Goal: Task Accomplishment & Management: Use online tool/utility

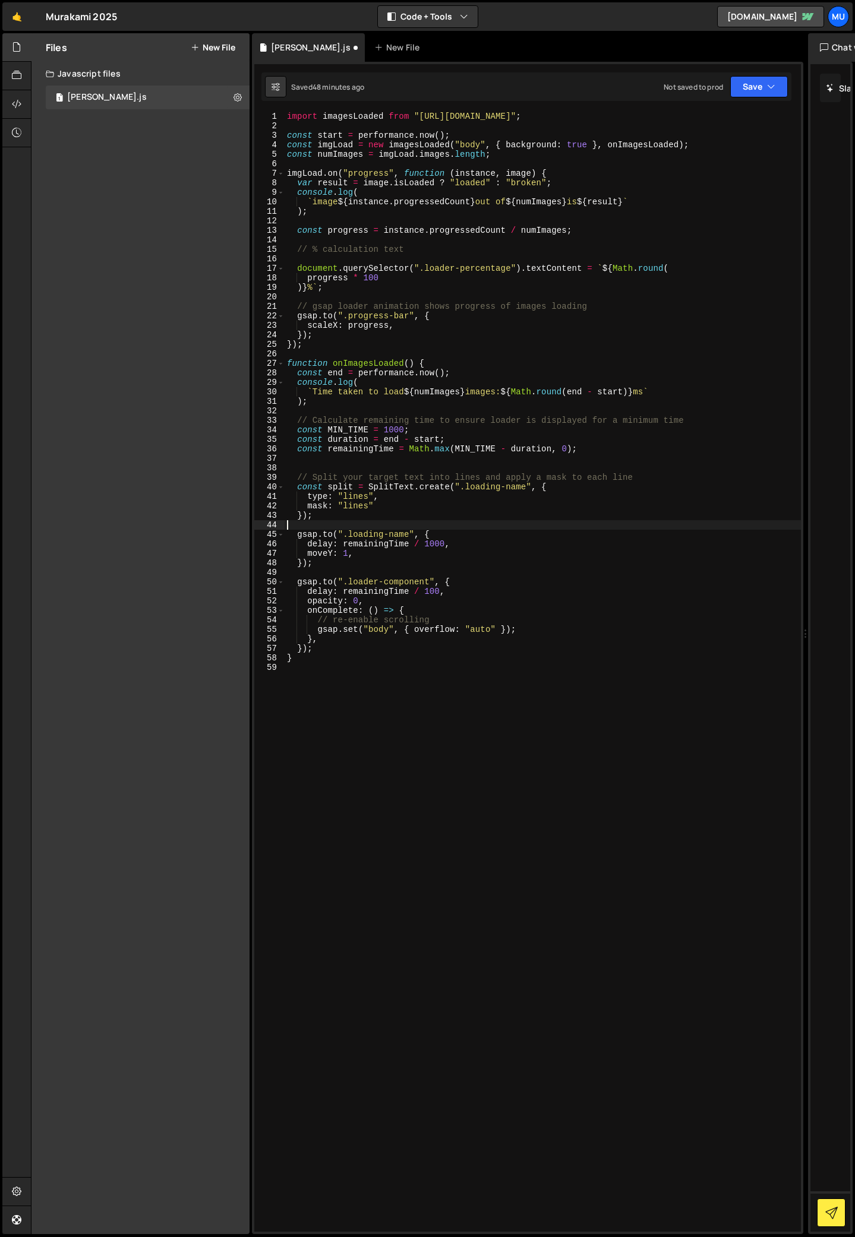
click at [337, 523] on div "import imagesLoaded from "[URL][DOMAIN_NAME]" ; const start = performance . now…" at bounding box center [542, 681] width 516 height 1139
click at [340, 514] on div "import imagesLoaded from "[URL][DOMAIN_NAME]" ; const start = performance . now…" at bounding box center [542, 681] width 516 height 1139
type textarea "});"
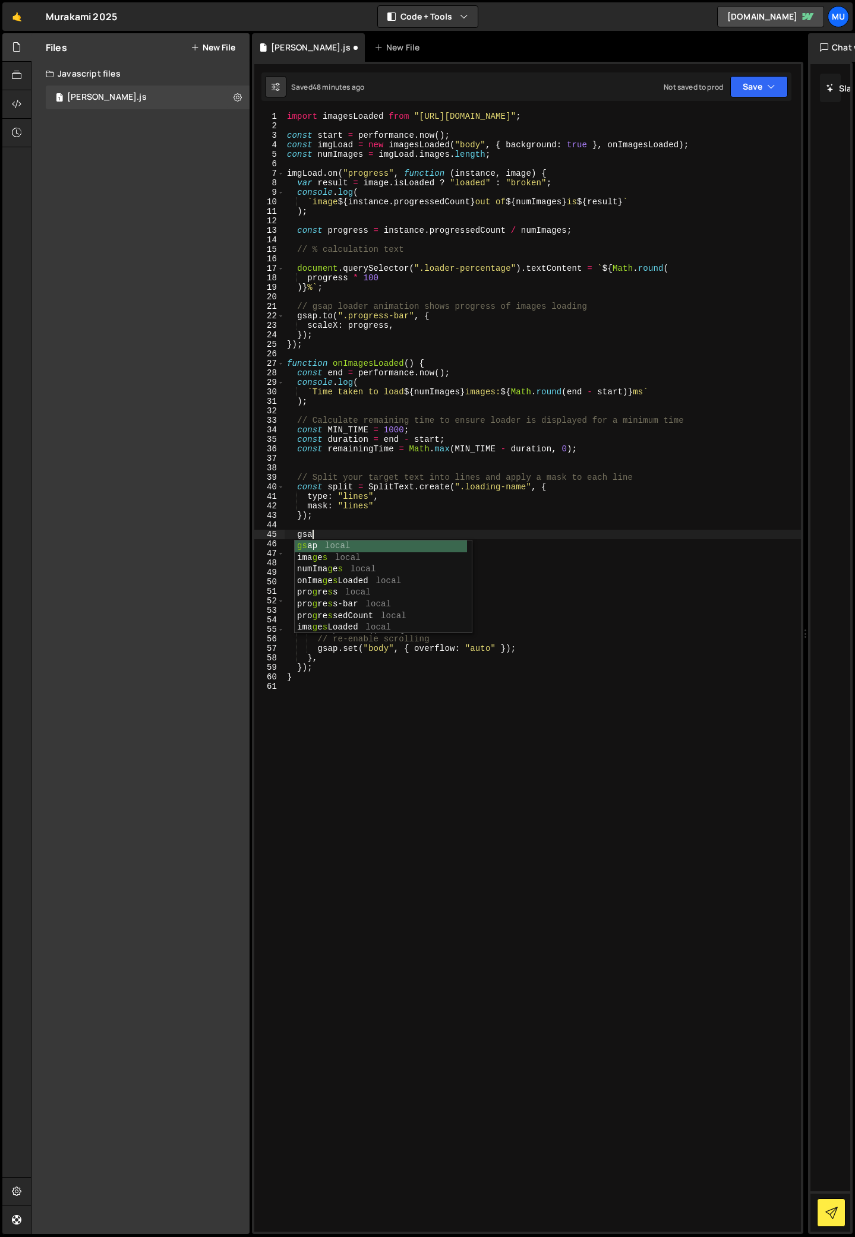
scroll to position [0, 1]
drag, startPoint x: 328, startPoint y: 534, endPoint x: 296, endPoint y: 532, distance: 31.6
click at [296, 532] on div "import imagesLoaded from "[URL][DOMAIN_NAME]" ; const start = performance . now…" at bounding box center [542, 681] width 516 height 1139
paste textarea ");"
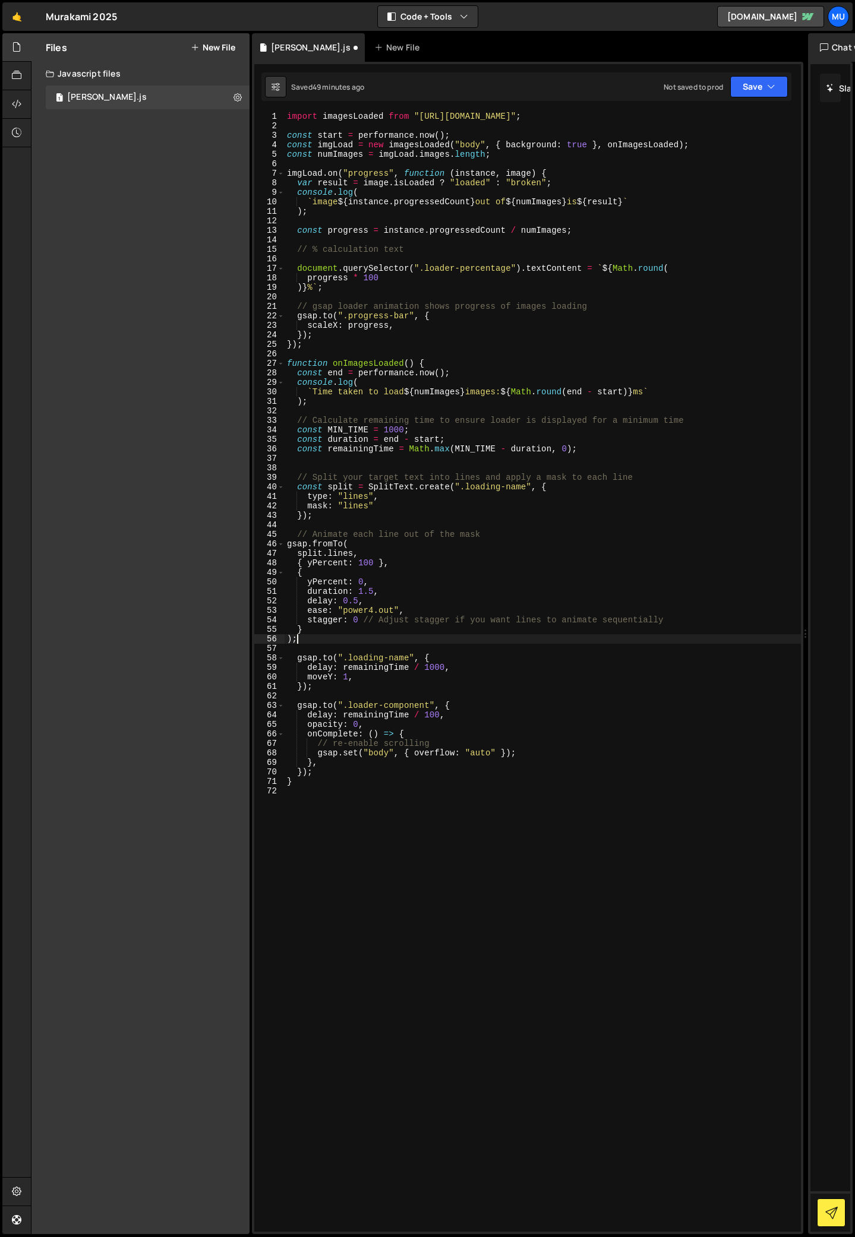
scroll to position [0, 0]
click at [287, 543] on div "import imagesLoaded from "[URL][DOMAIN_NAME]" ; const start = performance . now…" at bounding box center [542, 681] width 516 height 1139
click at [288, 641] on div "import imagesLoaded from "[URL][DOMAIN_NAME]" ; const start = performance . now…" at bounding box center [542, 681] width 516 height 1139
click at [299, 562] on div "import imagesLoaded from "[URL][DOMAIN_NAME]" ; const start = performance . now…" at bounding box center [542, 681] width 516 height 1139
click at [295, 555] on div "import imagesLoaded from "[URL][DOMAIN_NAME]" ; const start = performance . now…" at bounding box center [542, 681] width 516 height 1139
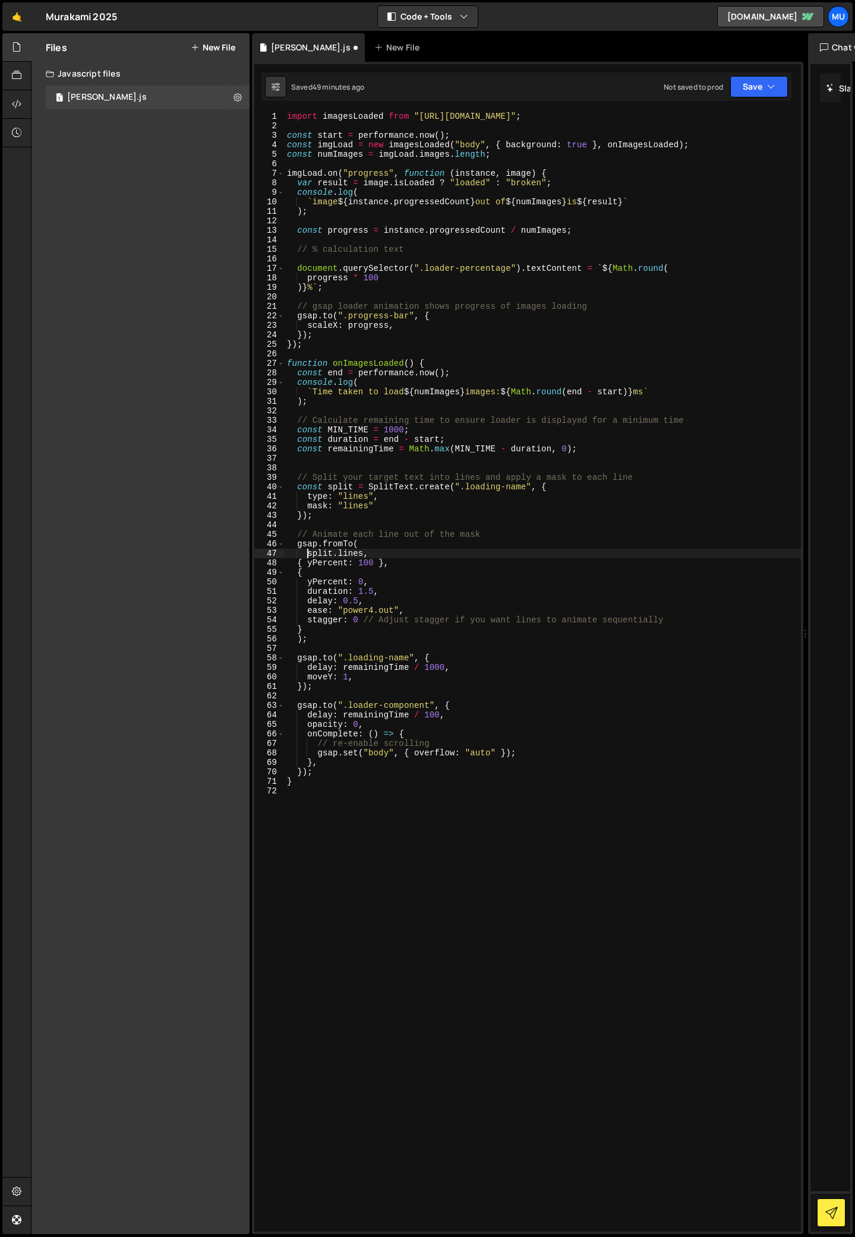
click at [297, 565] on div "import imagesLoaded from "[URL][DOMAIN_NAME]" ; const start = performance . now…" at bounding box center [542, 681] width 516 height 1139
click at [298, 576] on div "import imagesLoaded from "[URL][DOMAIN_NAME]" ; const start = performance . now…" at bounding box center [542, 681] width 516 height 1139
drag, startPoint x: 296, startPoint y: 581, endPoint x: 296, endPoint y: 592, distance: 10.1
click at [296, 581] on div "import imagesLoaded from "[URL][DOMAIN_NAME]" ; const start = performance . now…" at bounding box center [542, 681] width 516 height 1139
click at [295, 599] on div "import imagesLoaded from "[URL][DOMAIN_NAME]" ; const start = performance . now…" at bounding box center [542, 681] width 516 height 1139
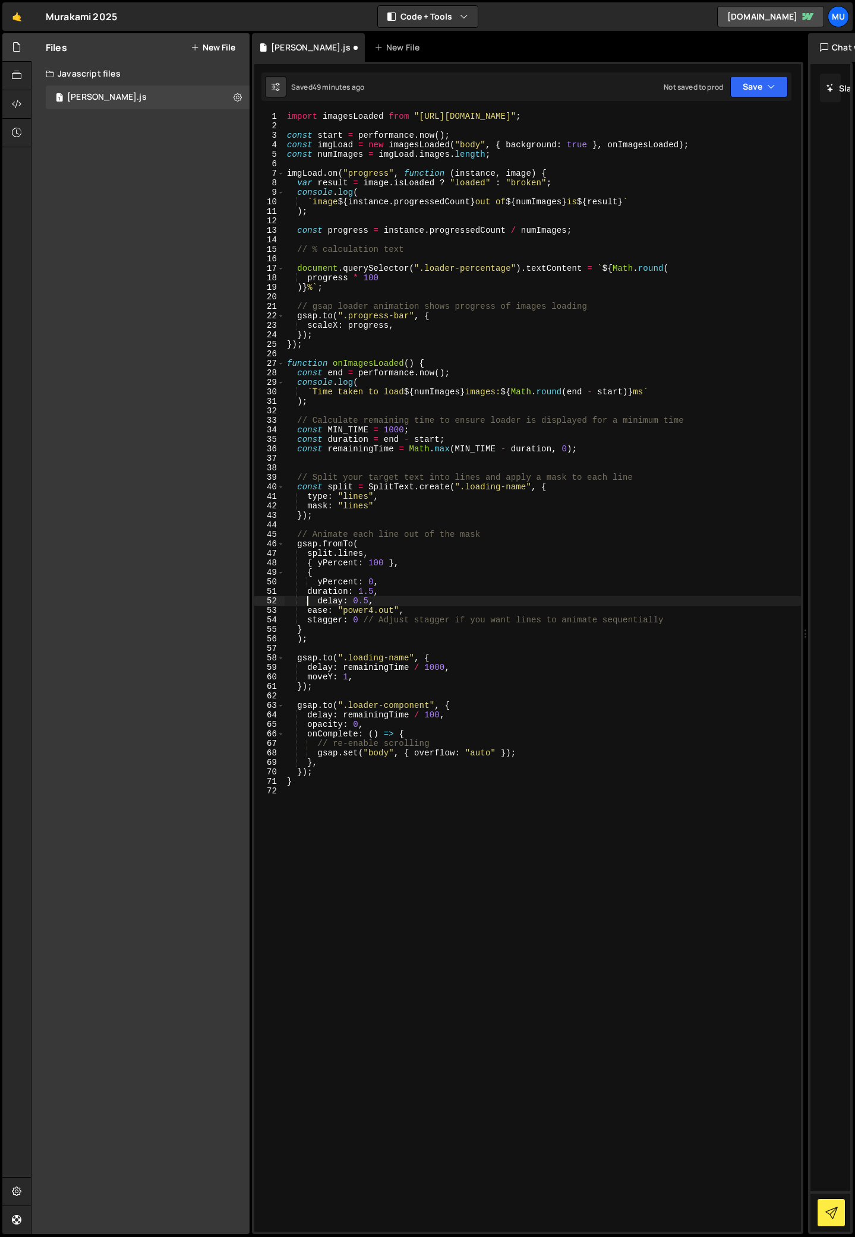
click at [296, 589] on div "import imagesLoaded from "[URL][DOMAIN_NAME]" ; const start = performance . now…" at bounding box center [542, 681] width 516 height 1139
click at [294, 608] on div "import imagesLoaded from "[URL][DOMAIN_NAME]" ; const start = performance . now…" at bounding box center [542, 681] width 516 height 1139
click at [294, 620] on div "import imagesLoaded from "[URL][DOMAIN_NAME]" ; const start = performance . now…" at bounding box center [542, 681] width 516 height 1139
click at [294, 633] on div "import imagesLoaded from "[URL][DOMAIN_NAME]" ; const start = performance . now…" at bounding box center [542, 681] width 516 height 1139
click at [368, 535] on div "import imagesLoaded from "[URL][DOMAIN_NAME]" ; const start = performance . now…" at bounding box center [542, 681] width 516 height 1139
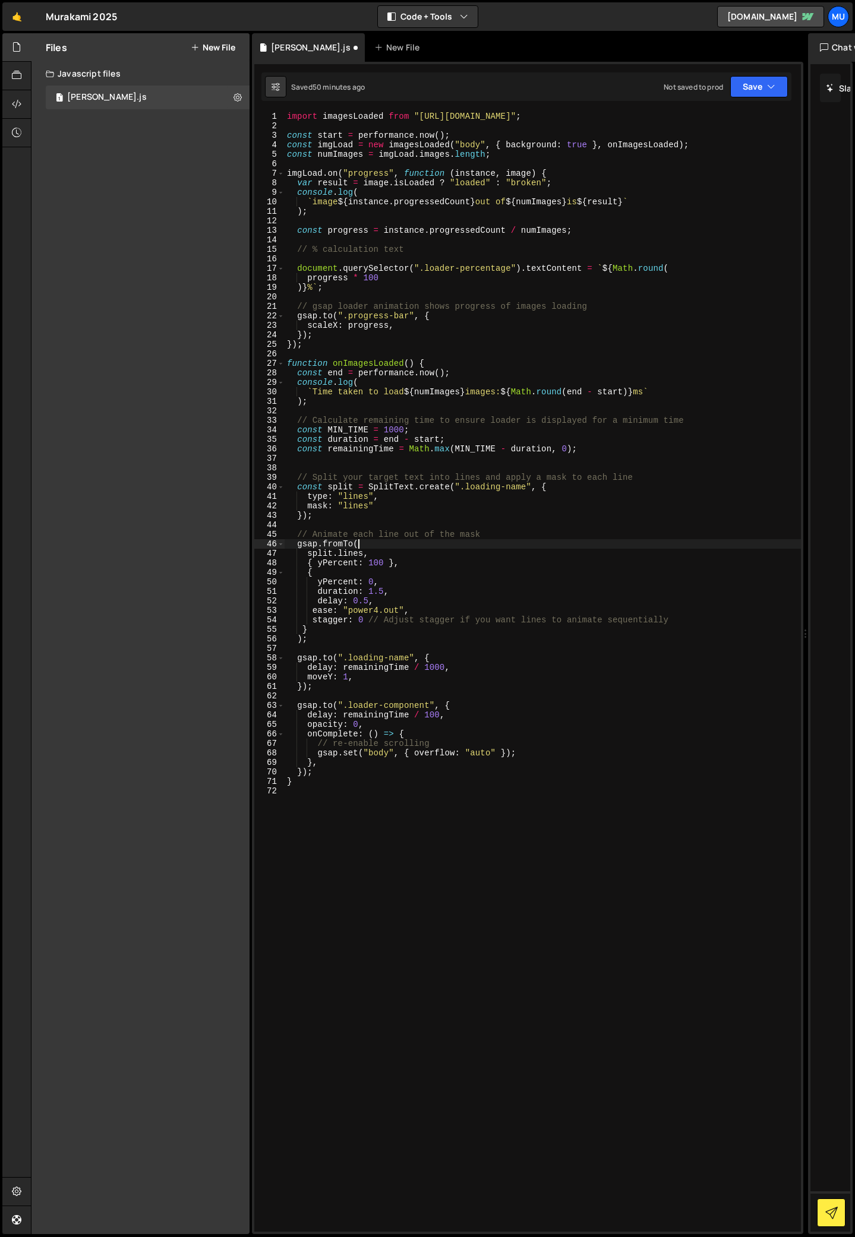
click at [372, 547] on div "import imagesLoaded from "[URL][DOMAIN_NAME]" ; const start = performance . now…" at bounding box center [542, 681] width 516 height 1139
drag, startPoint x: 456, startPoint y: 488, endPoint x: 533, endPoint y: 486, distance: 77.8
click at [533, 486] on div "import imagesLoaded from "[URL][DOMAIN_NAME]" ; const start = performance . now…" at bounding box center [542, 681] width 516 height 1139
click at [393, 544] on div "import imagesLoaded from "[URL][DOMAIN_NAME]" ; const start = performance . now…" at bounding box center [542, 681] width 516 height 1139
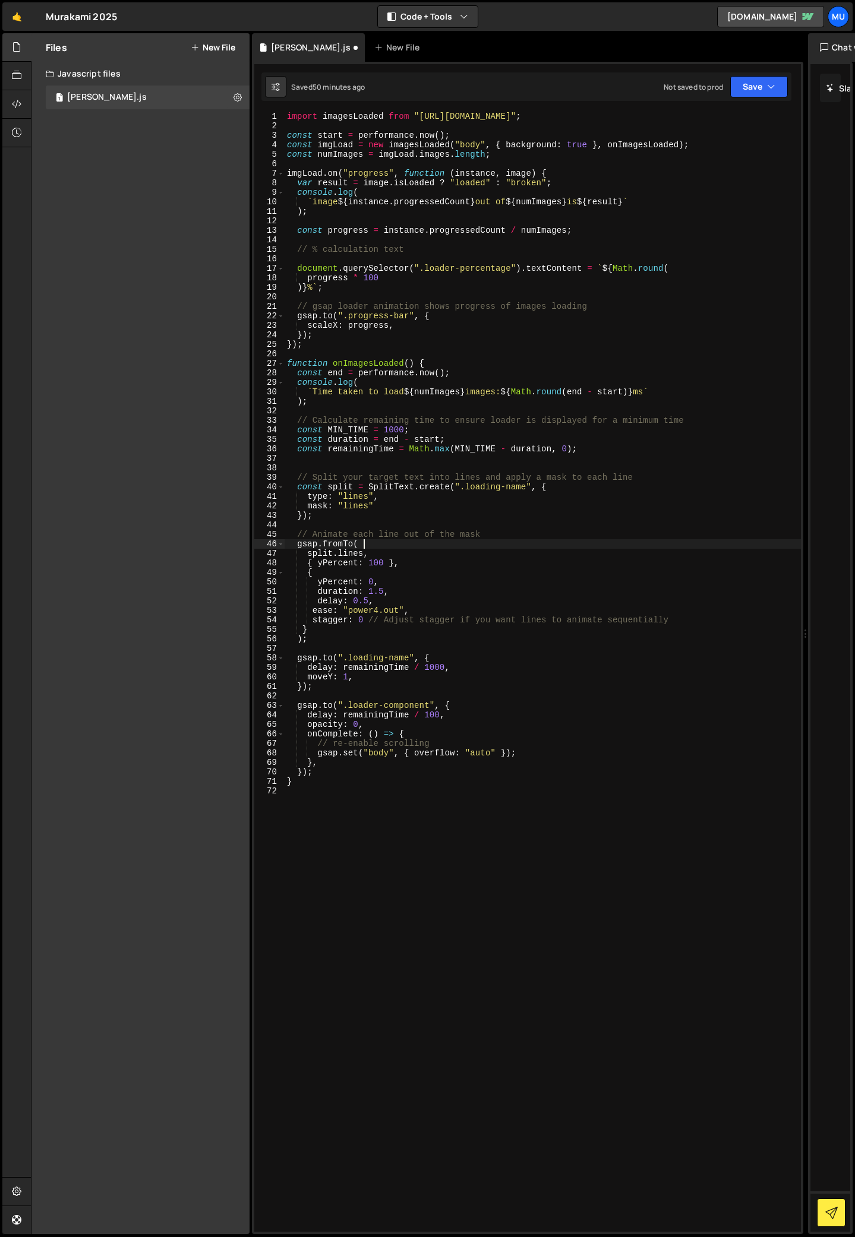
paste textarea "".loading-name""
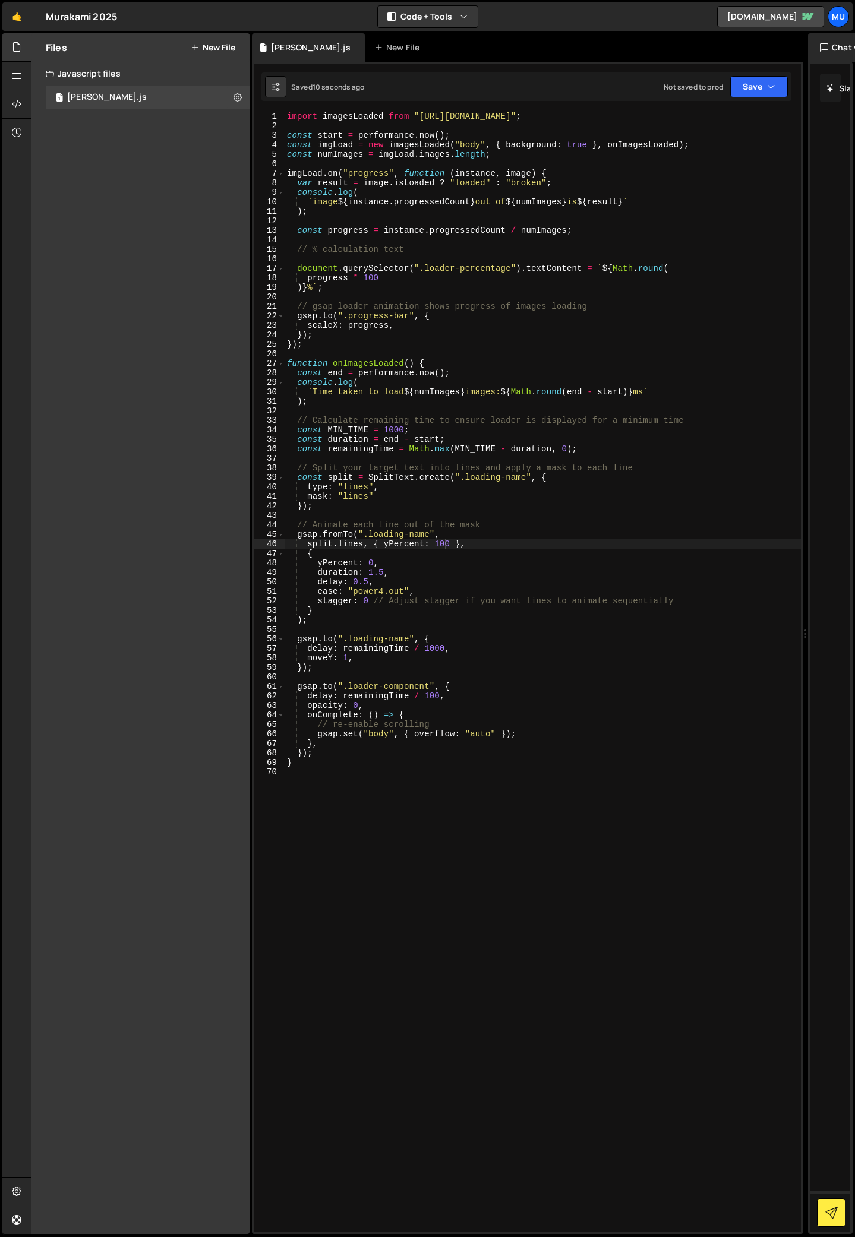
click at [336, 534] on div "import imagesLoaded from "[URL][DOMAIN_NAME]" ; const start = performance . now…" at bounding box center [542, 681] width 516 height 1139
click at [335, 534] on div "import imagesLoaded from "[URL][DOMAIN_NAME]" ; const start = performance . now…" at bounding box center [542, 681] width 516 height 1139
click at [335, 535] on div "import imagesLoaded from "[URL][DOMAIN_NAME]" ; const start = performance . now…" at bounding box center [542, 681] width 516 height 1139
click at [335, 535] on div "import imagesLoaded from "[URL][DOMAIN_NAME]" ; const start = performance . now…" at bounding box center [542, 672] width 516 height 1120
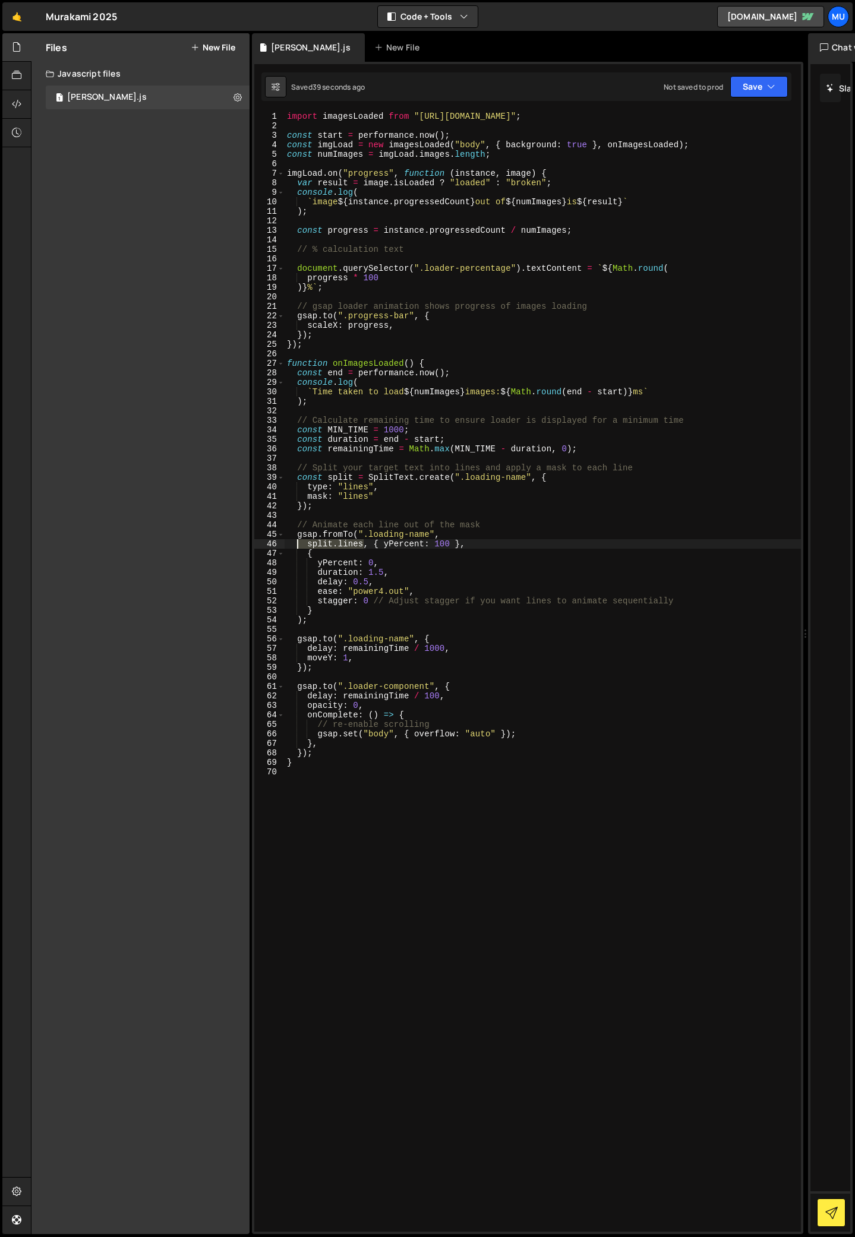
drag, startPoint x: 366, startPoint y: 545, endPoint x: 284, endPoint y: 545, distance: 81.4
click at [284, 545] on div "import imagesLoaded from "[URL][DOMAIN_NAME]" ; const start = performance . now…" at bounding box center [542, 681] width 516 height 1139
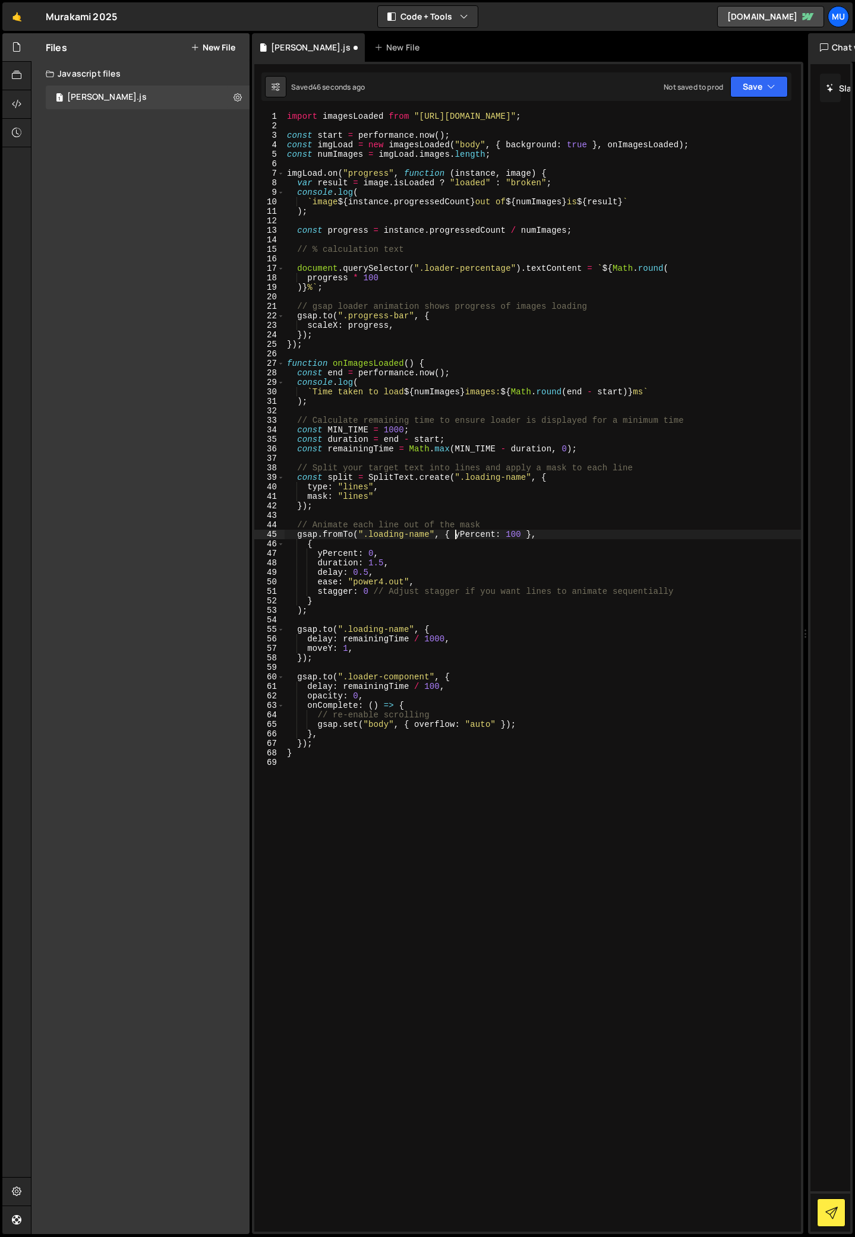
click at [454, 535] on div "import imagesLoaded from "[URL][DOMAIN_NAME]" ; const start = performance . now…" at bounding box center [542, 681] width 516 height 1139
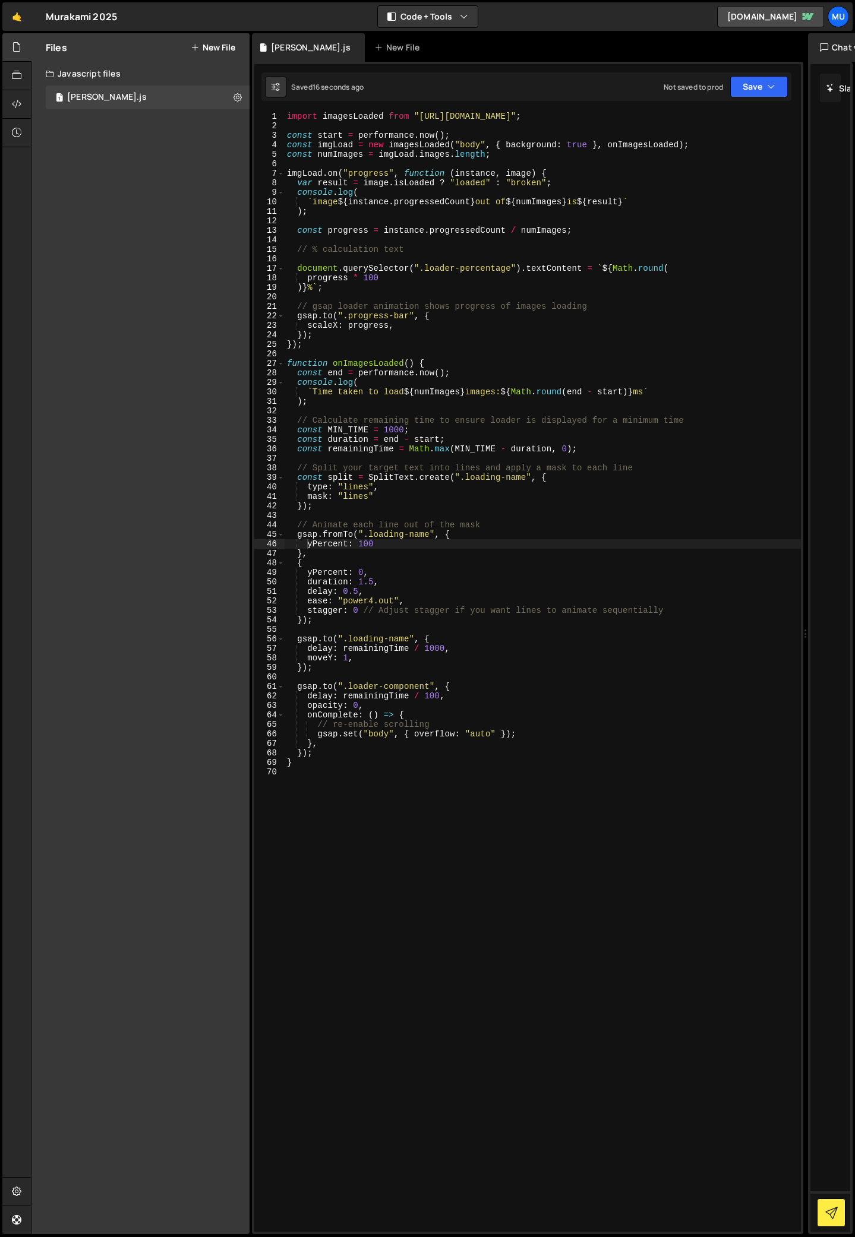
click at [431, 697] on div "import imagesLoaded from "[URL][DOMAIN_NAME]" ; const start = performance . now…" at bounding box center [542, 681] width 516 height 1139
click at [435, 650] on div "import imagesLoaded from "[URL][DOMAIN_NAME]" ; const start = performance . now…" at bounding box center [542, 681] width 516 height 1139
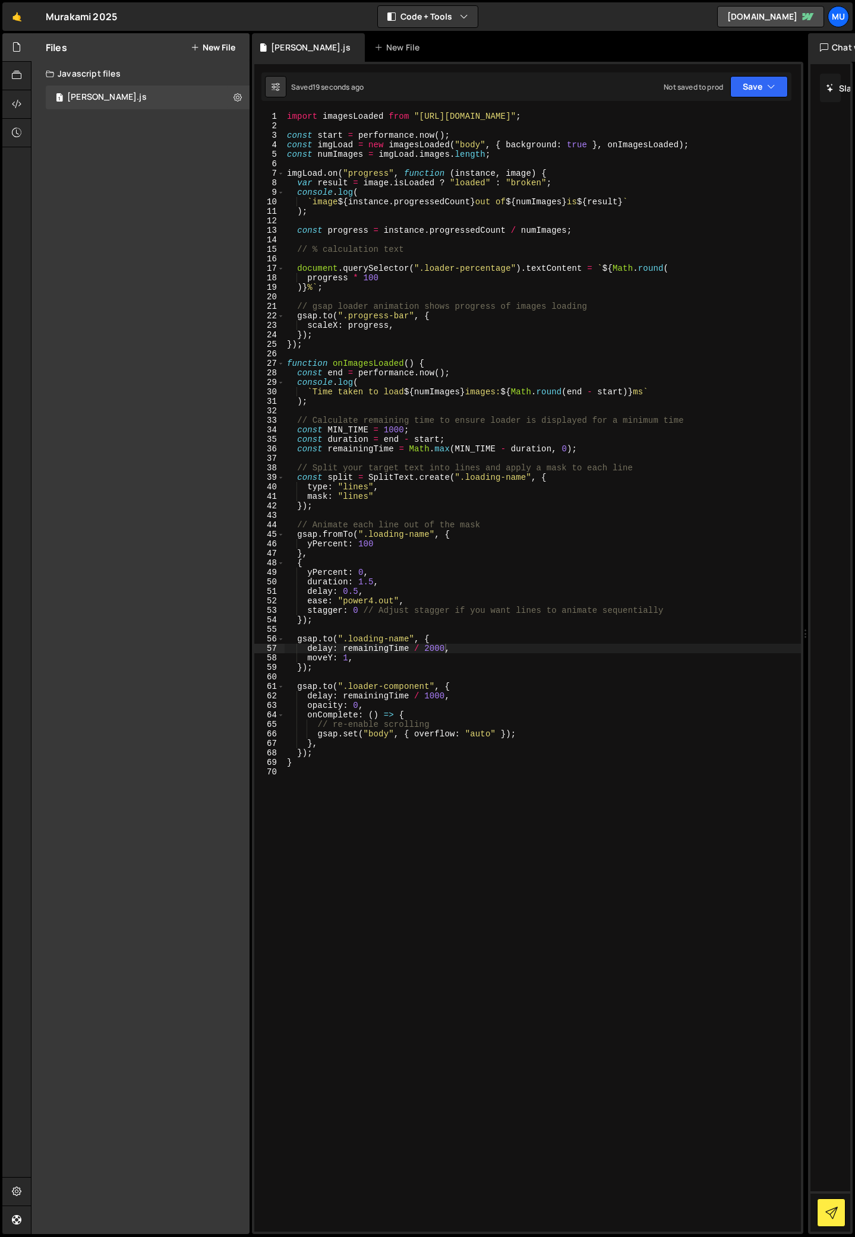
click at [431, 652] on div "import imagesLoaded from "[URL][DOMAIN_NAME]" ; const start = performance . now…" at bounding box center [542, 681] width 516 height 1139
type textarea "delay: remainingTime / 10,"
click at [418, 773] on div "import imagesLoaded from "[URL][DOMAIN_NAME]" ; const start = performance . now…" at bounding box center [542, 681] width 516 height 1139
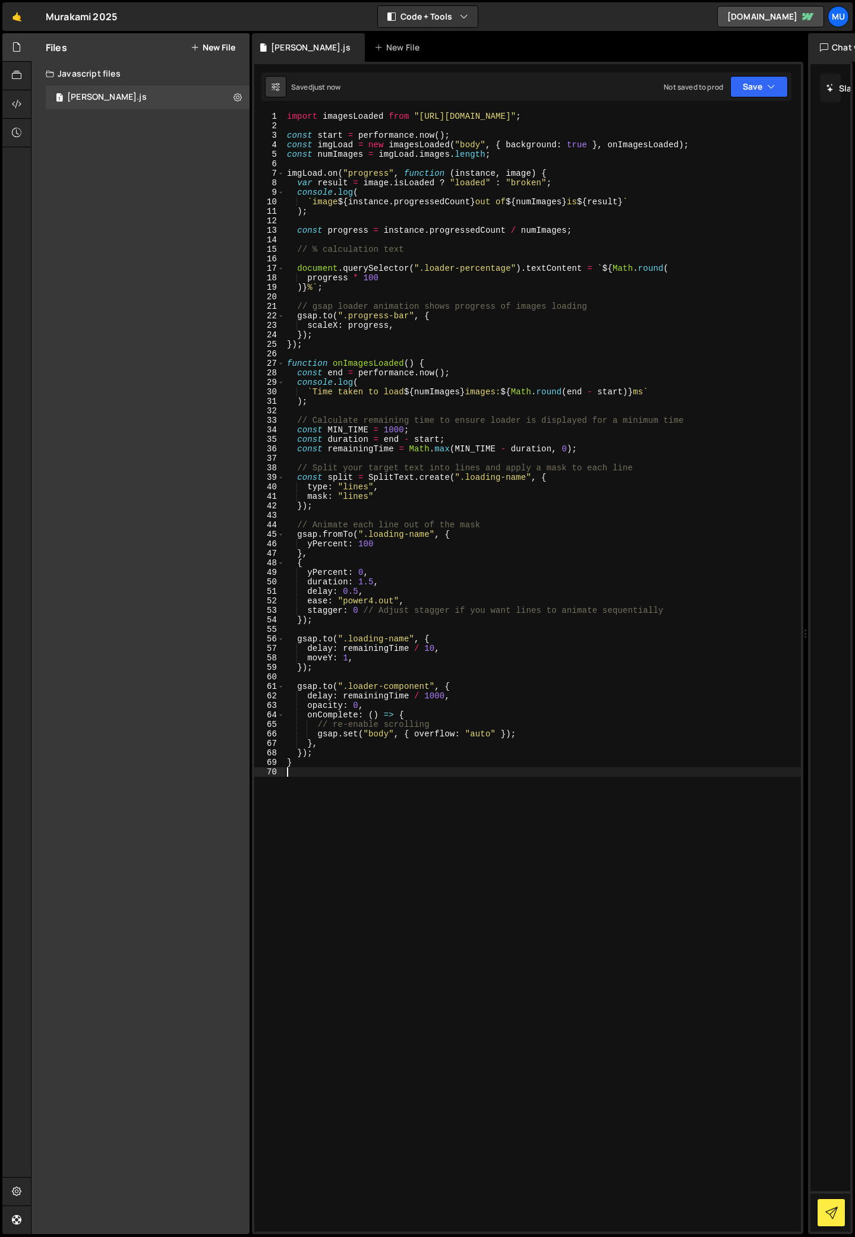
scroll to position [0, 0]
click at [366, 542] on div "import imagesLoaded from "[URL][DOMAIN_NAME]" ; const start = performance . now…" at bounding box center [542, 681] width 516 height 1139
click at [362, 597] on div "import imagesLoaded from "[URL][DOMAIN_NAME]" ; const start = performance . now…" at bounding box center [542, 681] width 516 height 1139
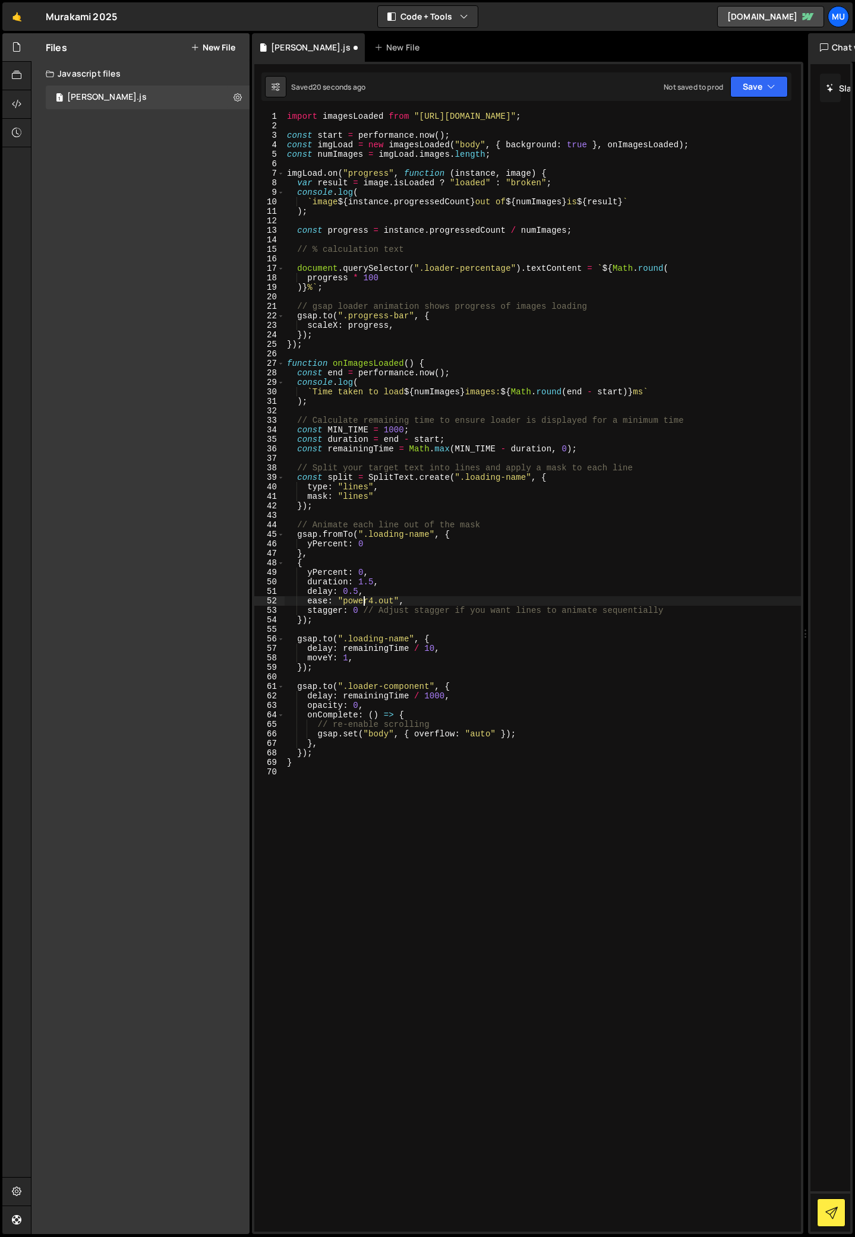
click at [363, 576] on div "import imagesLoaded from "[URL][DOMAIN_NAME]" ; const start = performance . now…" at bounding box center [542, 681] width 516 height 1139
type textarea "yPercent: 100,"
click at [358, 776] on div "import imagesLoaded from "[URL][DOMAIN_NAME]" ; const start = performance . now…" at bounding box center [542, 681] width 516 height 1139
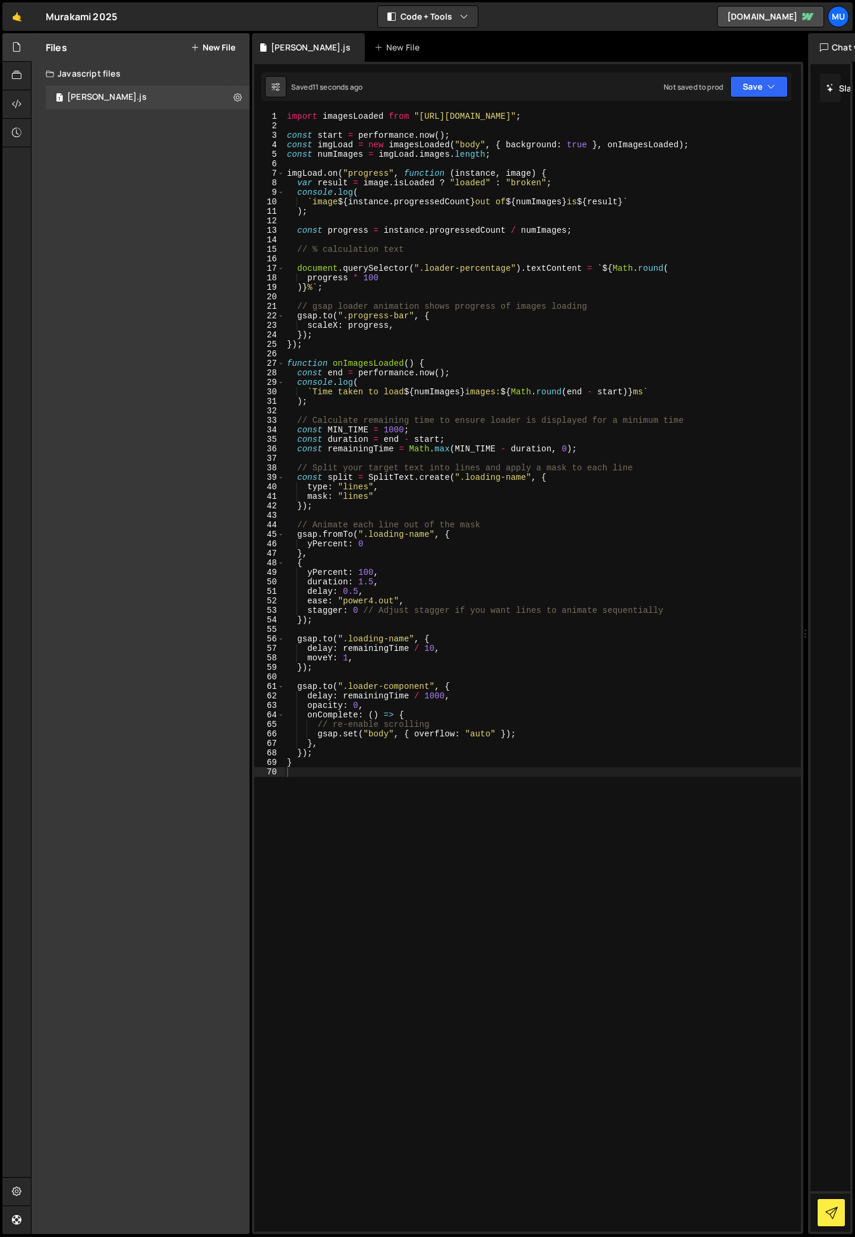
click at [404, 611] on div "import imagesLoaded from "[URL][DOMAIN_NAME]" ; const start = performance . now…" at bounding box center [542, 681] width 516 height 1139
click at [357, 594] on div "import imagesLoaded from "[URL][DOMAIN_NAME]" ; const start = performance . now…" at bounding box center [542, 681] width 516 height 1139
type textarea "delay: 0.5,"
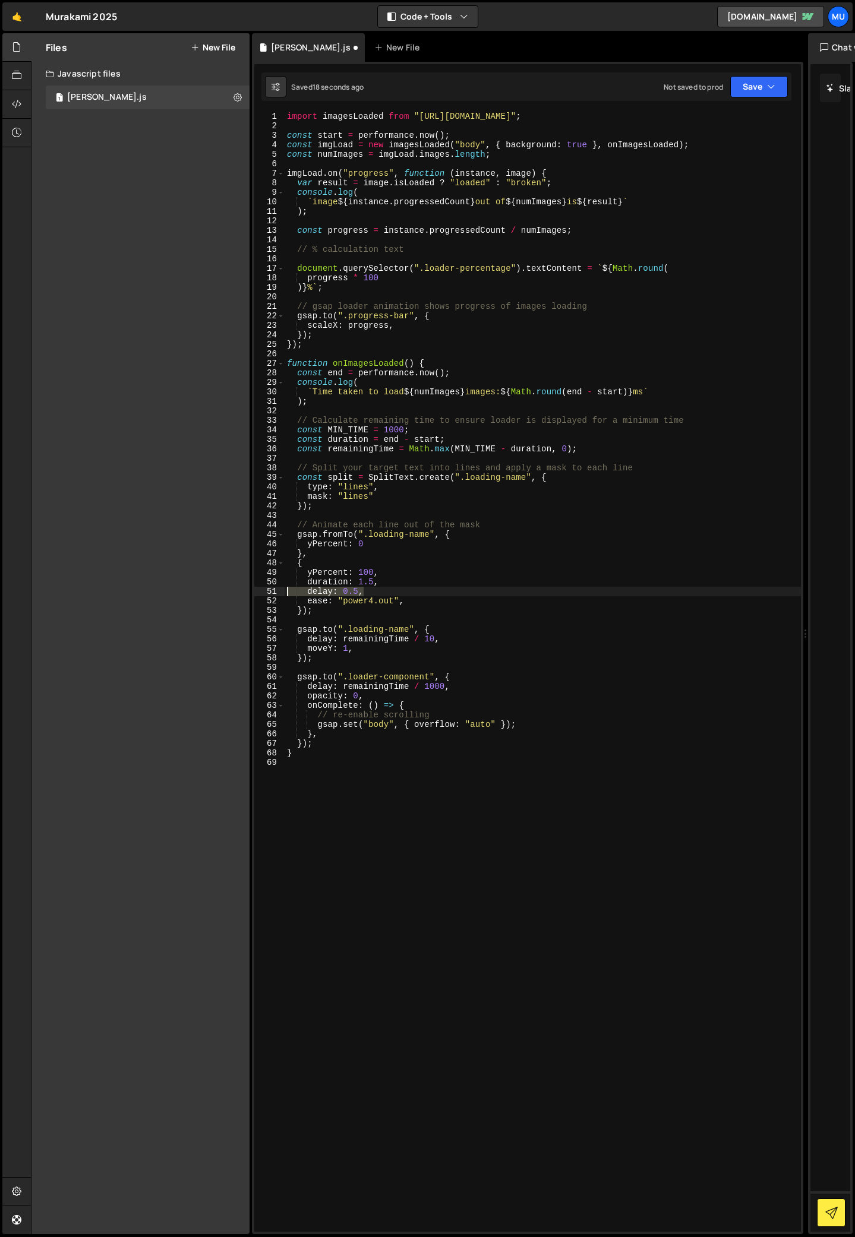
drag, startPoint x: 368, startPoint y: 594, endPoint x: 248, endPoint y: 593, distance: 120.0
click at [248, 593] on div "Files New File Create your first file Get started by starting a Javascript or C…" at bounding box center [443, 634] width 824 height 1202
click at [391, 581] on div "import imagesLoaded from "[URL][DOMAIN_NAME]" ; const start = performance . now…" at bounding box center [542, 681] width 516 height 1139
click at [356, 592] on div "import imagesLoaded from "[URL][DOMAIN_NAME]" ; const start = performance . now…" at bounding box center [542, 672] width 516 height 1120
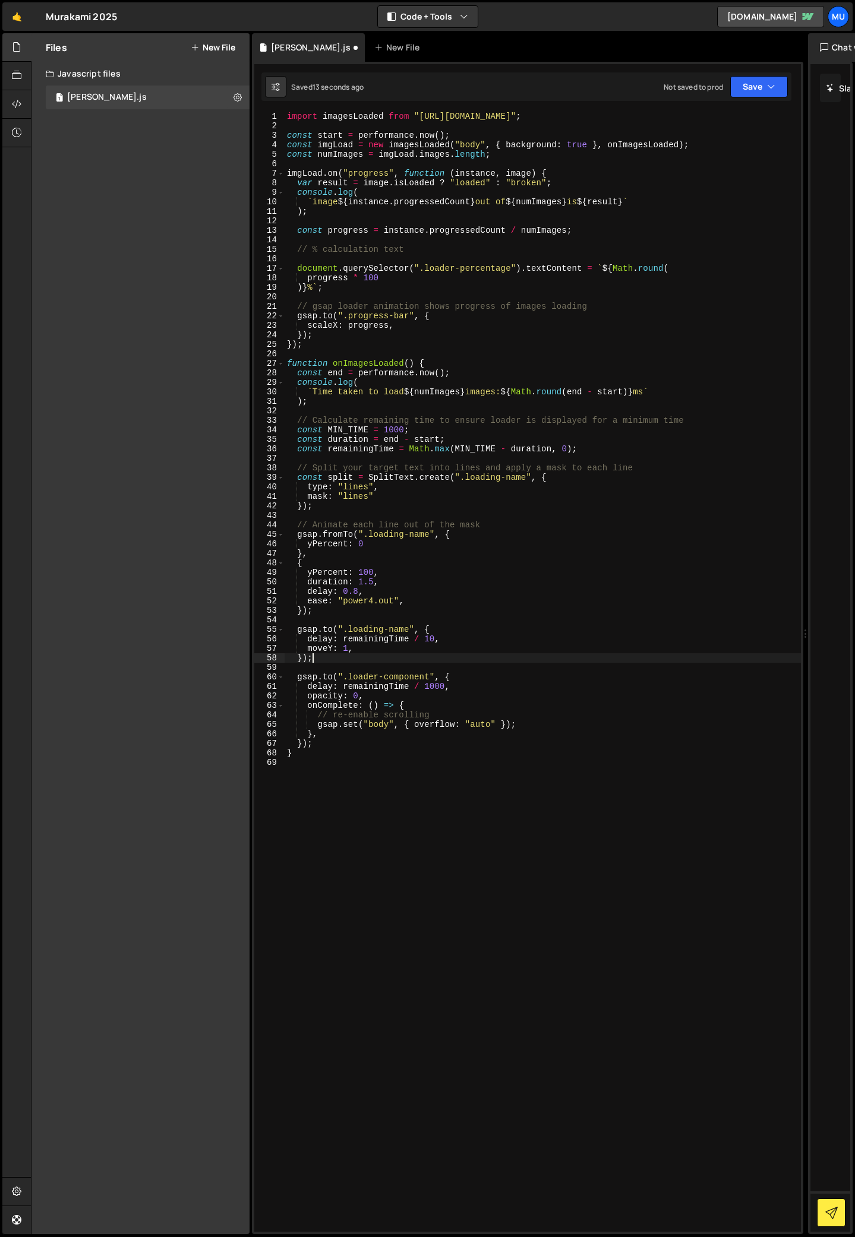
click at [361, 659] on div "import imagesLoaded from "[URL][DOMAIN_NAME]" ; const start = performance . now…" at bounding box center [542, 681] width 516 height 1139
drag, startPoint x: 446, startPoint y: 690, endPoint x: 336, endPoint y: 689, distance: 109.9
click at [336, 689] on div "import imagesLoaded from "[URL][DOMAIN_NAME]" ; const start = performance . now…" at bounding box center [542, 681] width 516 height 1139
drag, startPoint x: 357, startPoint y: 592, endPoint x: 338, endPoint y: 592, distance: 19.0
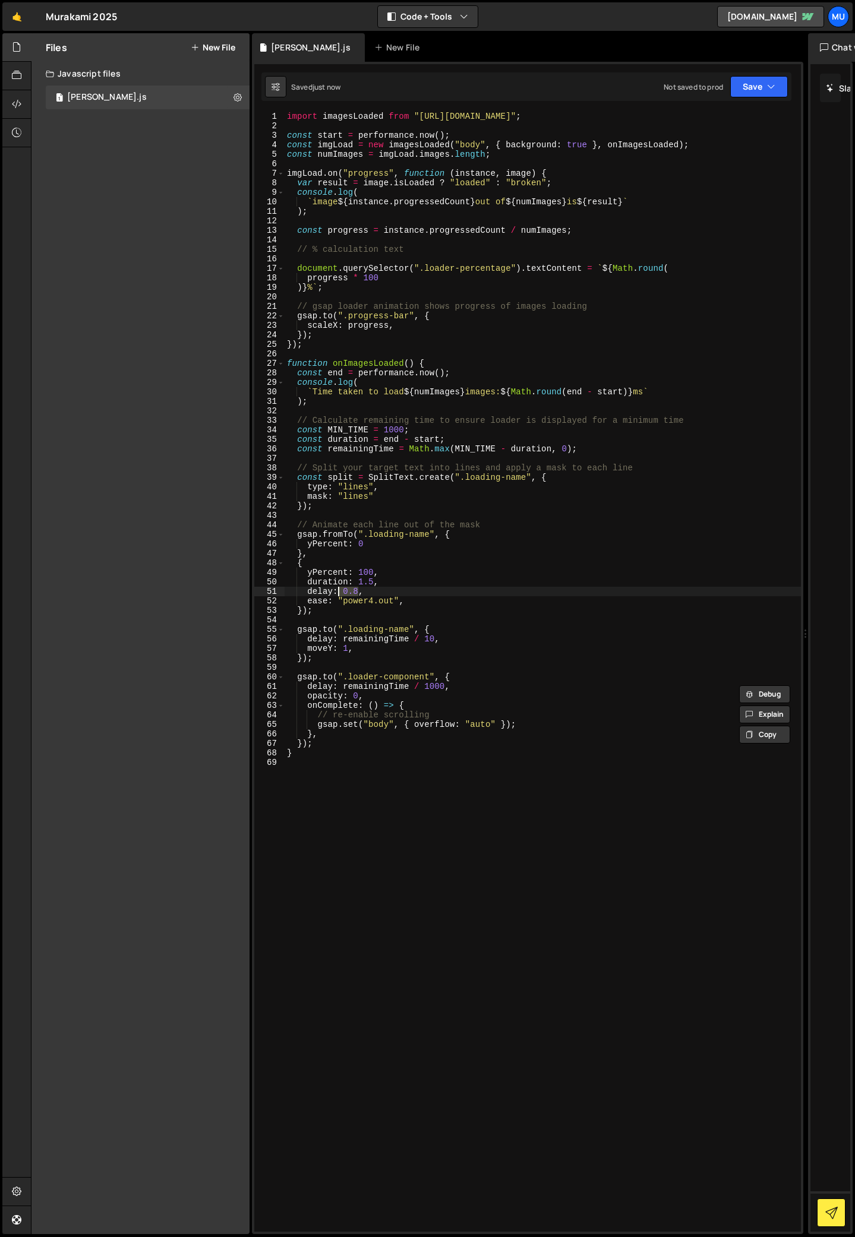
click at [338, 592] on div "import imagesLoaded from "[URL][DOMAIN_NAME]" ; const start = performance . now…" at bounding box center [542, 681] width 516 height 1139
paste textarea "remainingTime / 1000"
click at [440, 592] on div "import imagesLoaded from "[URL][DOMAIN_NAME]" ; const start = performance . now…" at bounding box center [542, 681] width 516 height 1139
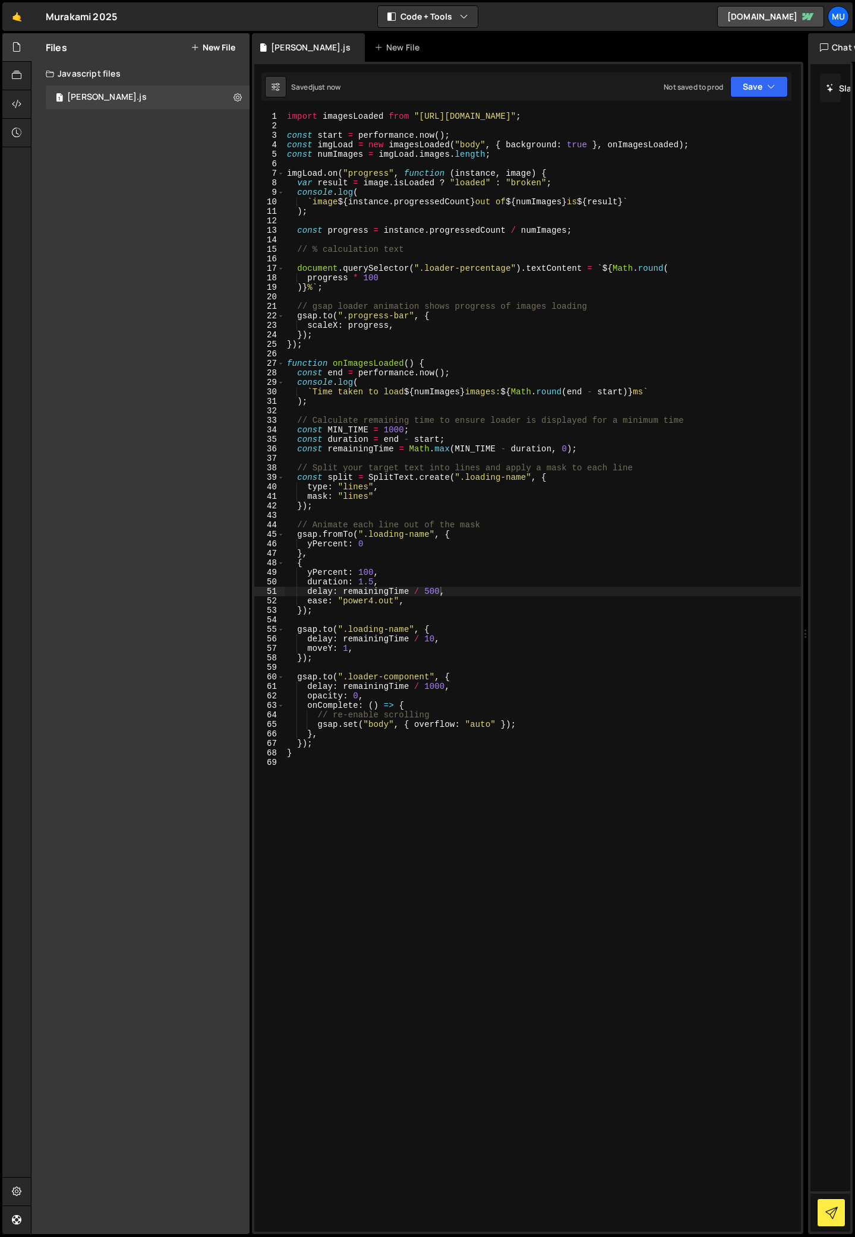
click at [434, 589] on div "import imagesLoaded from "[URL][DOMAIN_NAME]" ; const start = performance . now…" at bounding box center [542, 681] width 516 height 1139
click at [430, 612] on div "import imagesLoaded from "[URL][DOMAIN_NAME]" ; const start = performance . now…" at bounding box center [542, 681] width 516 height 1139
click at [374, 583] on div "import imagesLoaded from "[URL][DOMAIN_NAME]" ; const start = performance . now…" at bounding box center [542, 681] width 516 height 1139
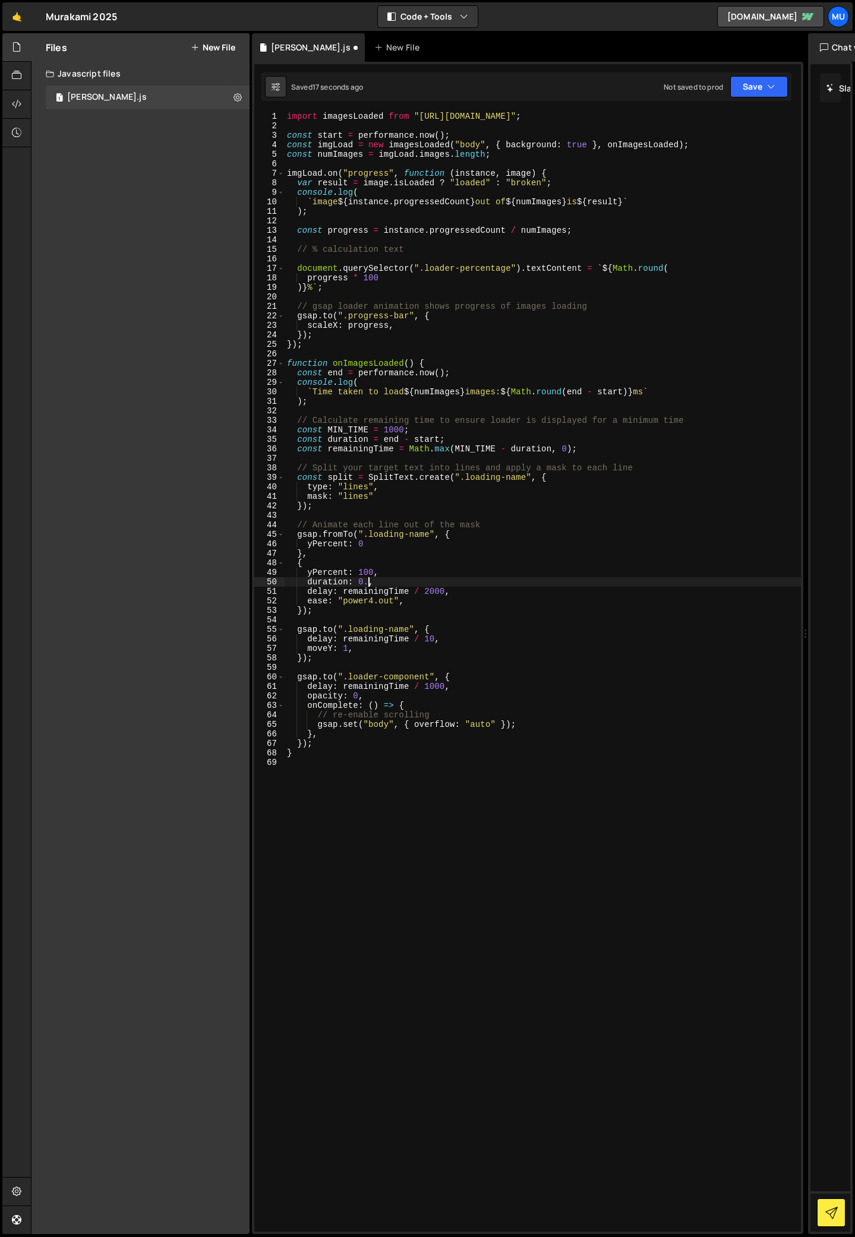
scroll to position [0, 5]
click at [434, 589] on div "import imagesLoaded from "[URL][DOMAIN_NAME]" ; const start = performance . now…" at bounding box center [542, 681] width 516 height 1139
click at [438, 593] on div "import imagesLoaded from "[URL][DOMAIN_NAME]" ; const start = performance . now…" at bounding box center [542, 681] width 516 height 1139
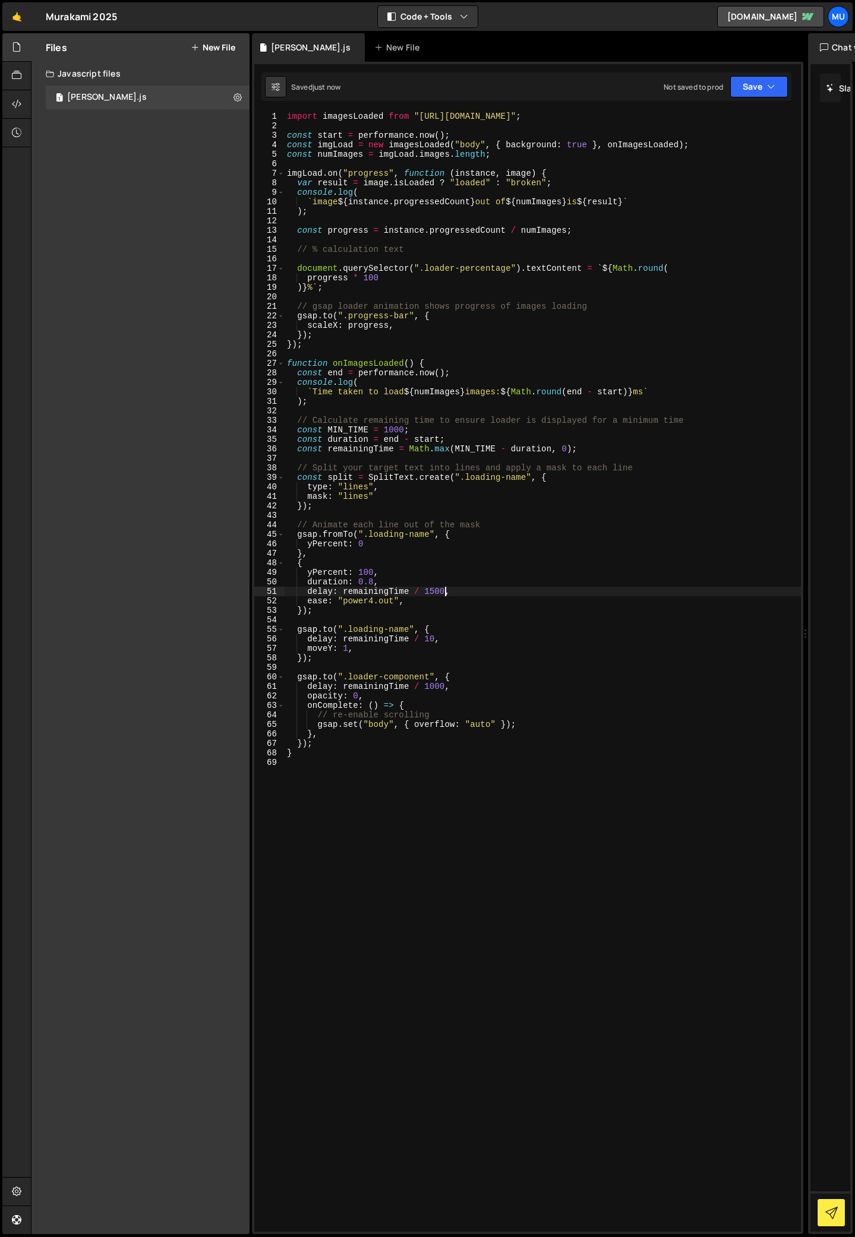
click at [438, 593] on div "import imagesLoaded from "[URL][DOMAIN_NAME]" ; const start = performance . now…" at bounding box center [542, 681] width 516 height 1139
click at [412, 597] on div "import imagesLoaded from "[URL][DOMAIN_NAME]" ; const start = performance . now…" at bounding box center [542, 681] width 516 height 1139
click at [400, 571] on div "import imagesLoaded from "[URL][DOMAIN_NAME]" ; const start = performance . now…" at bounding box center [542, 681] width 516 height 1139
click at [366, 571] on div "import imagesLoaded from "[URL][DOMAIN_NAME]" ; const start = performance . now…" at bounding box center [542, 681] width 516 height 1139
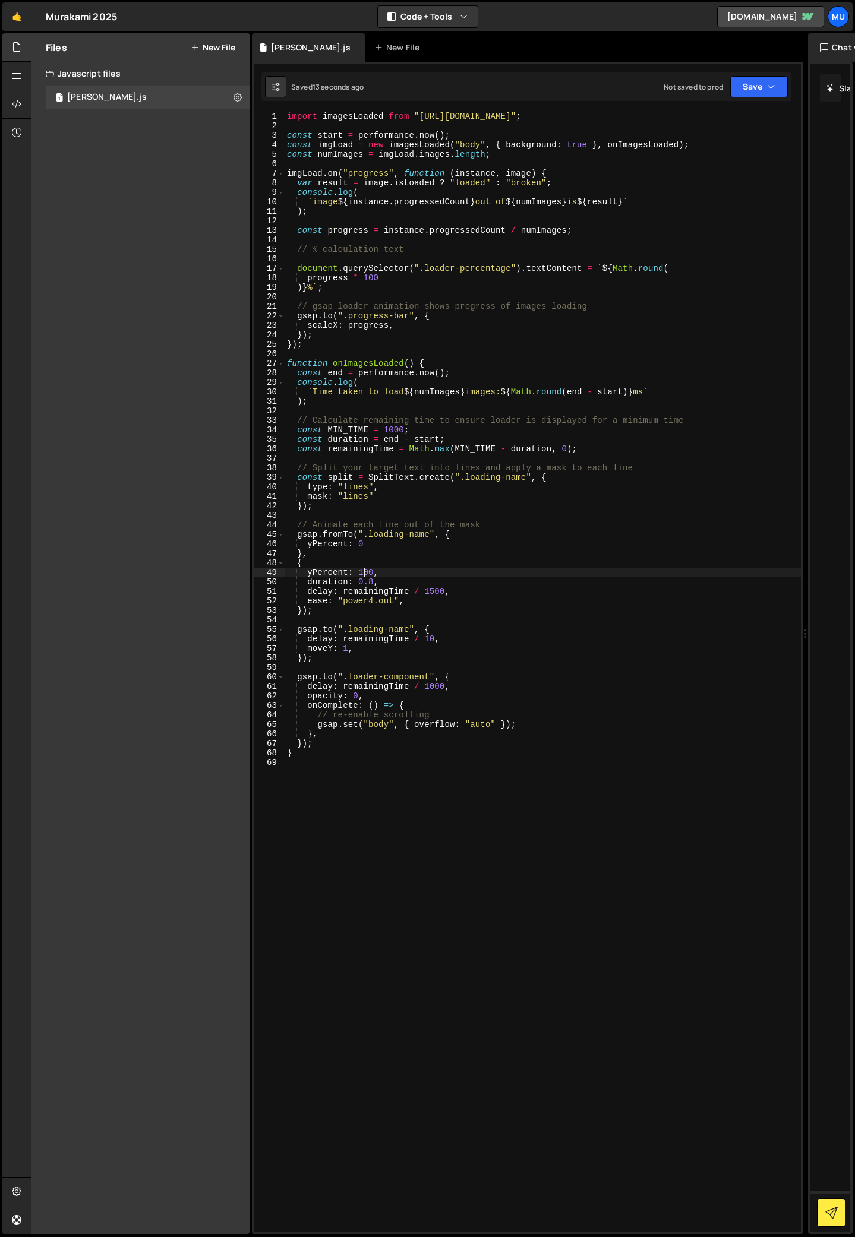
click at [366, 571] on div "import imagesLoaded from "[URL][DOMAIN_NAME]" ; const start = performance . now…" at bounding box center [542, 681] width 516 height 1139
click at [333, 564] on div "import imagesLoaded from "[URL][DOMAIN_NAME]" ; const start = performance . now…" at bounding box center [542, 681] width 516 height 1139
click at [325, 552] on div "import imagesLoaded from "[URL][DOMAIN_NAME]" ; const start = performance . now…" at bounding box center [542, 681] width 516 height 1139
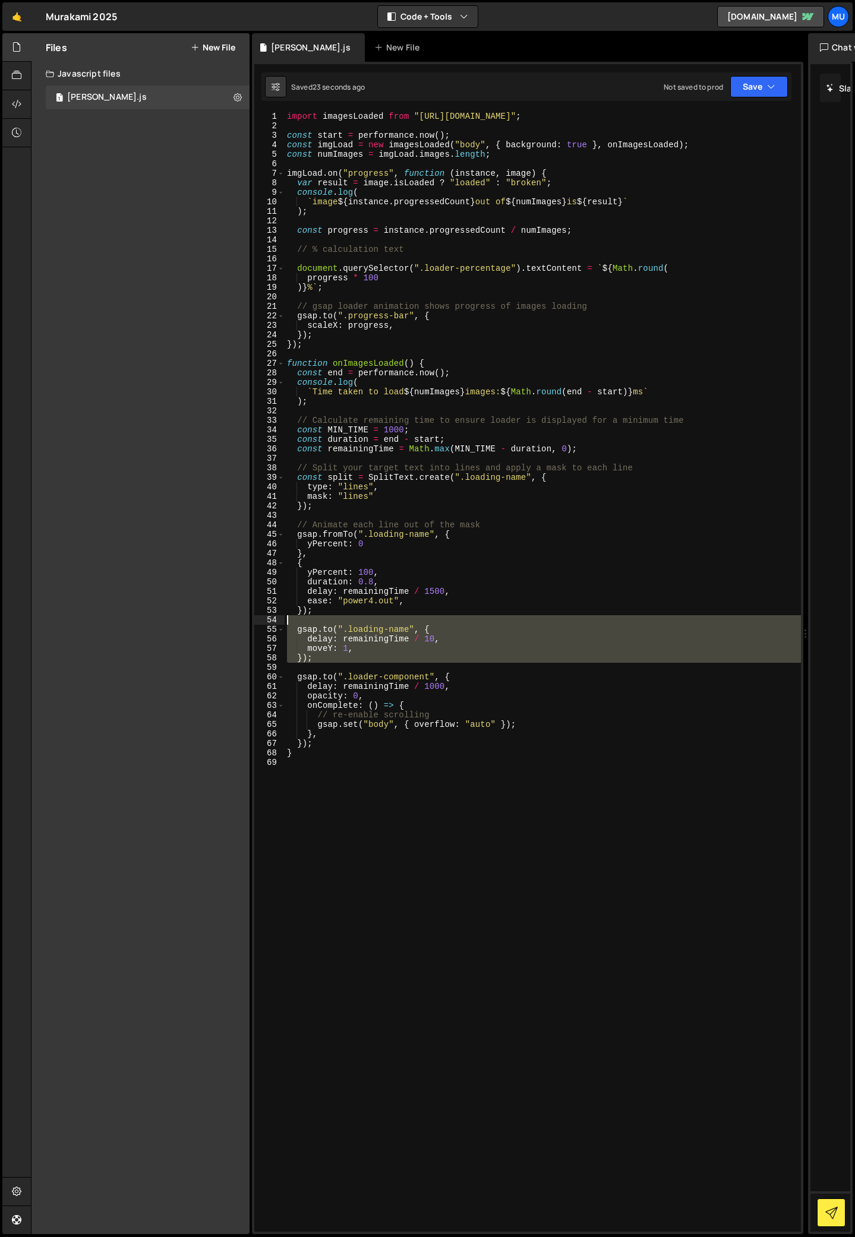
drag, startPoint x: 327, startPoint y: 665, endPoint x: 273, endPoint y: 622, distance: 68.9
click at [274, 623] on div "}, 1 2 3 4 5 6 7 8 9 10 11 12 13 14 15 16 17 18 19 20 21 22 23 24 25 26 27 28 2…" at bounding box center [527, 672] width 546 height 1120
type textarea "[DOMAIN_NAME](".loading-name", {"
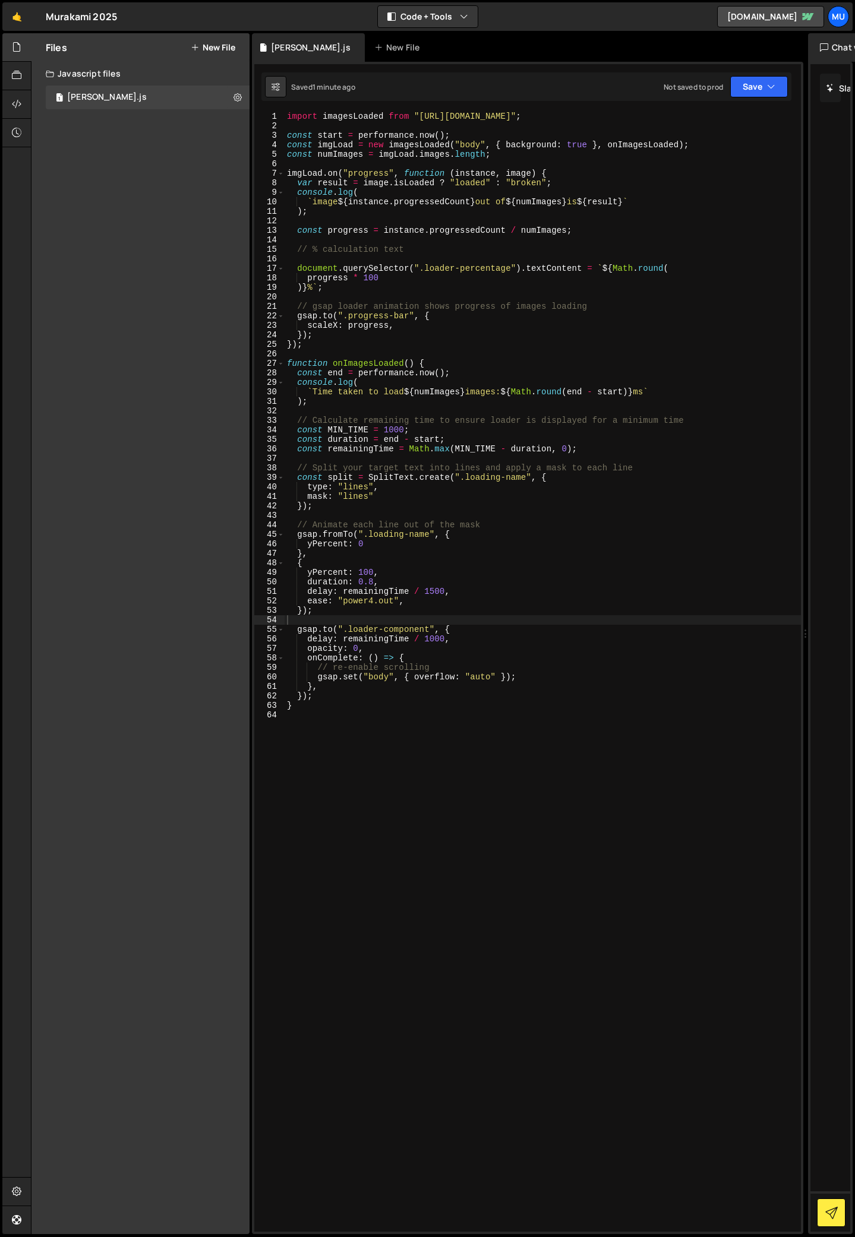
click at [457, 534] on div "import imagesLoaded from "[URL][DOMAIN_NAME]" ; const start = performance . now…" at bounding box center [542, 681] width 516 height 1139
type textarea "gsap.fromTo(".loading-name", {"
paste textarea "split.lines,"
click at [318, 545] on div "import imagesLoaded from "[URL][DOMAIN_NAME]" ; const start = performance . now…" at bounding box center [542, 681] width 516 height 1139
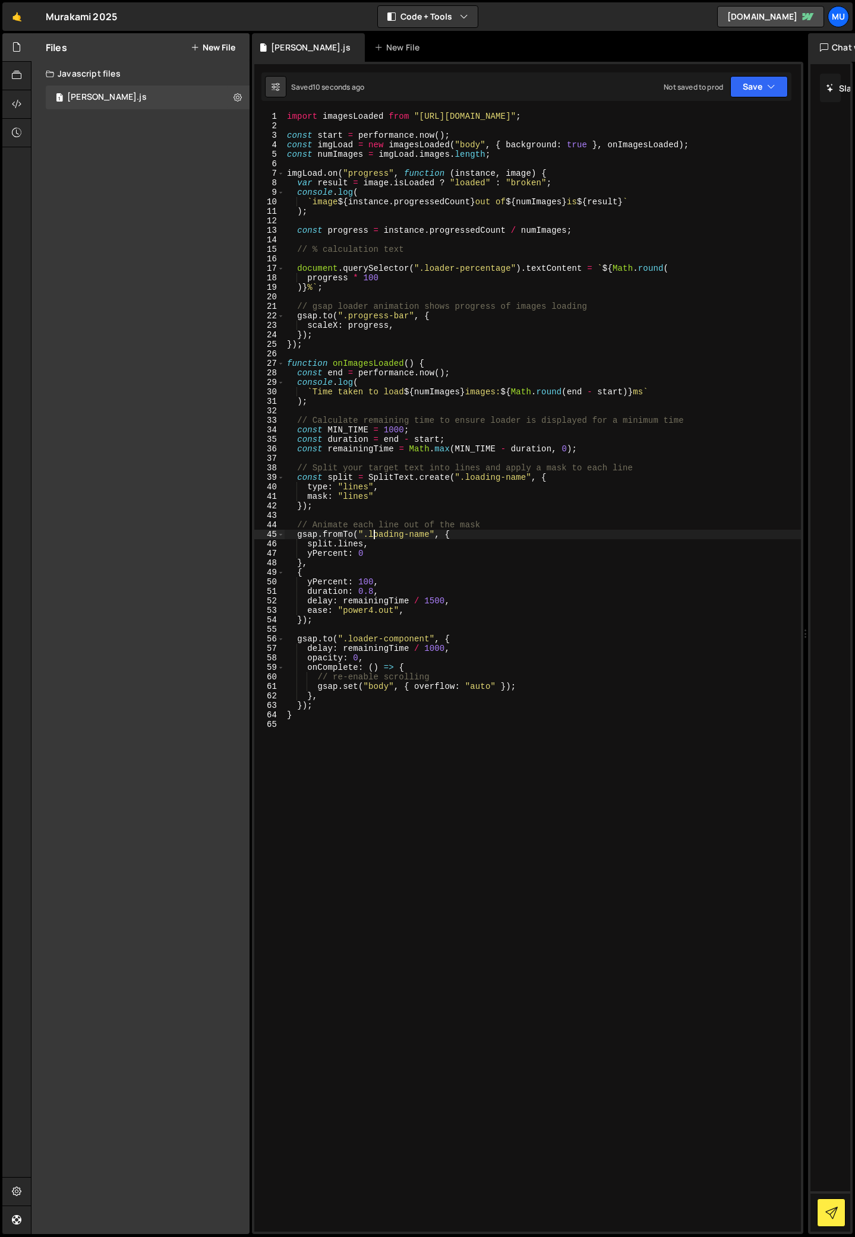
click at [372, 536] on div "import imagesLoaded from "[URL][DOMAIN_NAME]" ; const start = performance . now…" at bounding box center [542, 681] width 516 height 1139
drag, startPoint x: 378, startPoint y: 548, endPoint x: 274, endPoint y: 546, distance: 104.0
click at [273, 547] on div "gsap.fromTo(".loading-name", { 1 2 3 4 5 6 7 8 9 10 11 12 13 14 15 16 17 18 19 …" at bounding box center [527, 672] width 546 height 1120
type textarea "split.lines,"
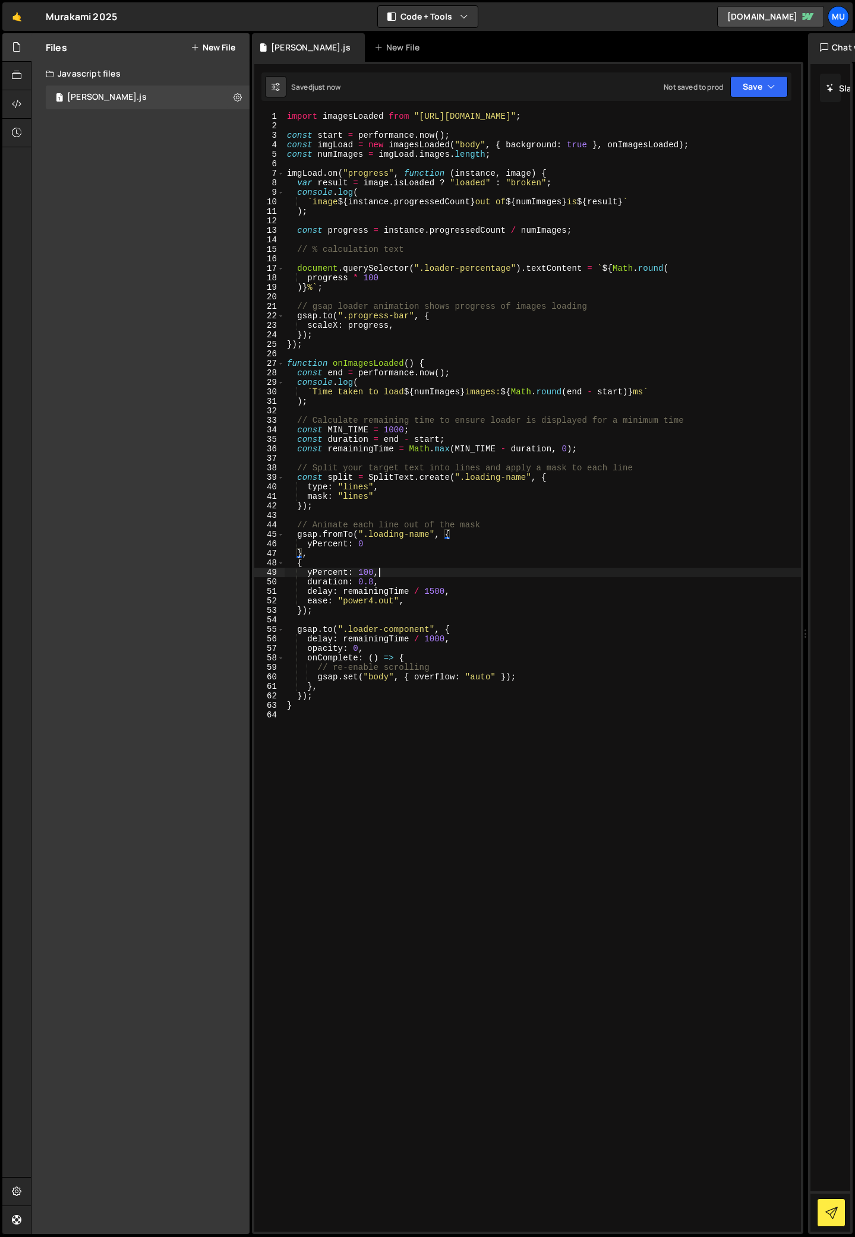
click at [398, 573] on div "import imagesLoaded from "[URL][DOMAIN_NAME]" ; const start = performance . now…" at bounding box center [542, 681] width 516 height 1139
click at [349, 545] on div "import imagesLoaded from "[URL][DOMAIN_NAME]" ; const start = performance . now…" at bounding box center [542, 681] width 516 height 1139
type textarea "yPercent: 0"
click at [350, 725] on div "import imagesLoaded from "[URL][DOMAIN_NAME]" ; const start = performance . now…" at bounding box center [542, 681] width 516 height 1139
drag, startPoint x: 343, startPoint y: 645, endPoint x: 308, endPoint y: 646, distance: 35.1
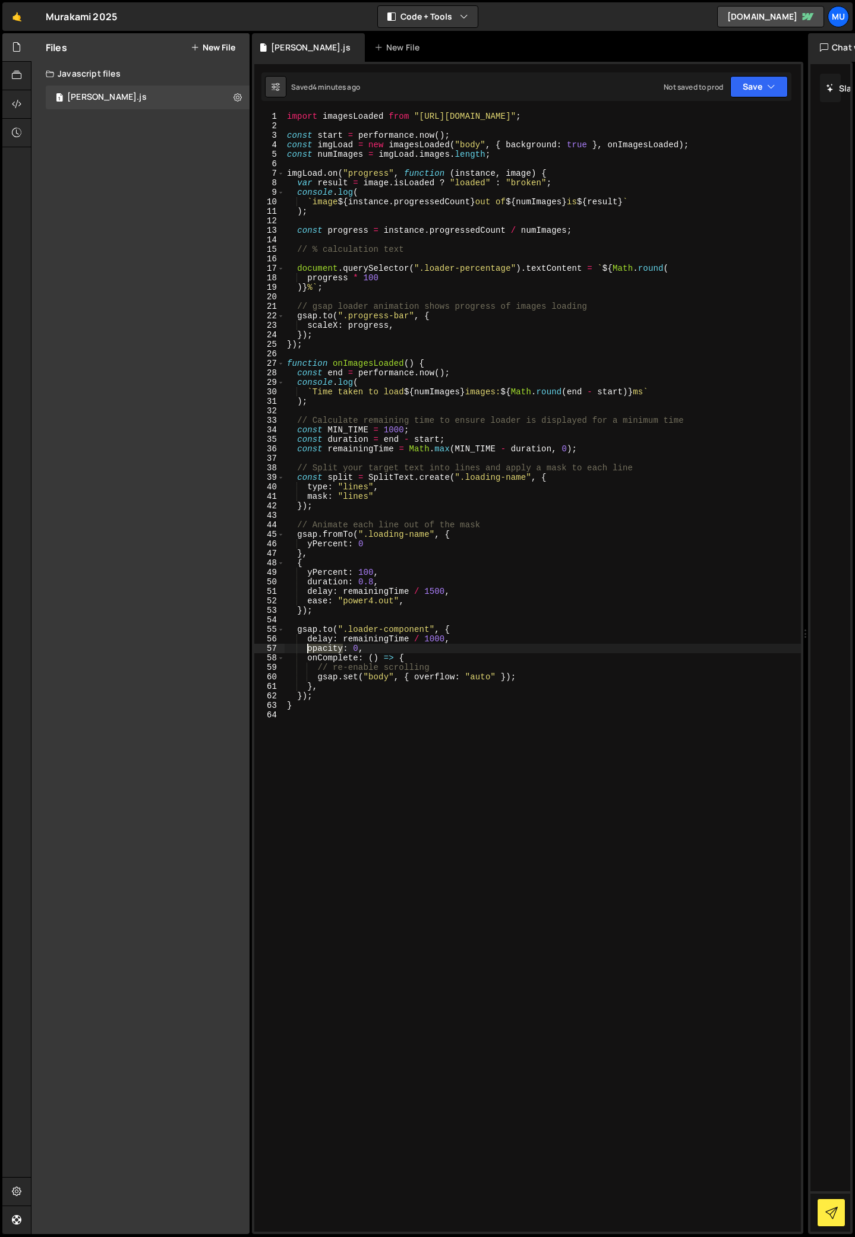
click at [308, 646] on div "import imagesLoaded from "[URL][DOMAIN_NAME]" ; const start = performance . now…" at bounding box center [542, 681] width 516 height 1139
type textarea "yPercent: -100,"
click at [391, 652] on div "import imagesLoaded from "[URL][DOMAIN_NAME]" ; const start = performance . now…" at bounding box center [542, 681] width 516 height 1139
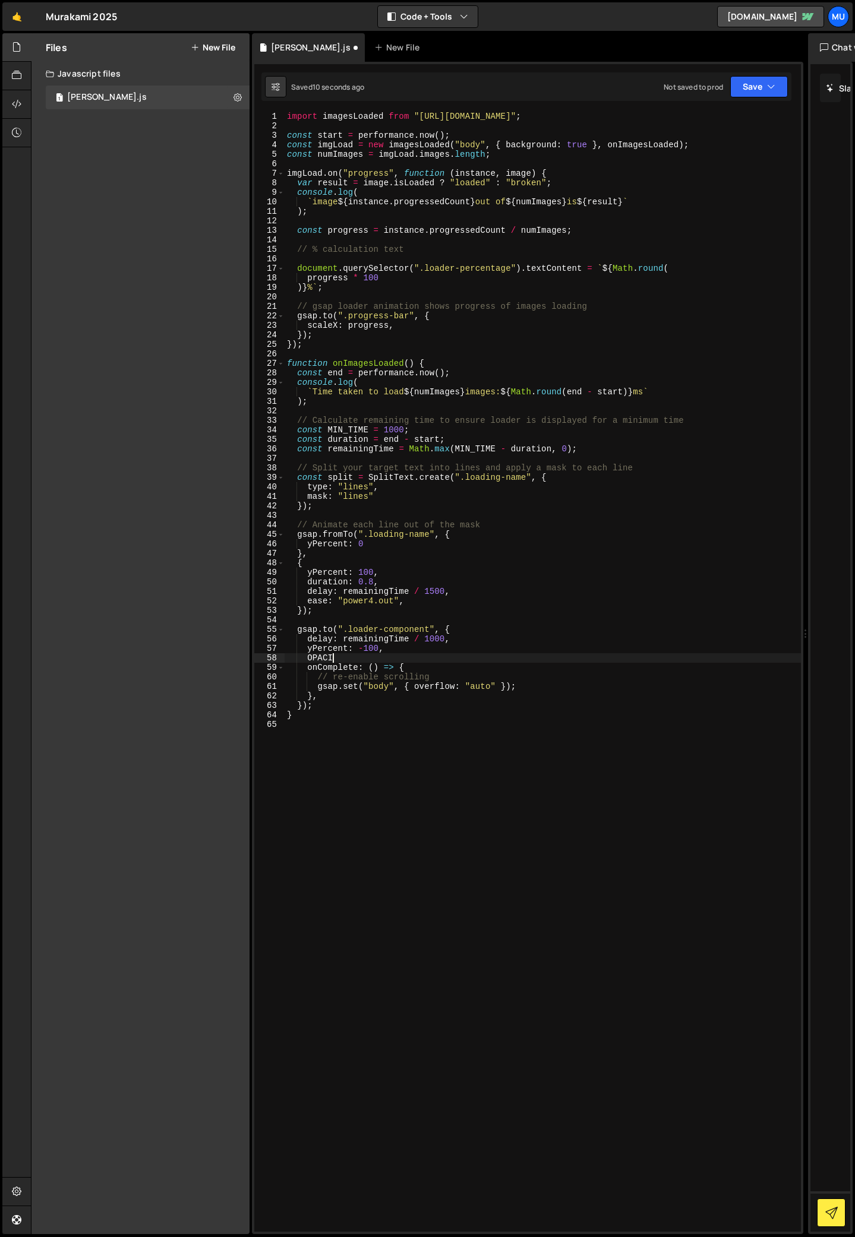
type textarea "OPACITY"
type textarea "opacity: 0,"
drag, startPoint x: 367, startPoint y: 656, endPoint x: 270, endPoint y: 655, distance: 96.8
click at [270, 655] on div "opacity: 0, 1 2 3 4 5 6 7 8 9 10 11 12 13 14 15 16 17 18 19 20 21 22 23 24 25 2…" at bounding box center [527, 672] width 546 height 1120
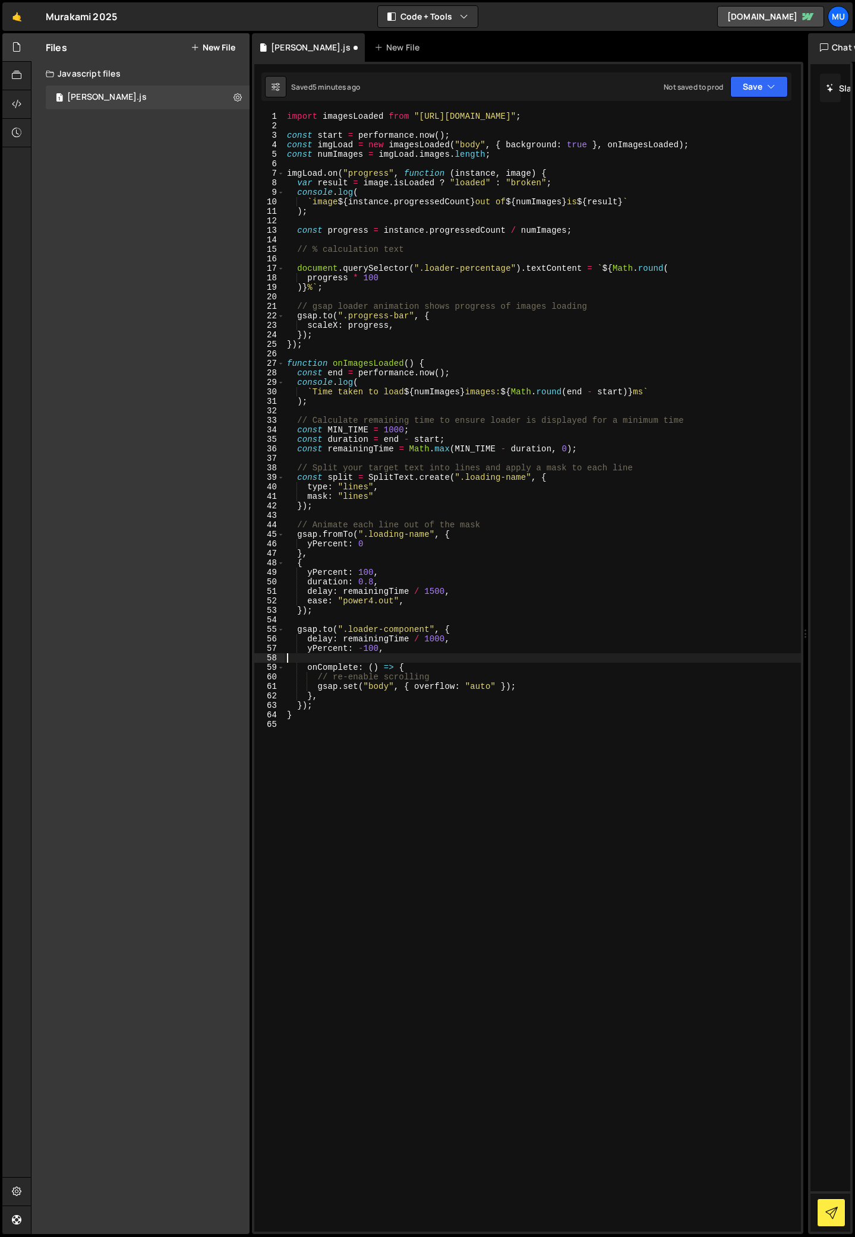
scroll to position [0, 0]
click at [365, 649] on div "import imagesLoaded from "[URL][DOMAIN_NAME]" ; const start = performance . now…" at bounding box center [542, 681] width 516 height 1139
click at [400, 644] on div "import imagesLoaded from "[URL][DOMAIN_NAME]" ; const start = performance . now…" at bounding box center [542, 681] width 516 height 1139
click at [364, 652] on div "import imagesLoaded from "[URL][DOMAIN_NAME]" ; const start = performance . now…" at bounding box center [542, 681] width 516 height 1139
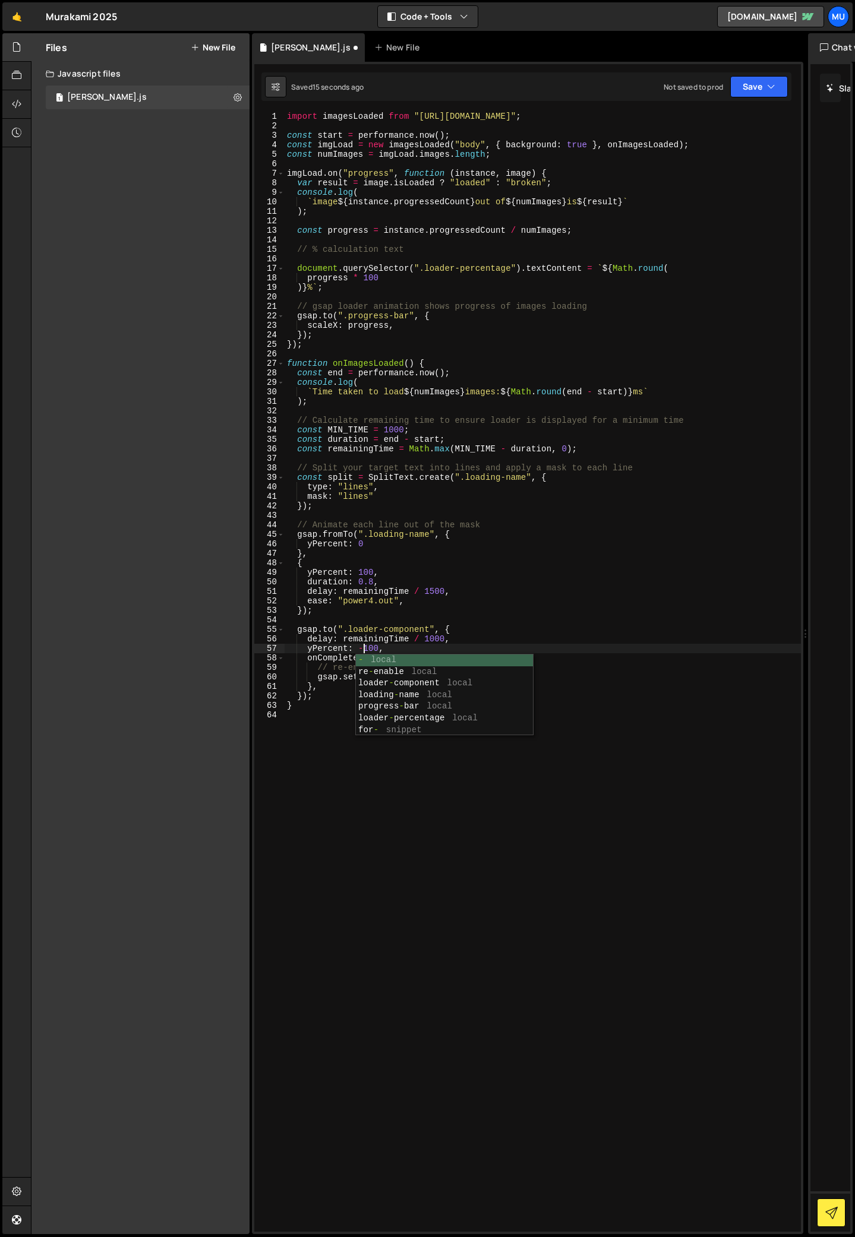
click at [410, 646] on div "import imagesLoaded from "[URL][DOMAIN_NAME]" ; const start = performance . now…" at bounding box center [542, 681] width 516 height 1139
type textarea "yPercent: -100,"
click at [398, 715] on div "import imagesLoaded from "[URL][DOMAIN_NAME]" ; const start = performance . now…" at bounding box center [542, 681] width 516 height 1139
click at [279, 172] on span at bounding box center [280, 174] width 7 height 10
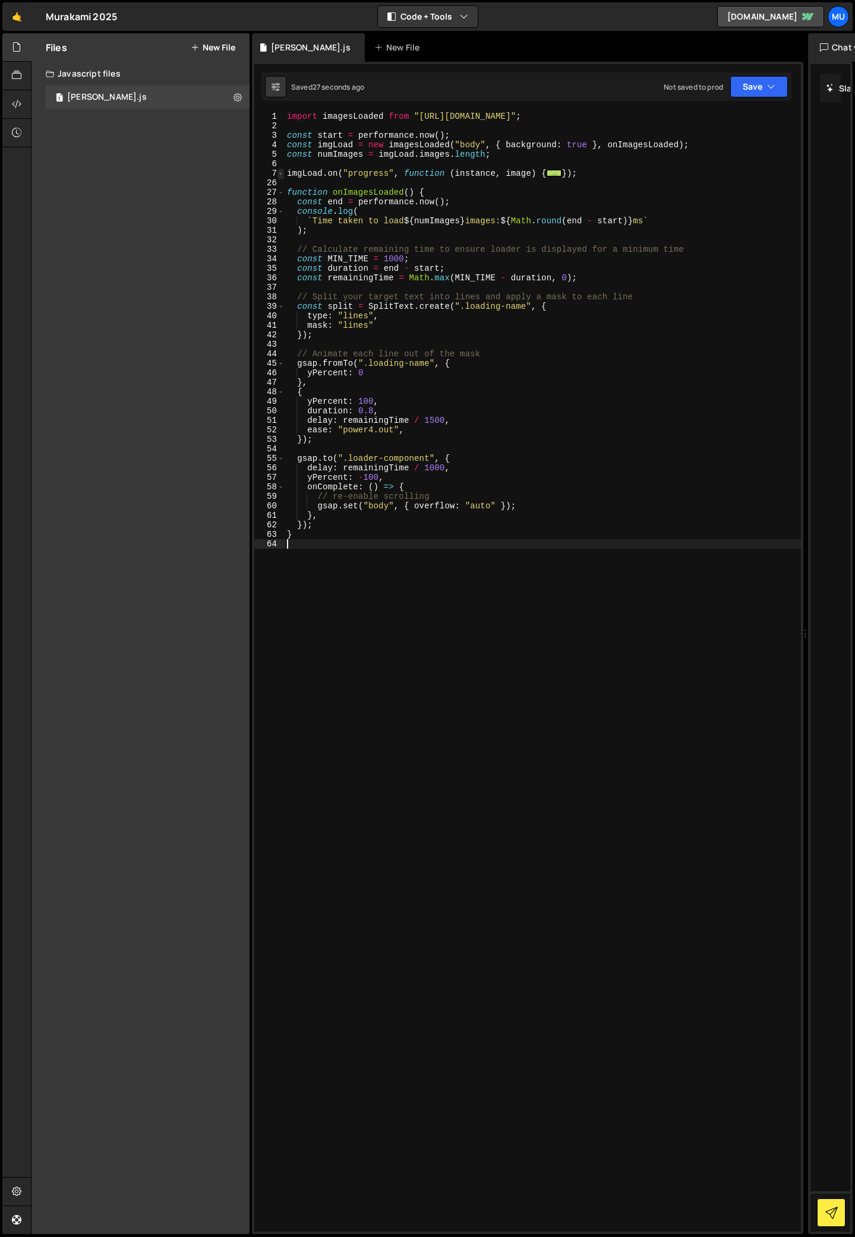
click at [279, 172] on span at bounding box center [280, 174] width 7 height 10
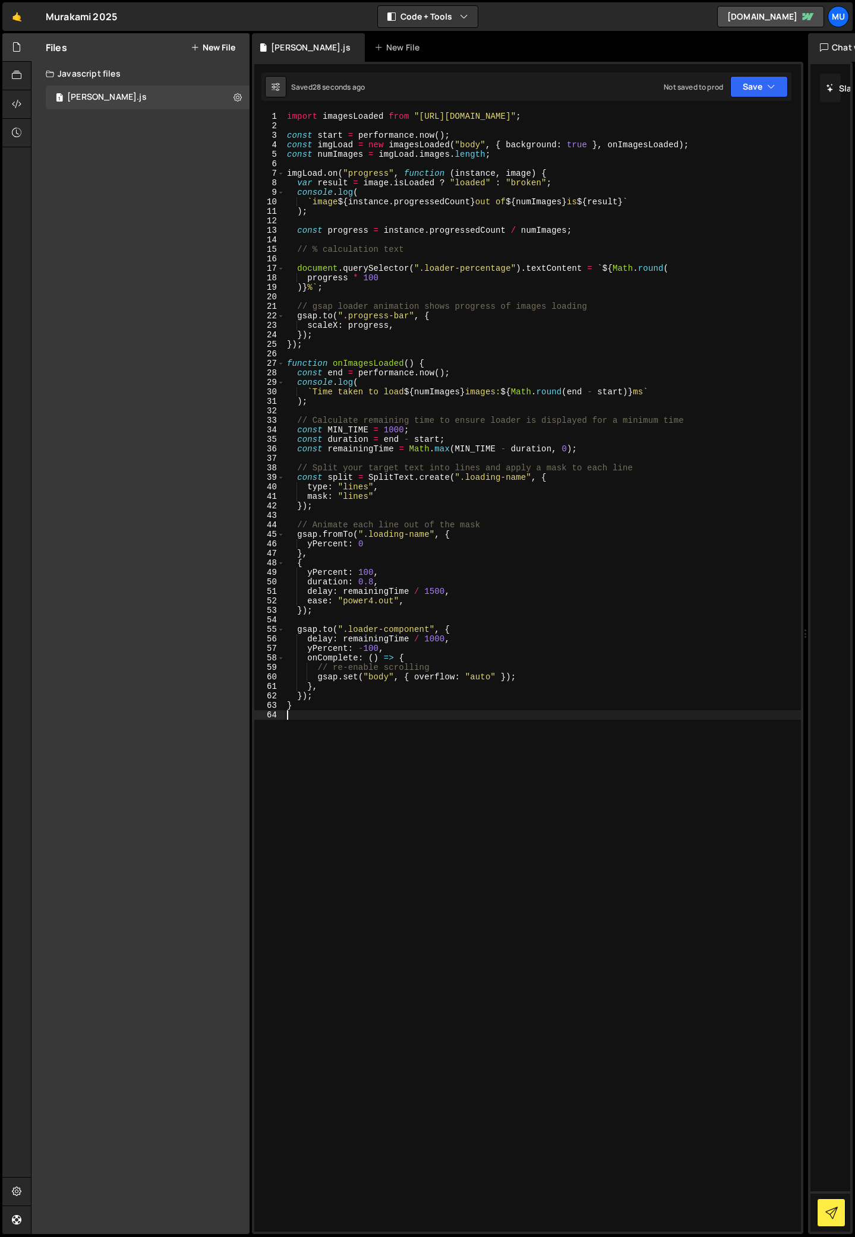
click at [300, 730] on div "import imagesLoaded from "[URL][DOMAIN_NAME]" ; const start = performance . now…" at bounding box center [542, 681] width 516 height 1139
click at [288, 113] on div "import imagesLoaded from "[URL][DOMAIN_NAME]" ; const start = performance . now…" at bounding box center [542, 681] width 516 height 1139
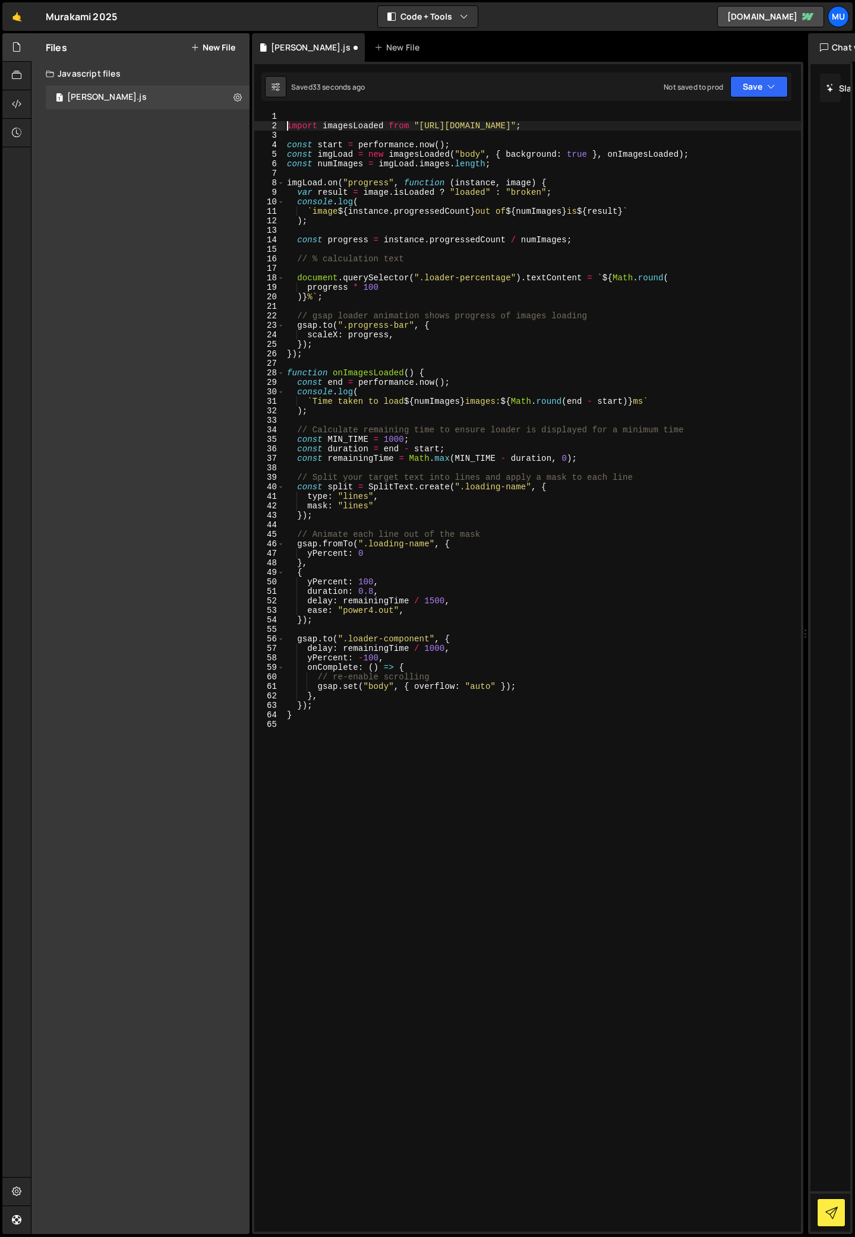
type textarea "import imagesLoaded from "[URL][DOMAIN_NAME]";"
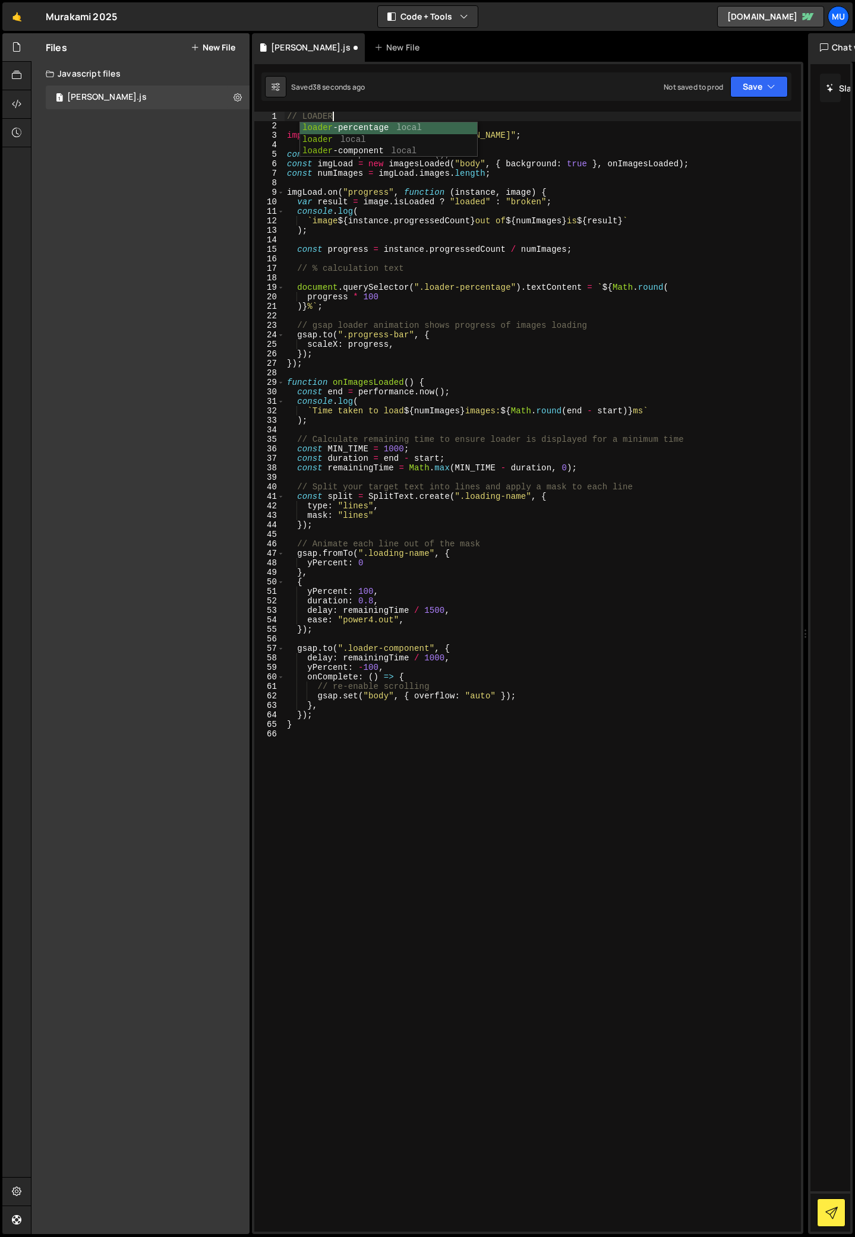
scroll to position [0, 3]
type textarea "// LOADER"
click at [319, 750] on div "// LOADER import imagesLoaded from "[URL][DOMAIN_NAME]" ; const start = perform…" at bounding box center [542, 681] width 516 height 1139
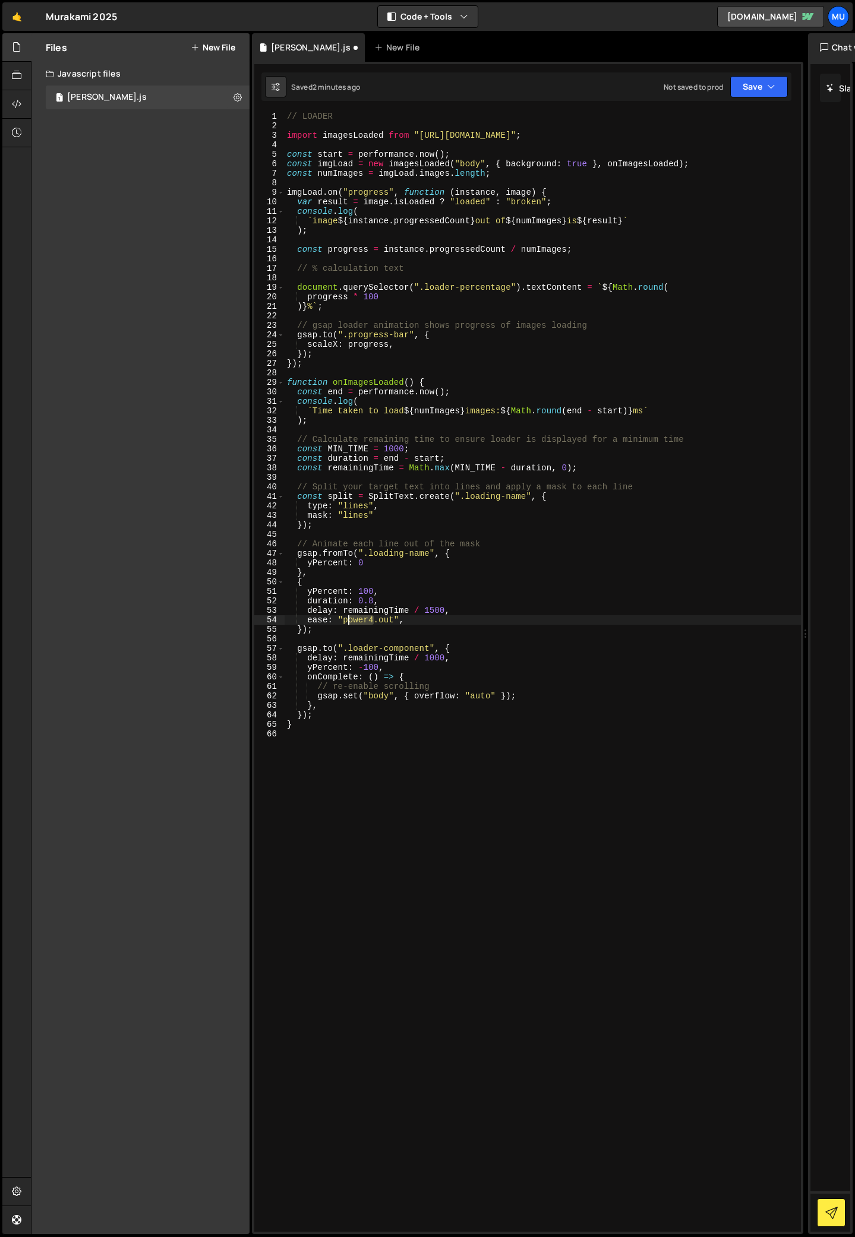
drag, startPoint x: 375, startPoint y: 619, endPoint x: 343, endPoint y: 619, distance: 31.5
click at [344, 619] on div "// LOADER import imagesLoaded from "[URL][DOMAIN_NAME]" ; const start = perform…" at bounding box center [542, 681] width 516 height 1139
type textarea "ease: "expo.out","
click at [375, 812] on div "// LOADER import imagesLoaded from "[URL][DOMAIN_NAME]" ; const start = perform…" at bounding box center [542, 681] width 516 height 1139
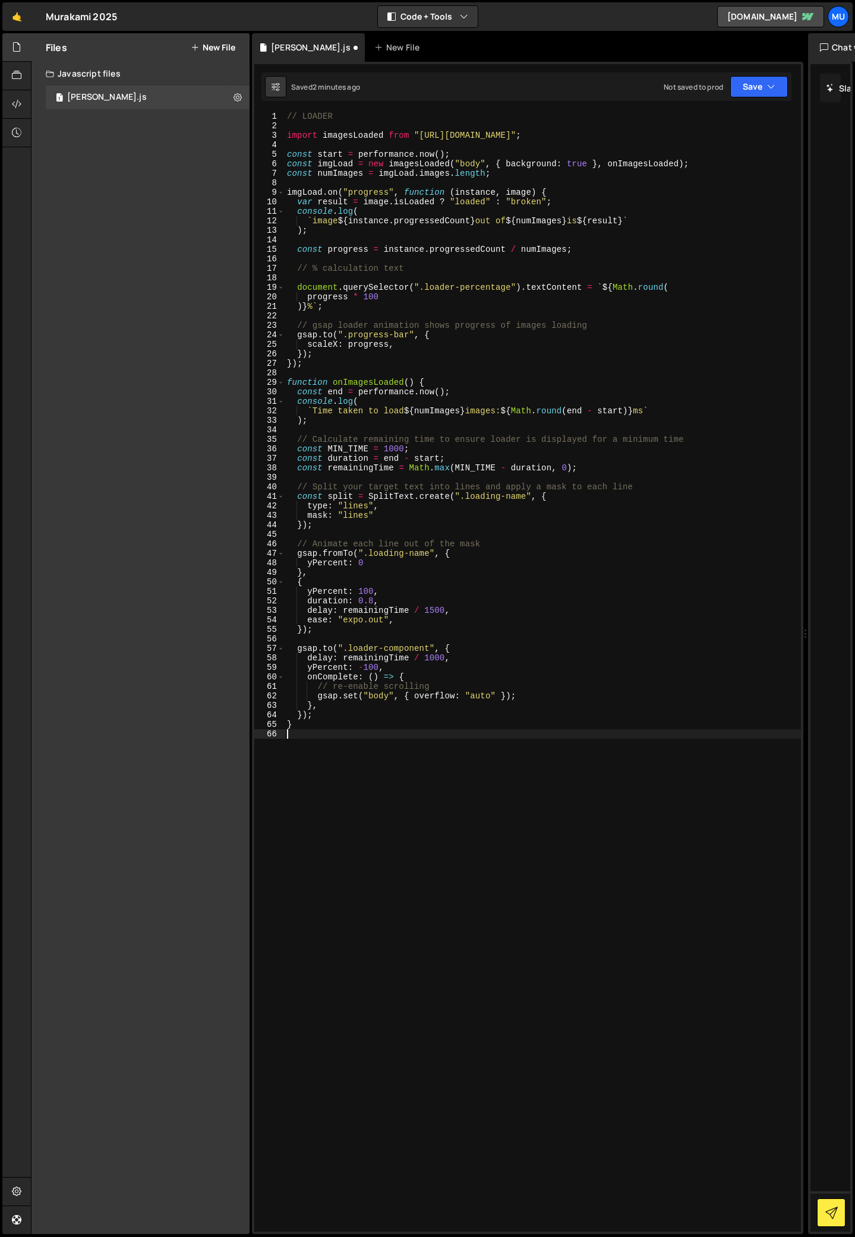
scroll to position [0, 0]
click at [367, 627] on div "// LOADER import imagesLoaded from "[URL][DOMAIN_NAME]" ; const start = perform…" at bounding box center [542, 681] width 516 height 1139
type textarea "ease: "power4.out","
click at [372, 731] on div "// LOADER import imagesLoaded from "[URL][DOMAIN_NAME]" ; const start = perform…" at bounding box center [542, 681] width 516 height 1139
drag, startPoint x: 375, startPoint y: 619, endPoint x: 345, endPoint y: 621, distance: 29.7
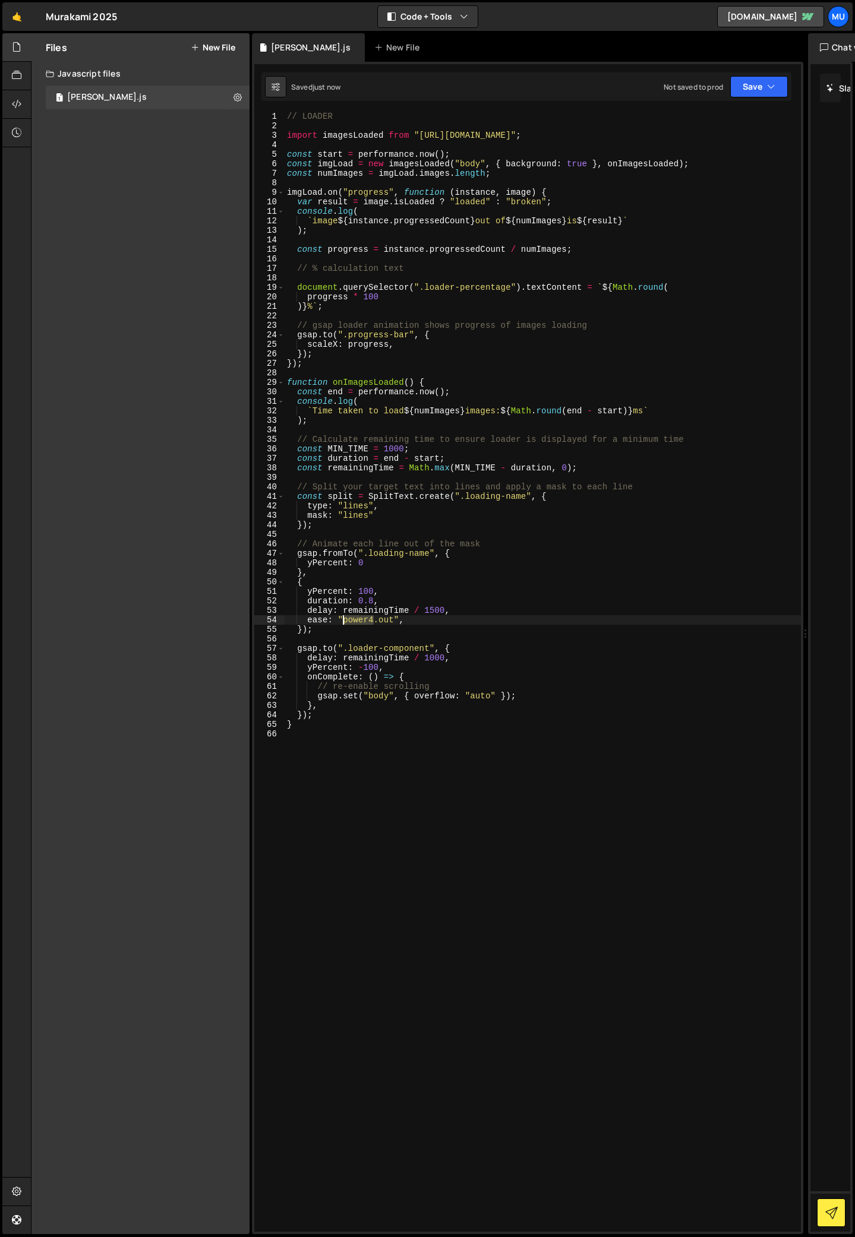
click at [345, 621] on div "// LOADER import imagesLoaded from "[URL][DOMAIN_NAME]" ; const start = perform…" at bounding box center [542, 681] width 516 height 1139
type textarea "ease: "expo.out","
click at [413, 817] on div "// LOADER import imagesLoaded from "[URL][DOMAIN_NAME]" ; const start = perform…" at bounding box center [542, 681] width 516 height 1139
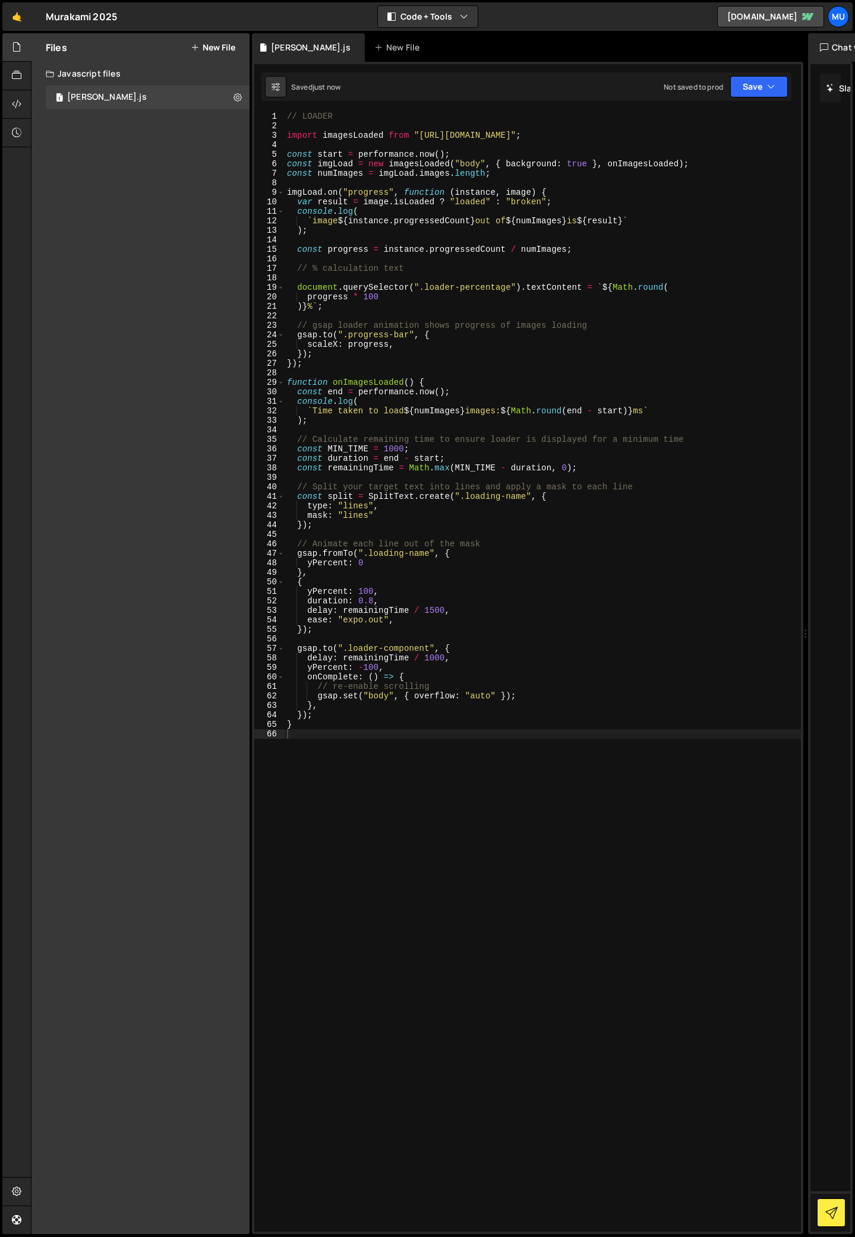
click at [331, 749] on div "// LOADER import imagesLoaded from "[URL][DOMAIN_NAME]" ; const start = perform…" at bounding box center [542, 681] width 516 height 1139
click at [396, 669] on div "// LOADER import imagesLoaded from "[URL][DOMAIN_NAME]" ; const start = perform…" at bounding box center [542, 681] width 516 height 1139
drag, startPoint x: 388, startPoint y: 601, endPoint x: 274, endPoint y: 599, distance: 113.5
click at [274, 599] on div "yPercent: -100, 1 2 3 4 5 6 7 8 9 10 11 12 13 14 15 16 17 18 19 20 21 22 23 24 …" at bounding box center [527, 672] width 546 height 1120
click at [406, 662] on div "// LOADER import imagesLoaded from "[URL][DOMAIN_NAME]" ; const start = perform…" at bounding box center [542, 681] width 516 height 1139
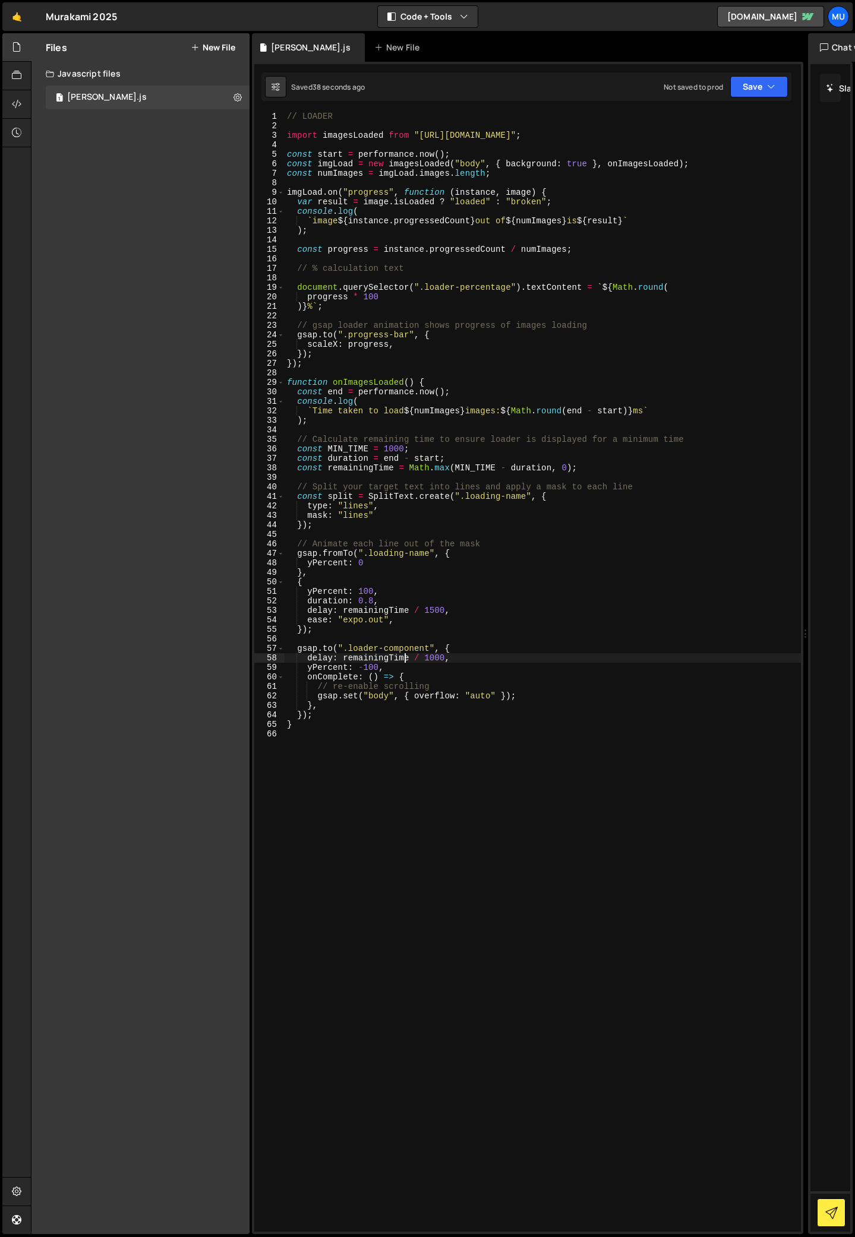
click at [400, 668] on div "// LOADER import imagesLoaded from "[URL][DOMAIN_NAME]" ; const start = perform…" at bounding box center [542, 681] width 516 height 1139
type textarea "yPercent: -100,"
type textarea "duration: 0.8,"
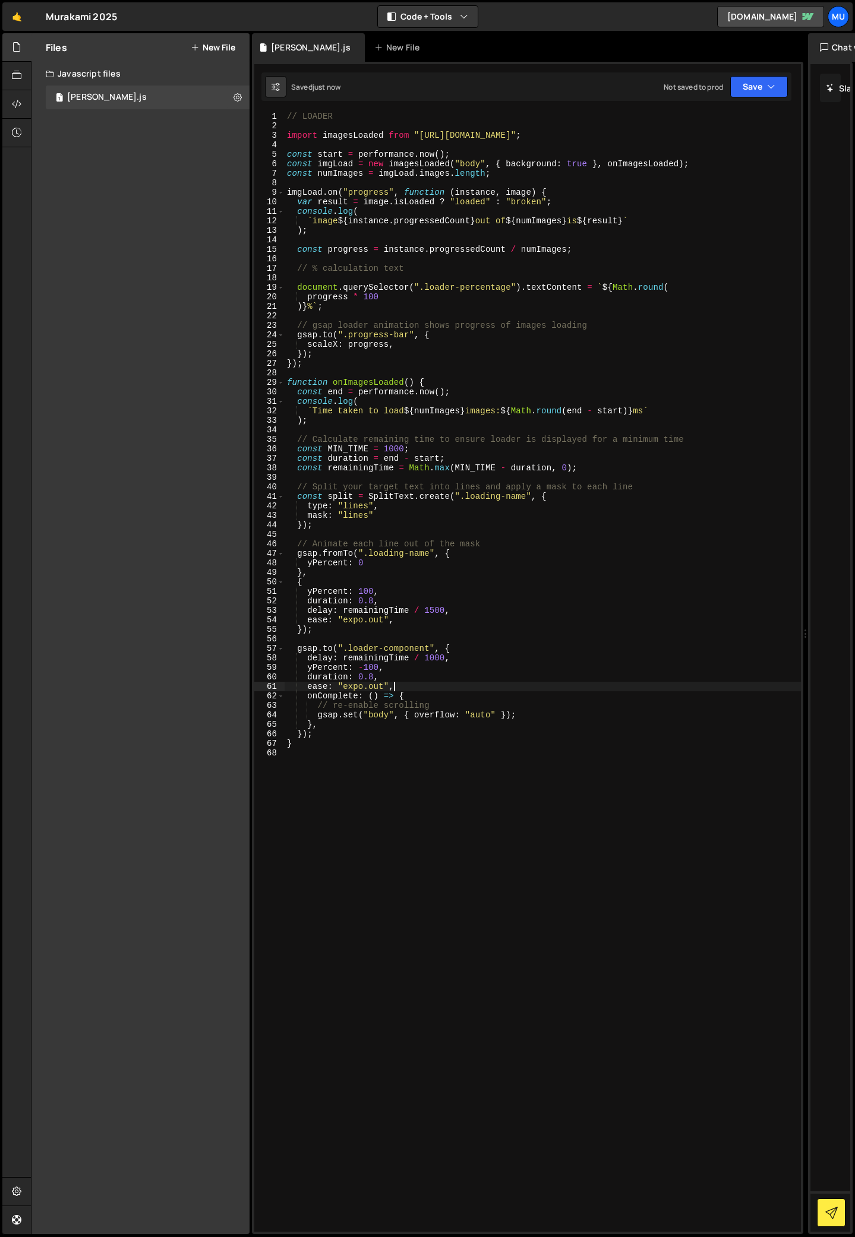
type textarea "ease: "expo.out","
click at [339, 536] on div "// LOADER import imagesLoaded from "[URL][DOMAIN_NAME]" ; const start = perform…" at bounding box center [542, 681] width 516 height 1139
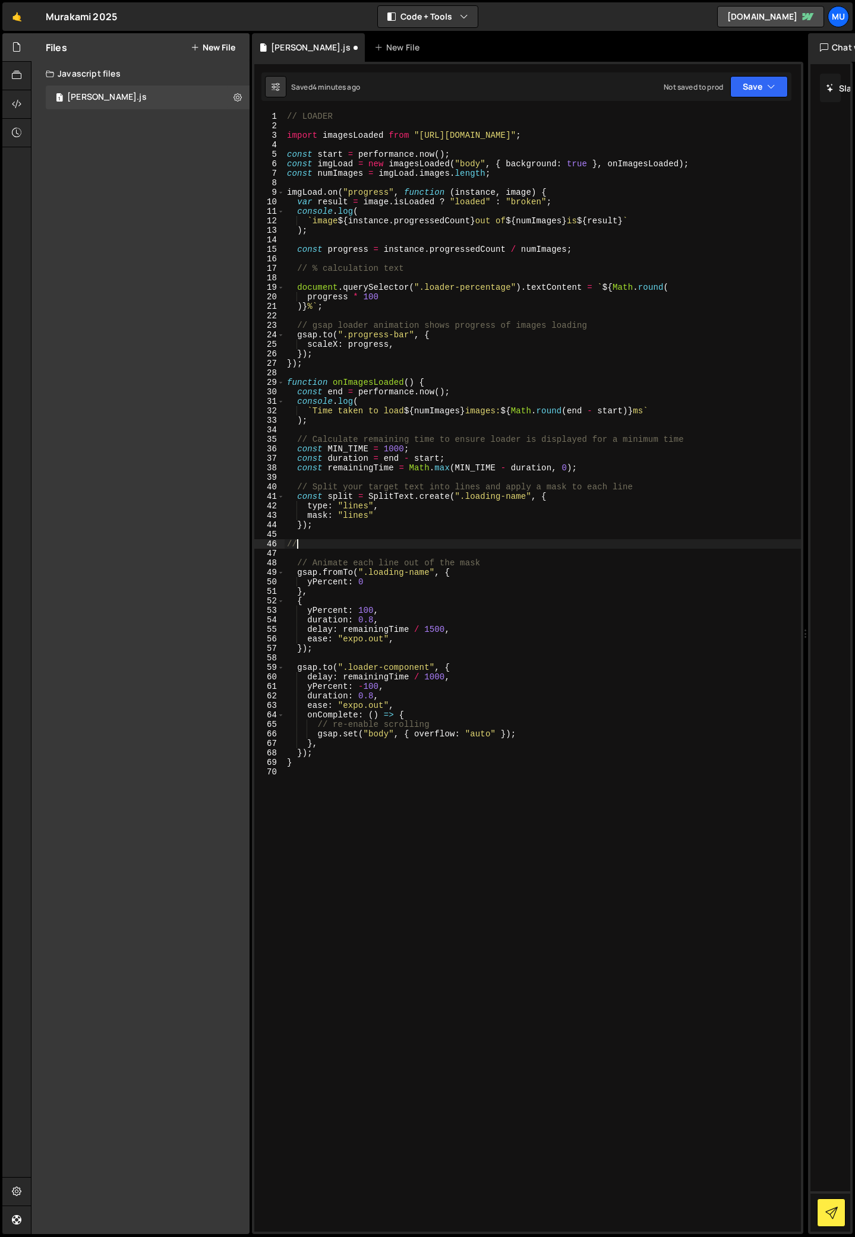
scroll to position [0, 0]
type textarea "/"
type textarea "// text intro"
click at [383, 535] on div "// LOADER import imagesLoaded from "[URL][DOMAIN_NAME]" ; const start = perform…" at bounding box center [542, 681] width 516 height 1139
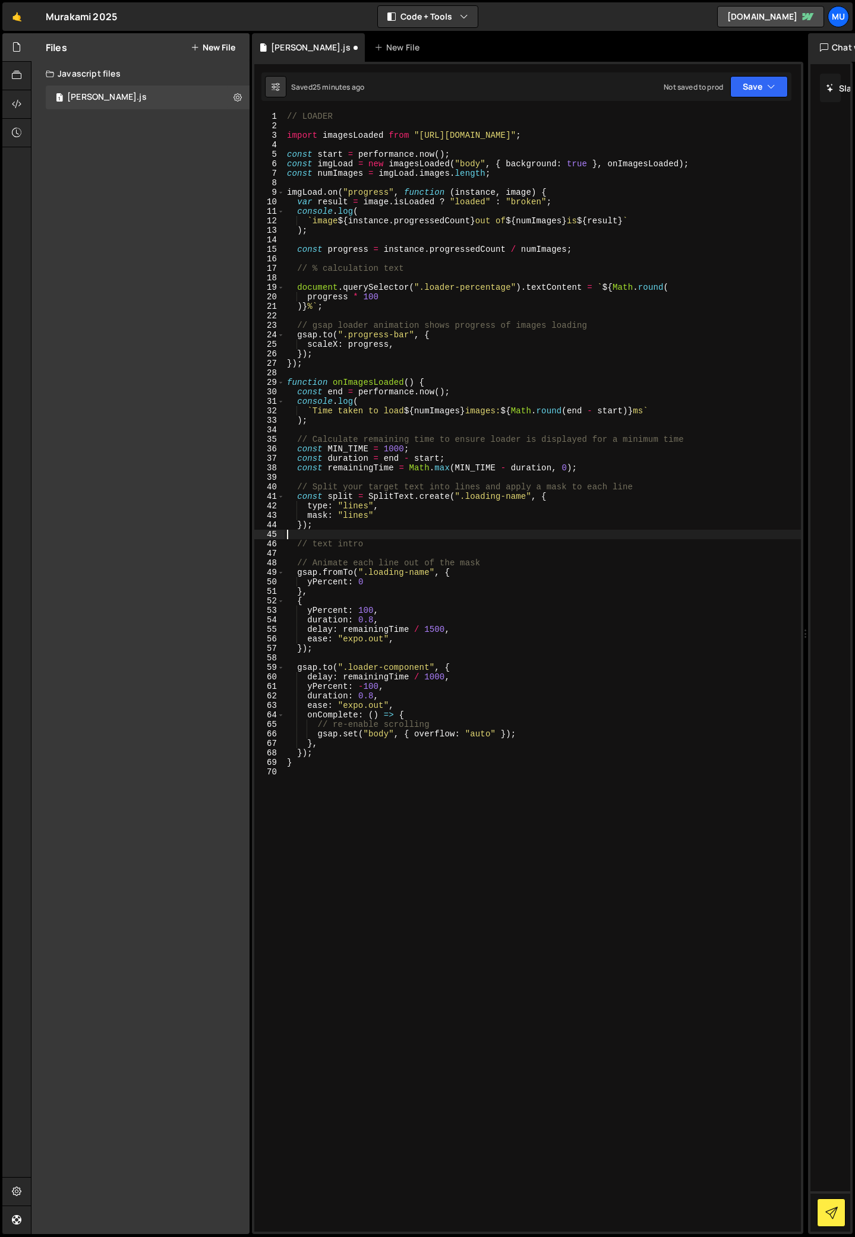
scroll to position [0, 0]
click at [370, 548] on div "// LOADER import imagesLoaded from "[URL][DOMAIN_NAME]" ; const start = perform…" at bounding box center [542, 681] width 516 height 1139
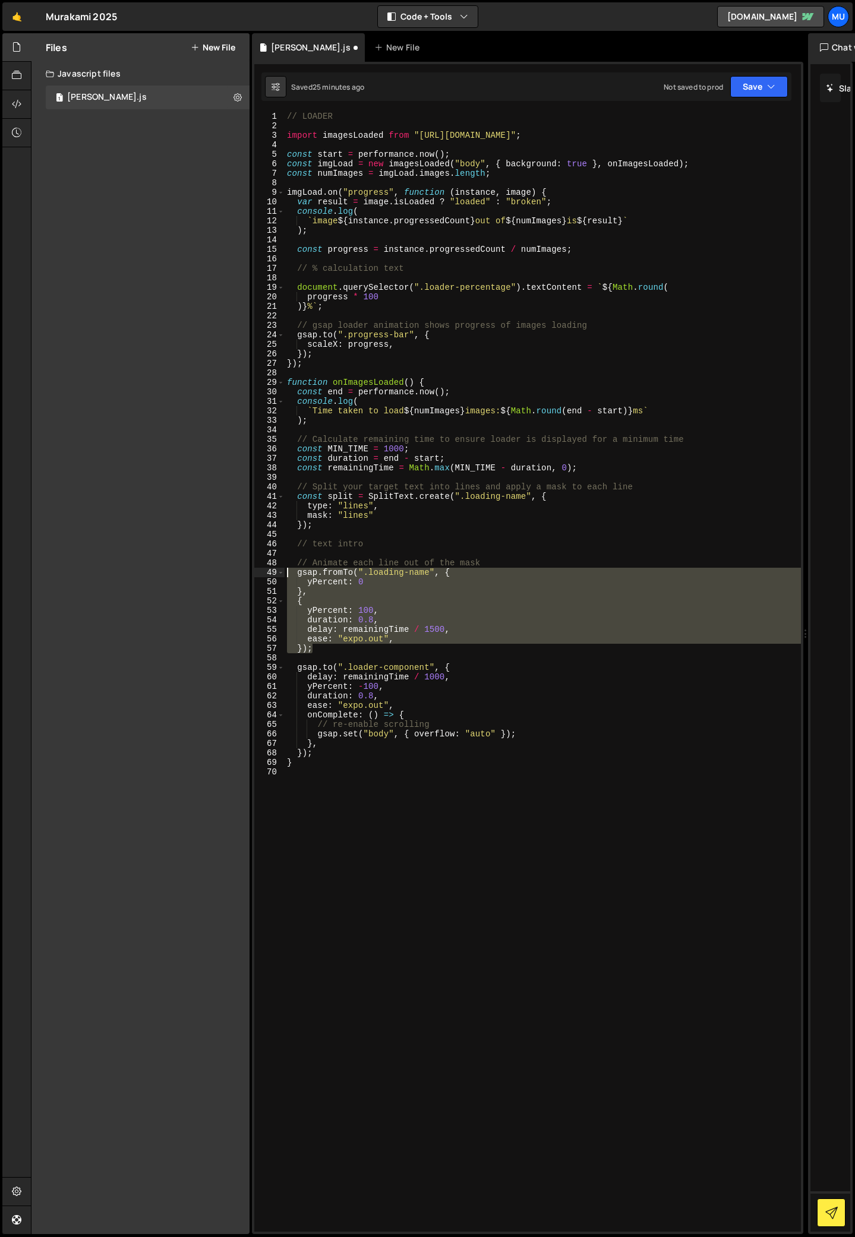
drag, startPoint x: 323, startPoint y: 650, endPoint x: 261, endPoint y: 573, distance: 99.2
click at [261, 573] on div "// text intro 1 2 3 4 5 6 7 8 9 10 11 12 13 14 15 16 17 18 19 20 21 22 23 24 25…" at bounding box center [527, 672] width 546 height 1120
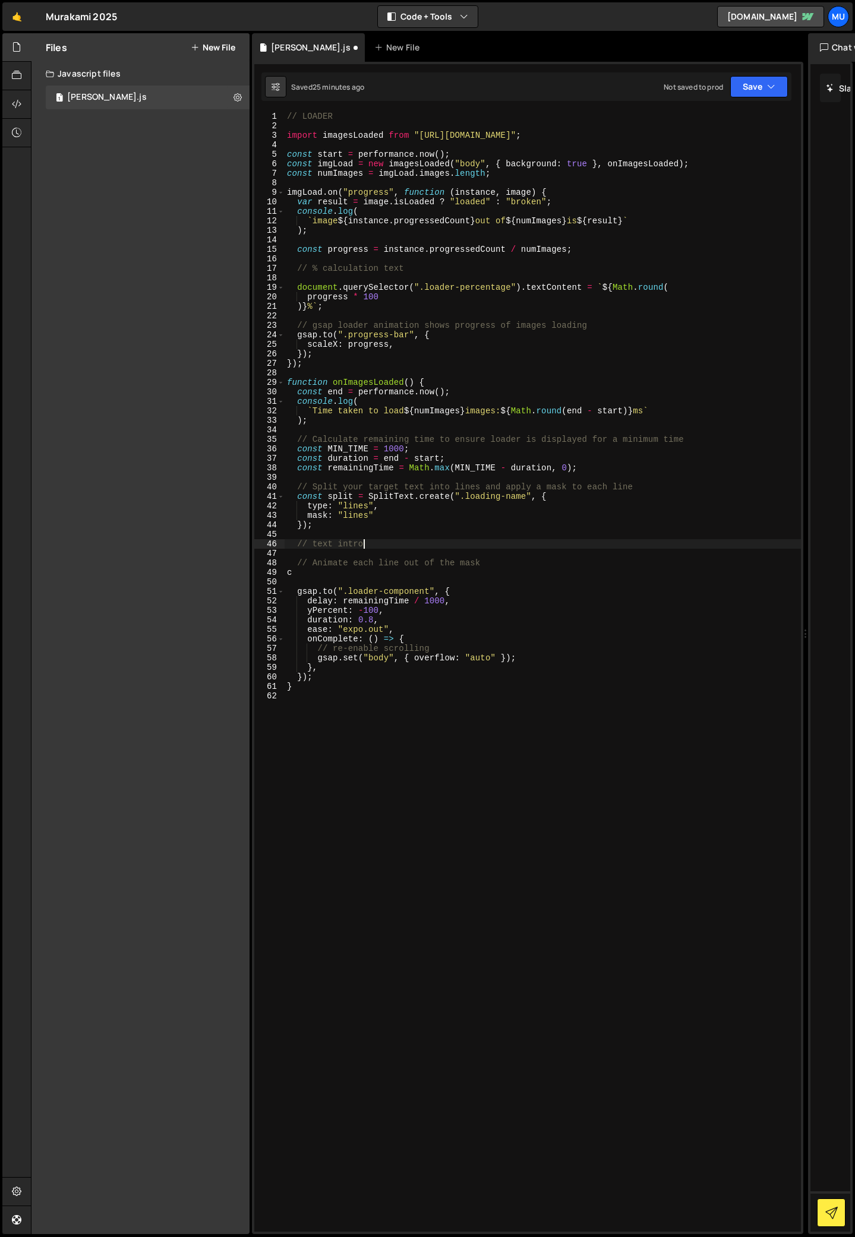
click at [386, 542] on div "// LOADER import imagesLoaded from "[URL][DOMAIN_NAME]" ; const start = perform…" at bounding box center [542, 681] width 516 height 1139
type textarea "// text intro"
paste textarea "duration: 0.8,"
type textarea "duration: 0.8,"
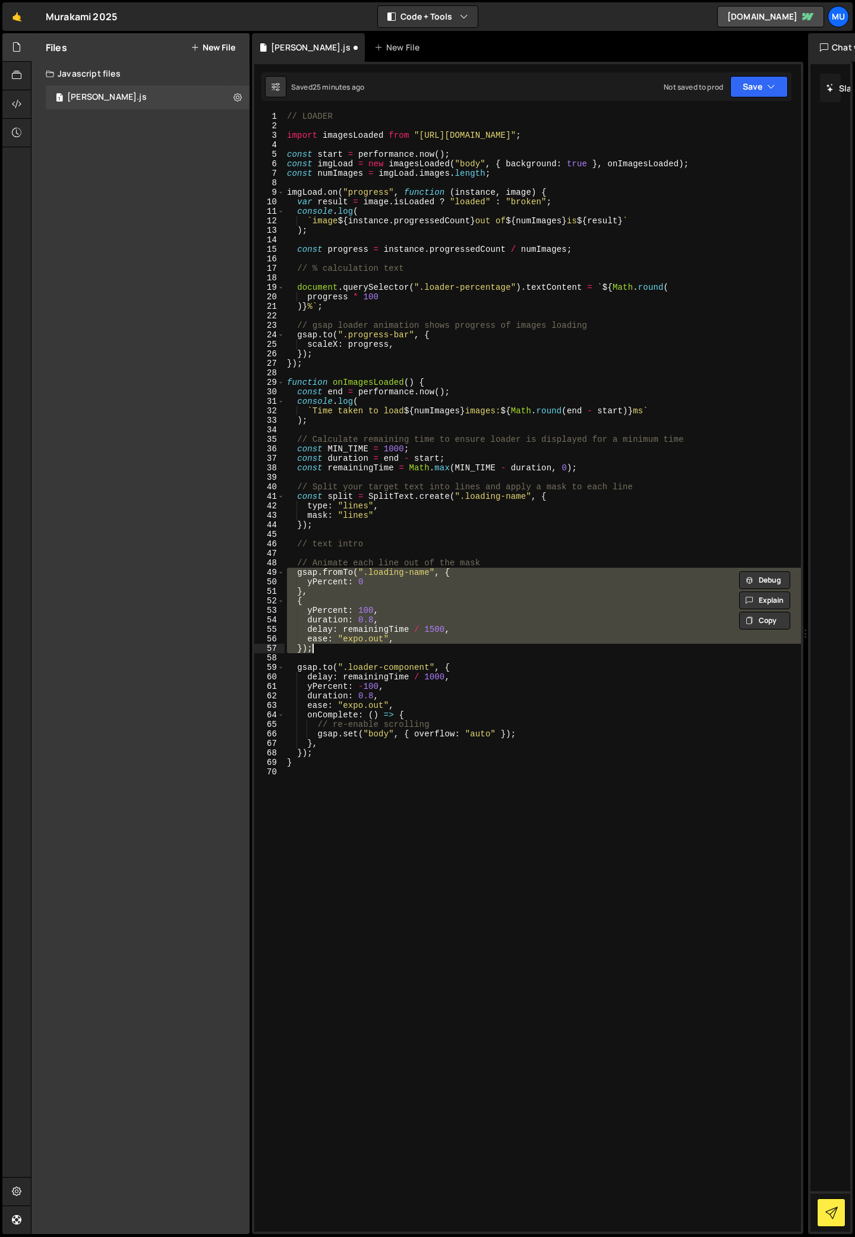
click at [382, 545] on div "// LOADER import imagesLoaded from "[URL][DOMAIN_NAME]" ; const start = perform…" at bounding box center [542, 681] width 516 height 1139
type textarea "// text intro"
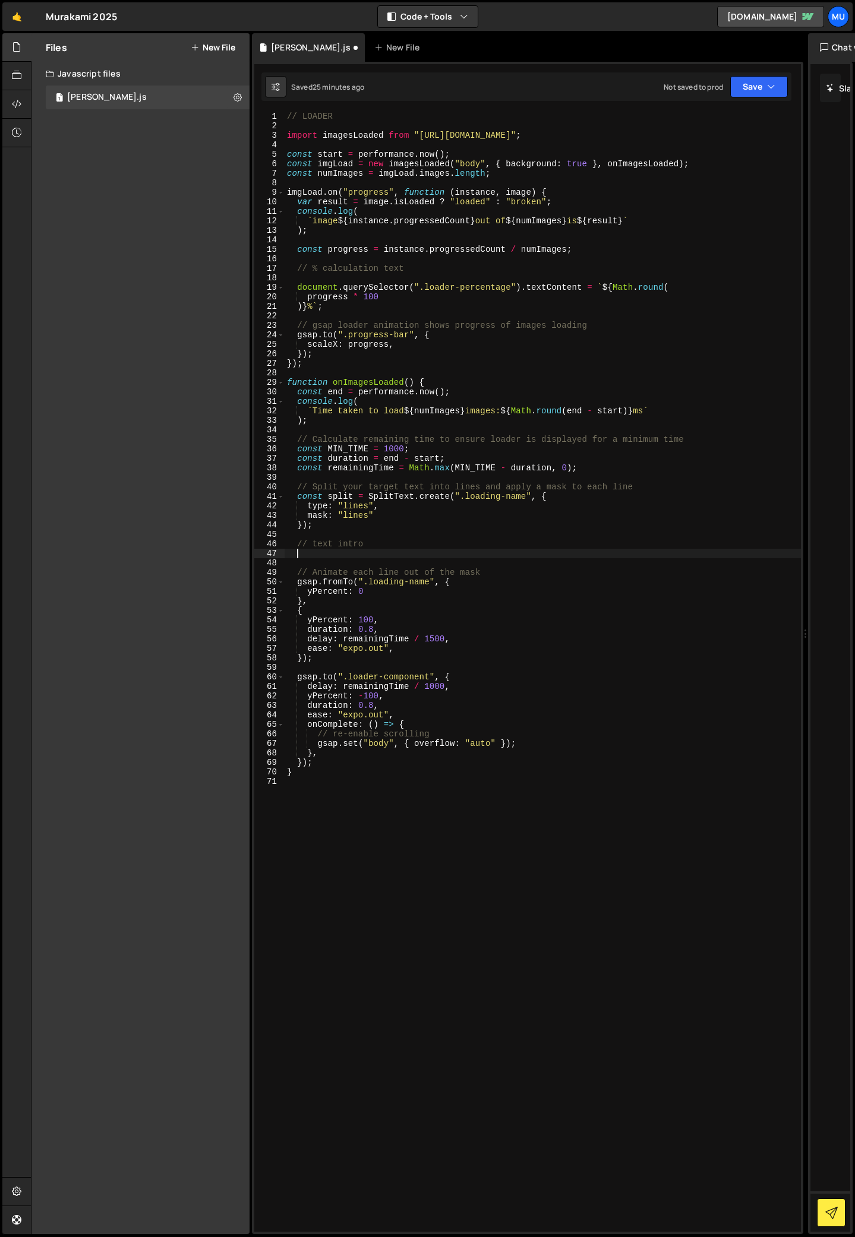
paste textarea "});"
type textarea "});"
click at [434, 553] on div "// LOADER import imagesLoaded from "[URL][DOMAIN_NAME]" ; const start = perform…" at bounding box center [542, 681] width 516 height 1139
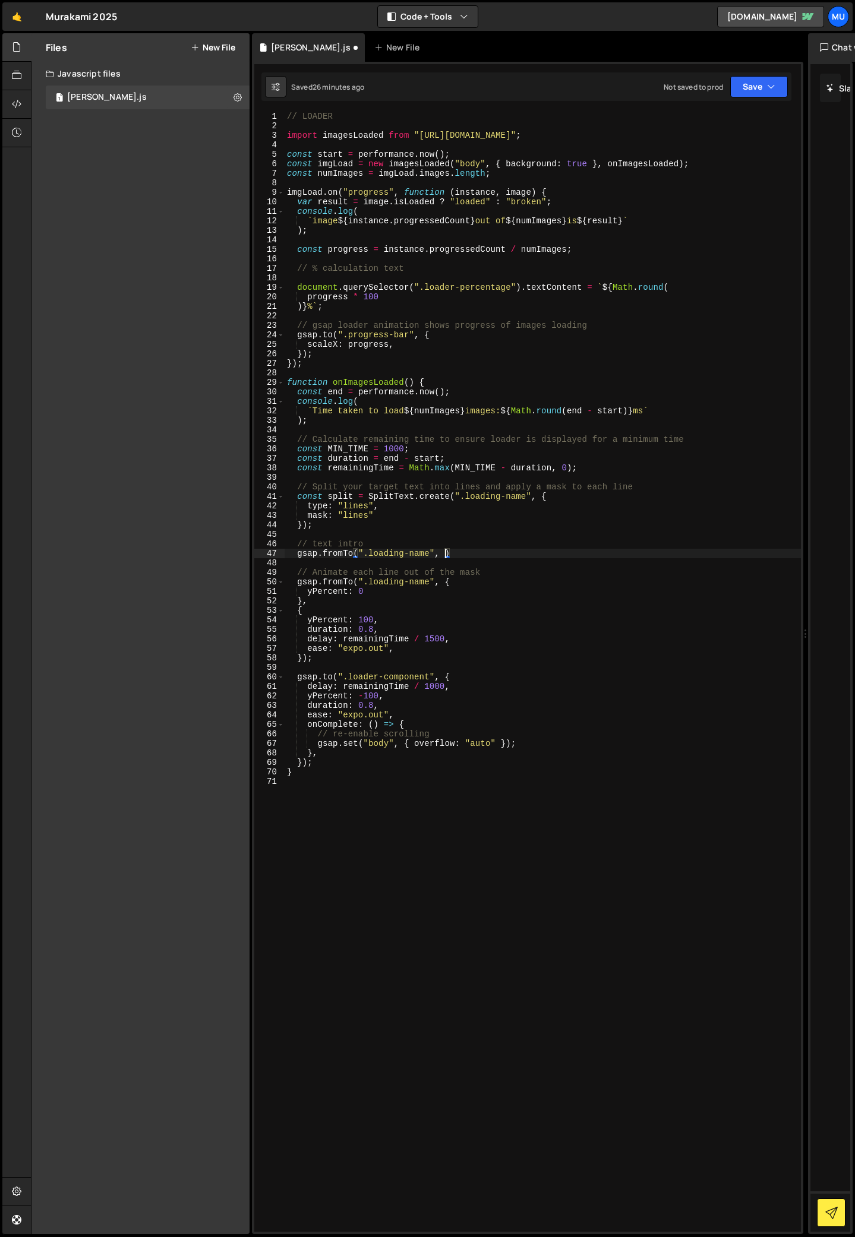
type textarea "gsap.fromTo(".loading-name", {)"
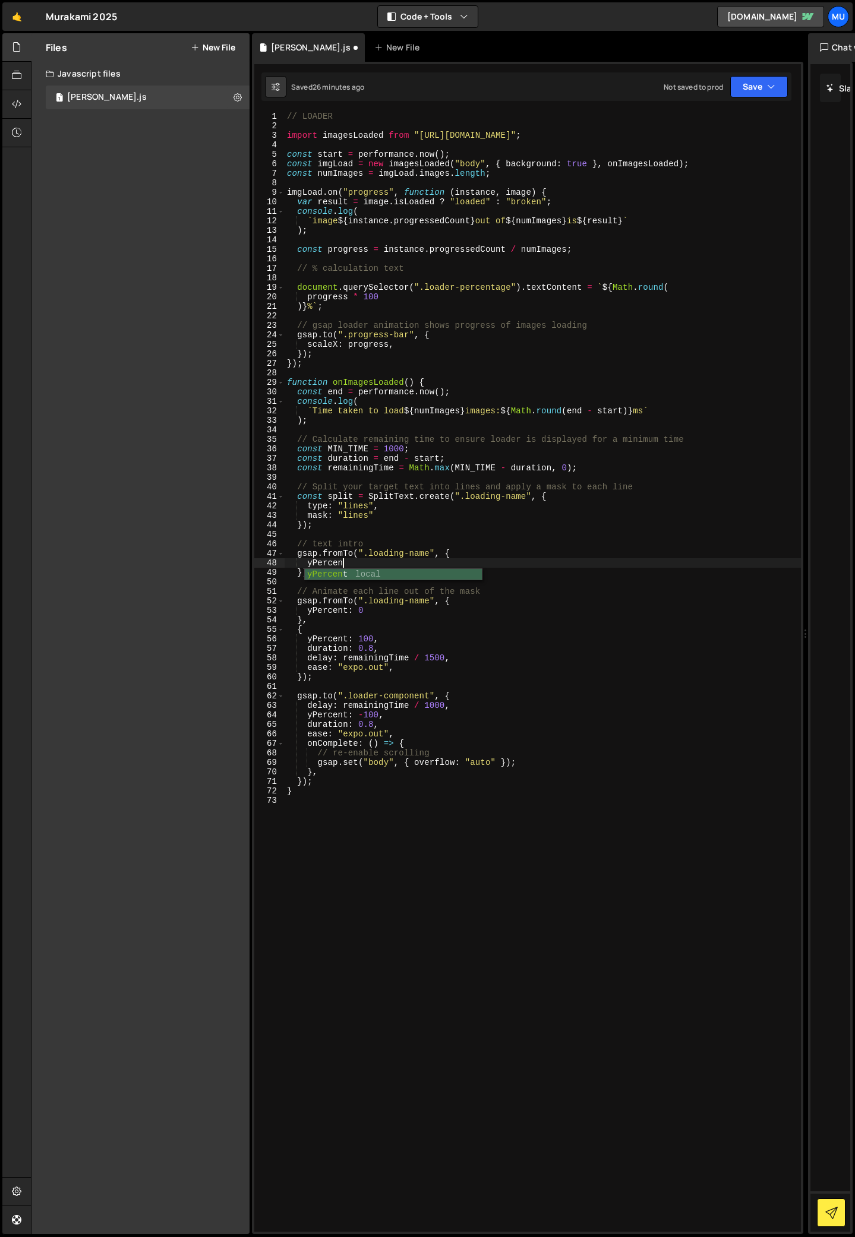
scroll to position [0, 4]
type textarea "yPercent:-100"
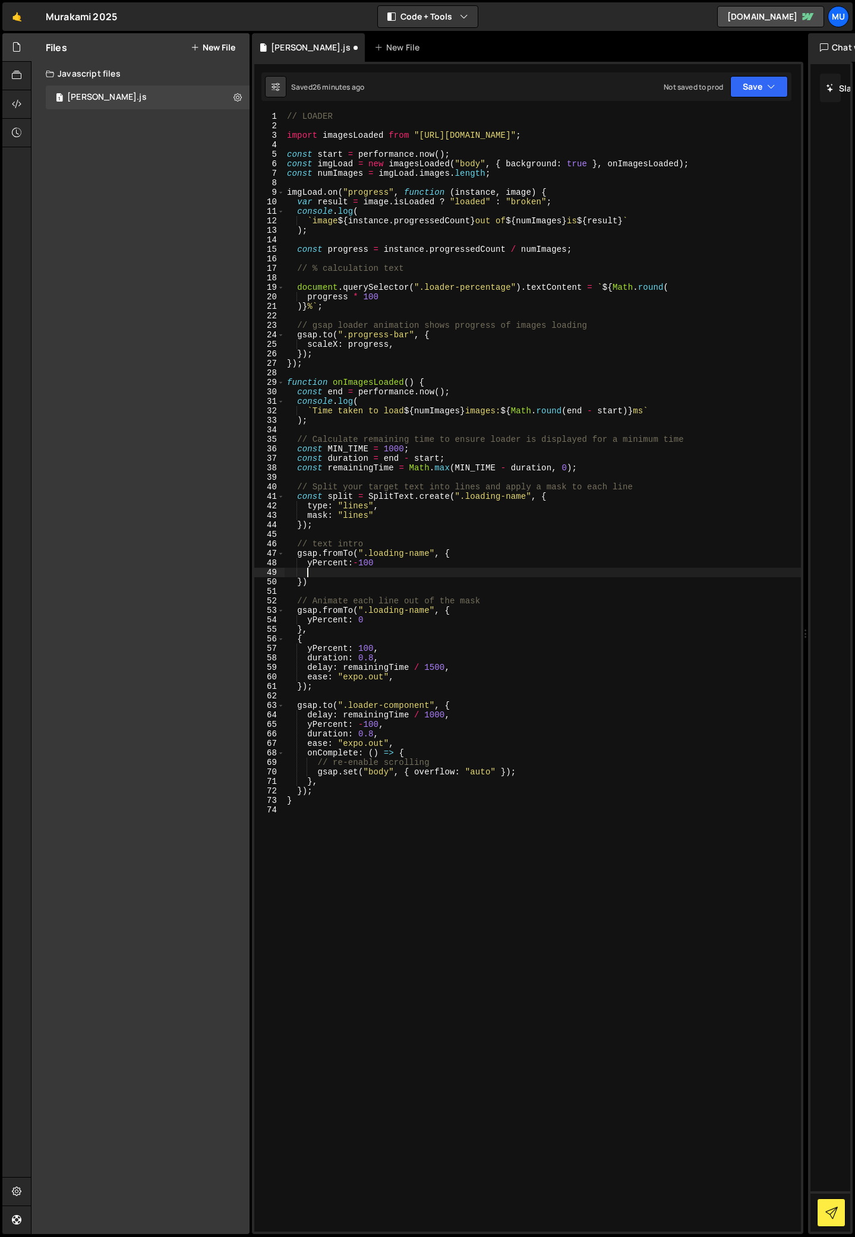
scroll to position [0, 0]
type textarea "},"
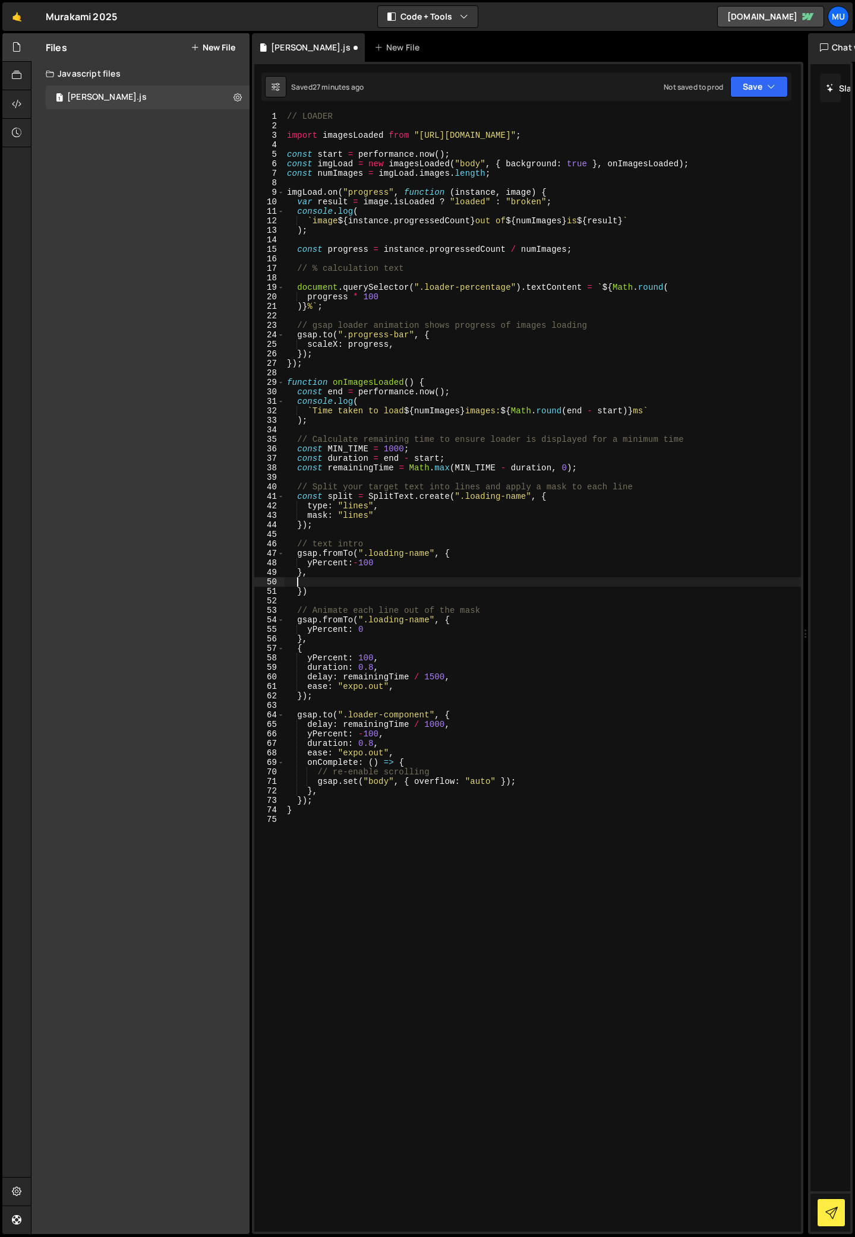
type textarea "{"
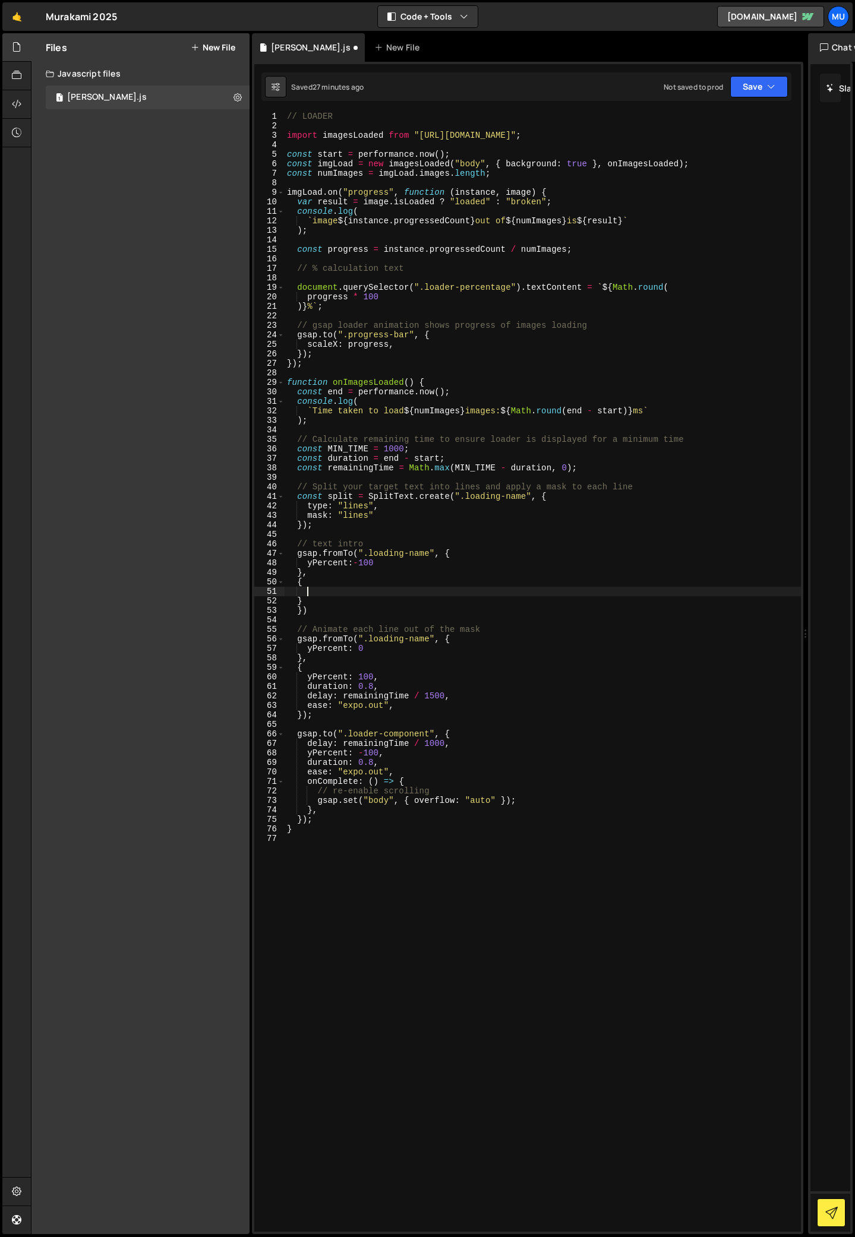
type textarea "}"
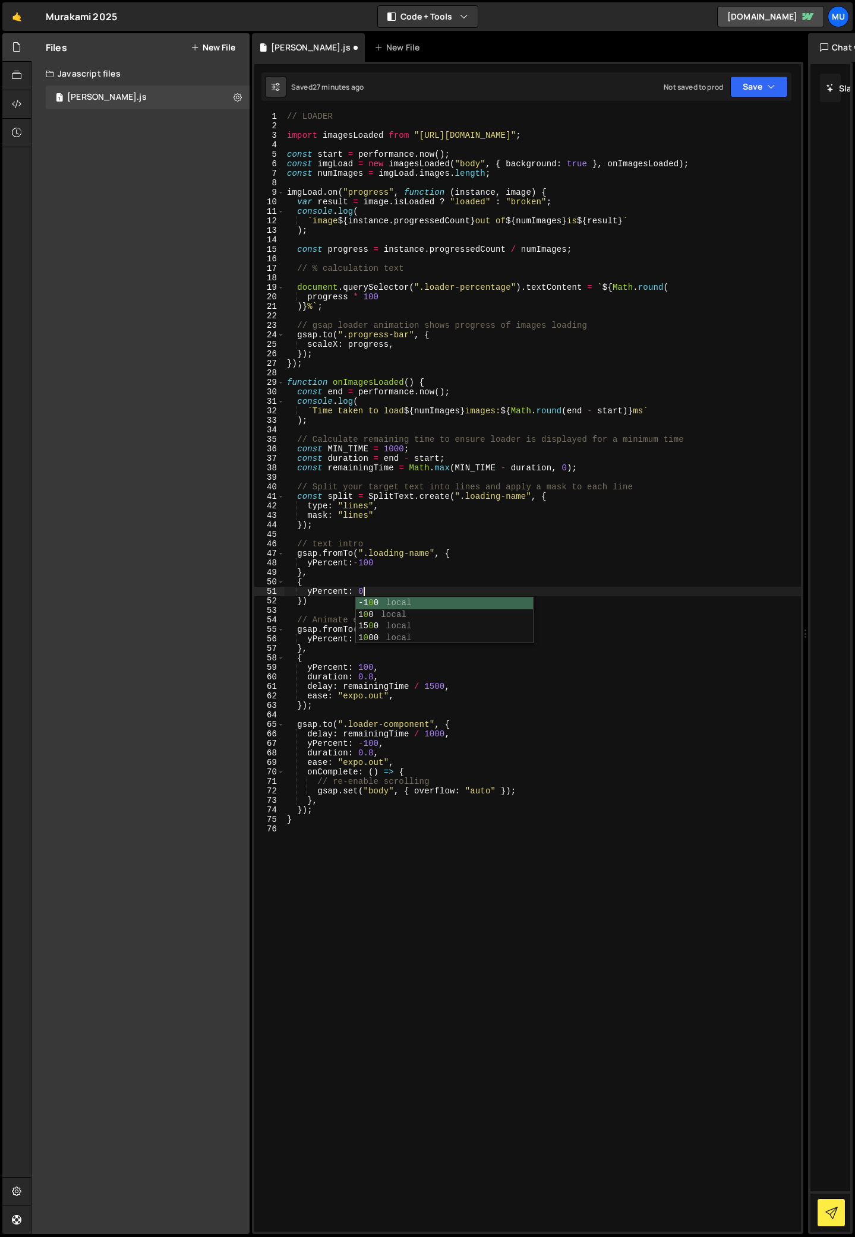
scroll to position [0, 5]
type textarea "yPercent: 0,"
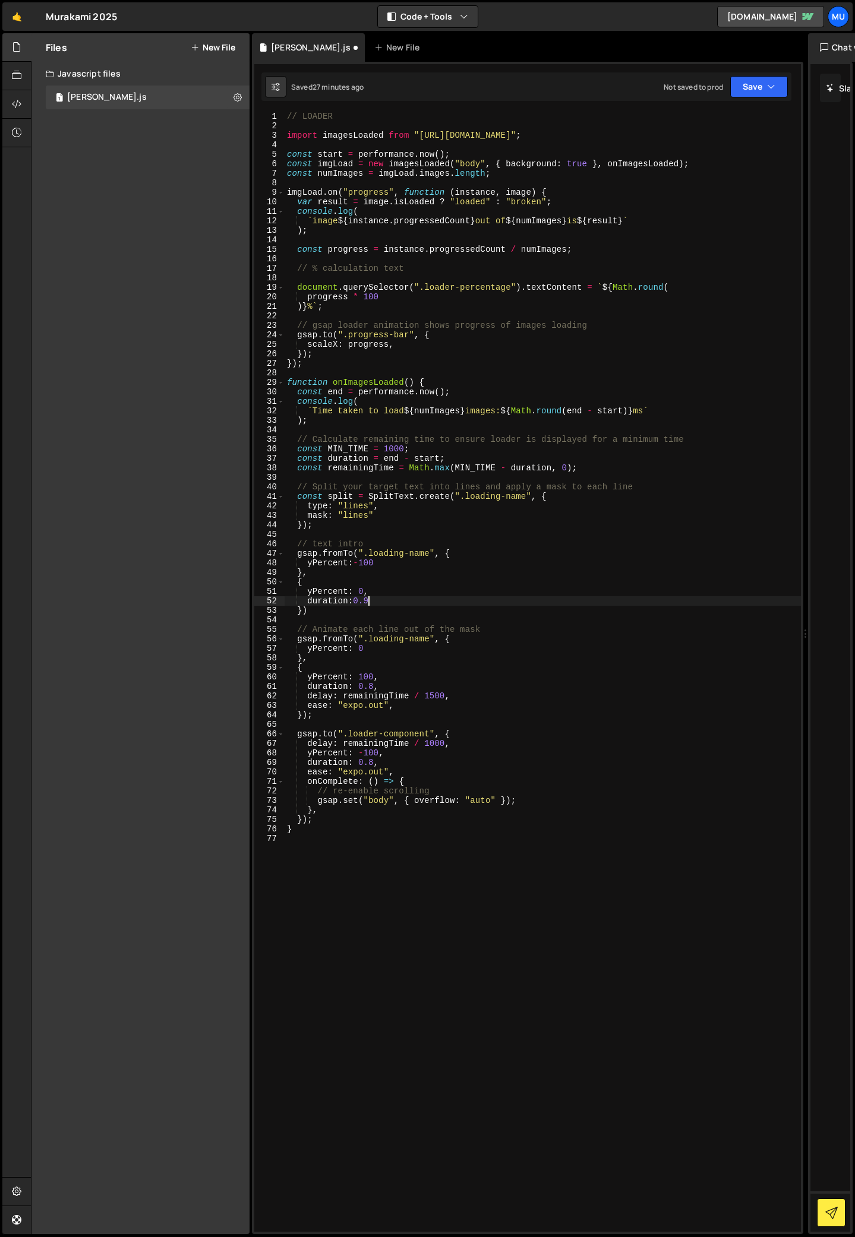
type textarea "duration:0.9,"
type textarea "duration:0.5,"
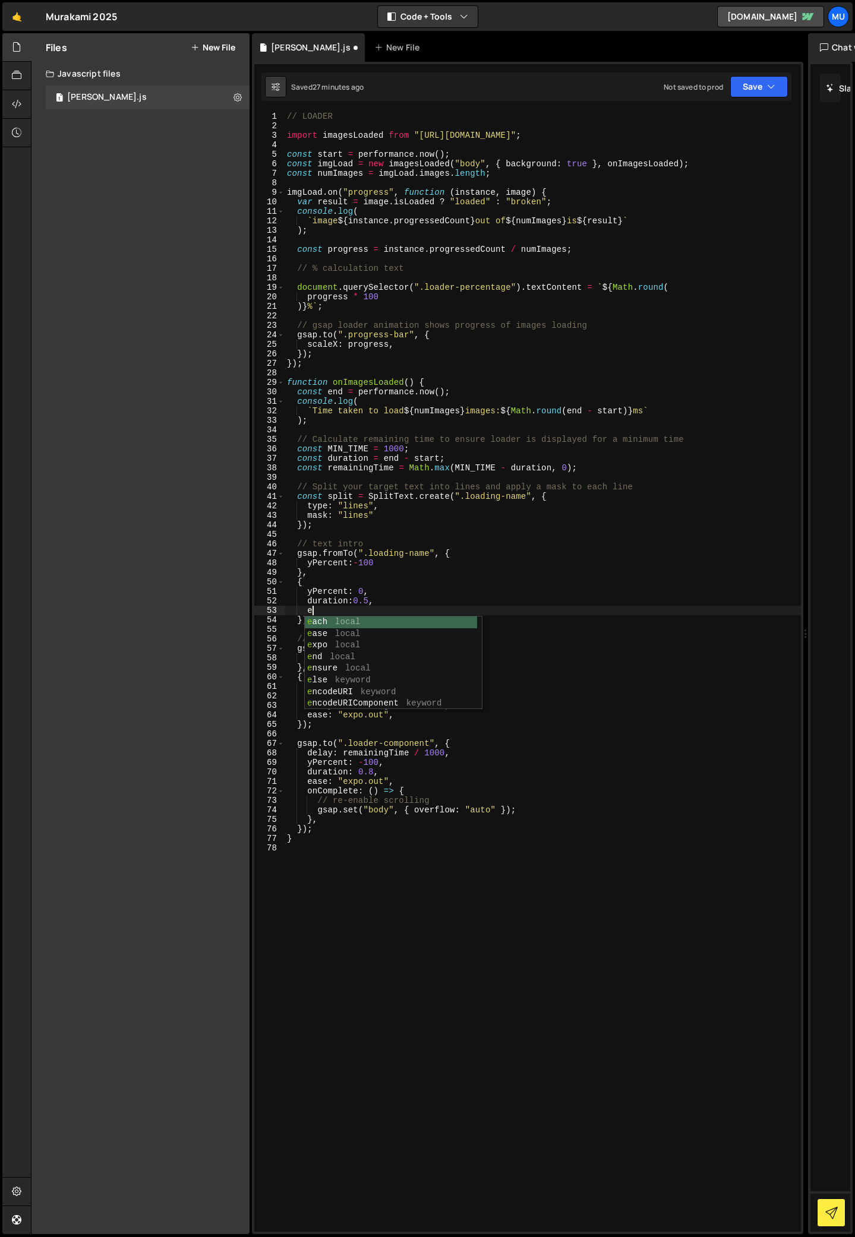
scroll to position [0, 2]
type textarea "ease"
type textarea "delay"
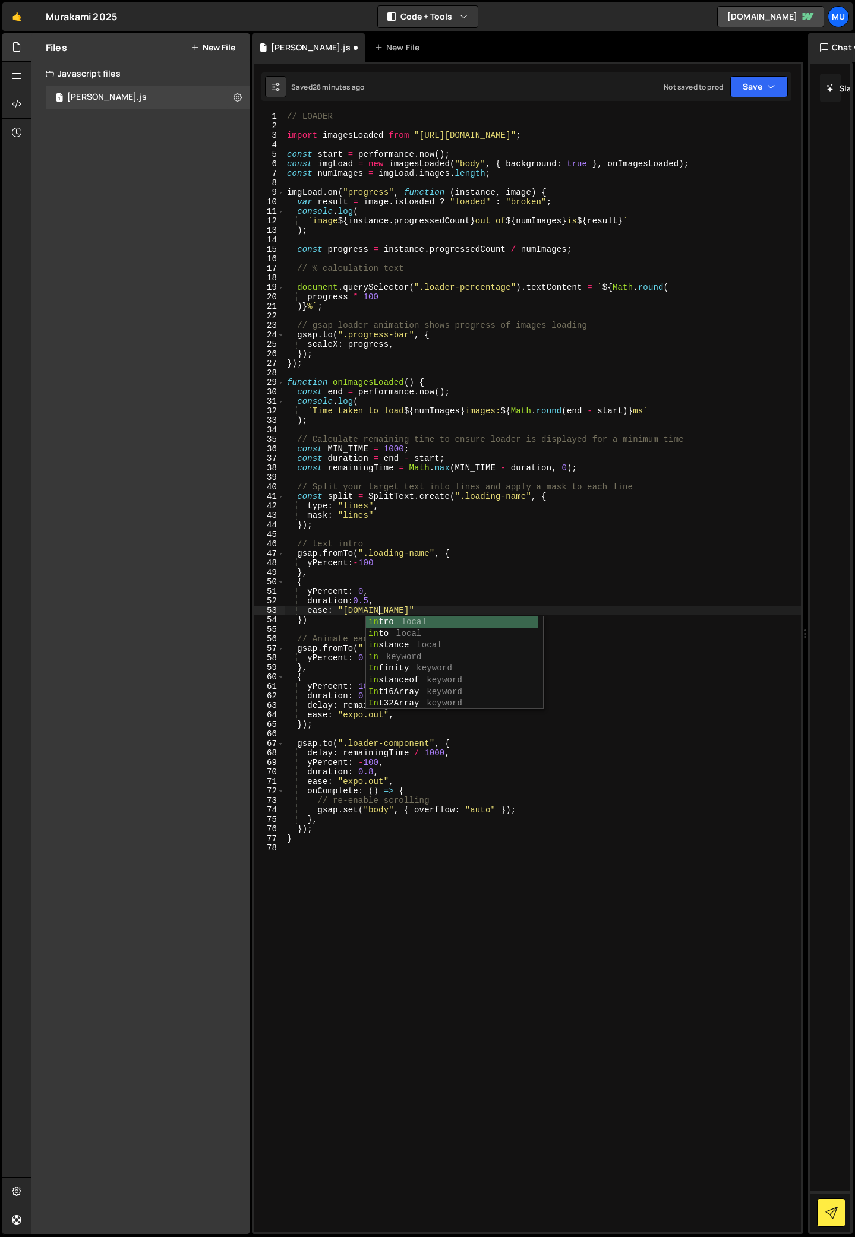
click at [366, 600] on div "// LOADER import imagesLoaded from "[URL][DOMAIN_NAME]" ; const start = perform…" at bounding box center [542, 681] width 516 height 1139
type textarea "duration:0.5,"
click at [379, 598] on div "// LOADER import imagesLoaded from "[URL][DOMAIN_NAME]" ; const start = perform…" at bounding box center [542, 681] width 516 height 1139
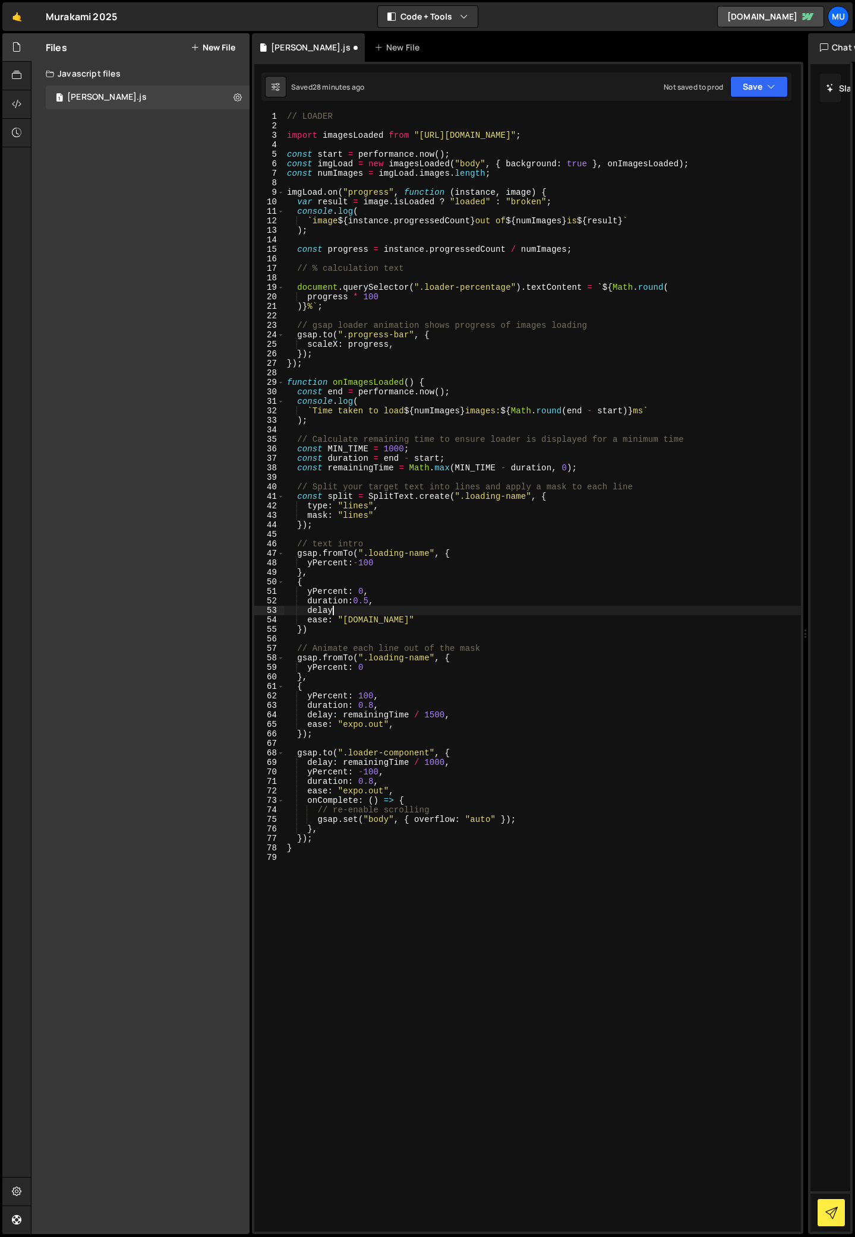
scroll to position [0, 3]
click at [408, 621] on div "// LOADER import imagesLoaded from "[URL][DOMAIN_NAME]" ; const start = perform…" at bounding box center [542, 681] width 516 height 1139
click at [374, 613] on div "// LOADER import imagesLoaded from "[URL][DOMAIN_NAME]" ; const start = perform…" at bounding box center [542, 681] width 516 height 1139
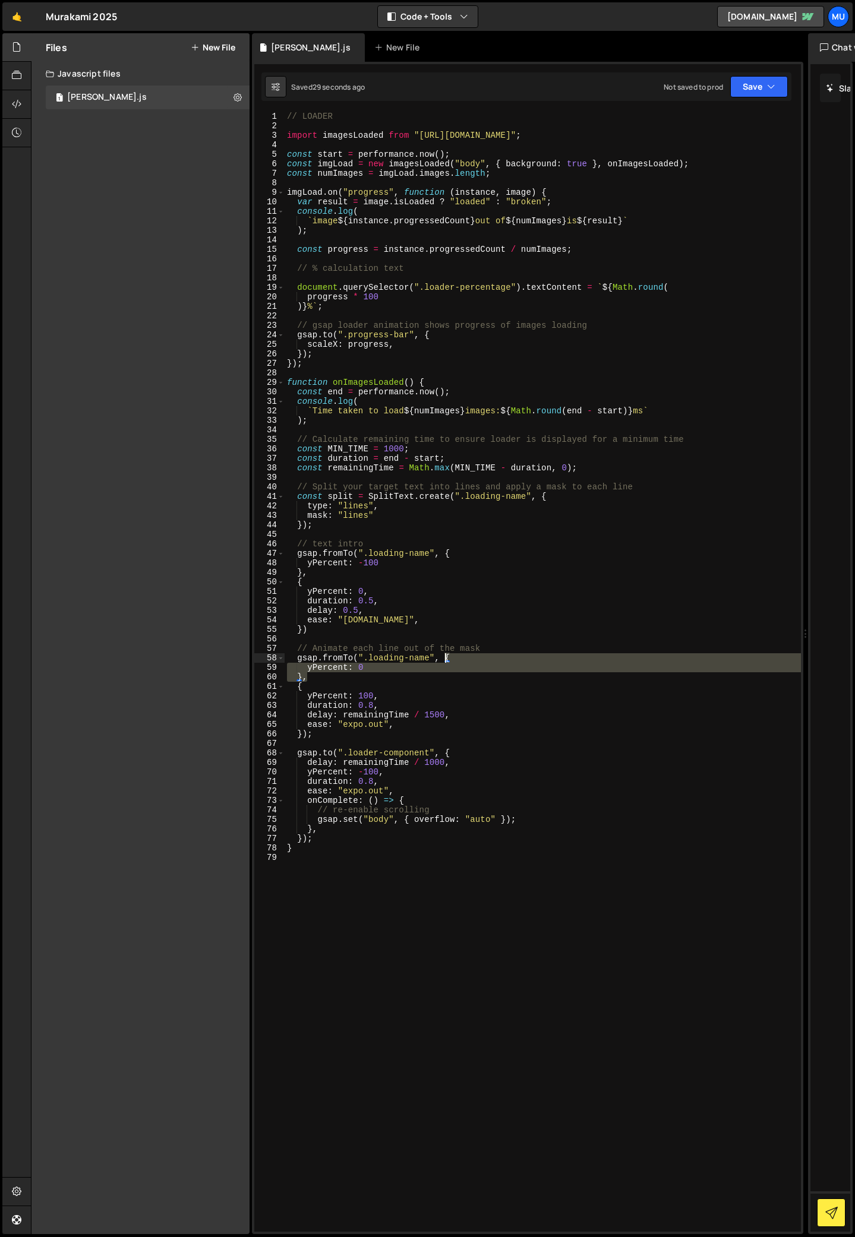
drag, startPoint x: 353, startPoint y: 678, endPoint x: 445, endPoint y: 660, distance: 93.9
click at [445, 660] on div "// LOADER import imagesLoaded from "[URL][DOMAIN_NAME]" ; const start = perform…" at bounding box center [542, 681] width 516 height 1139
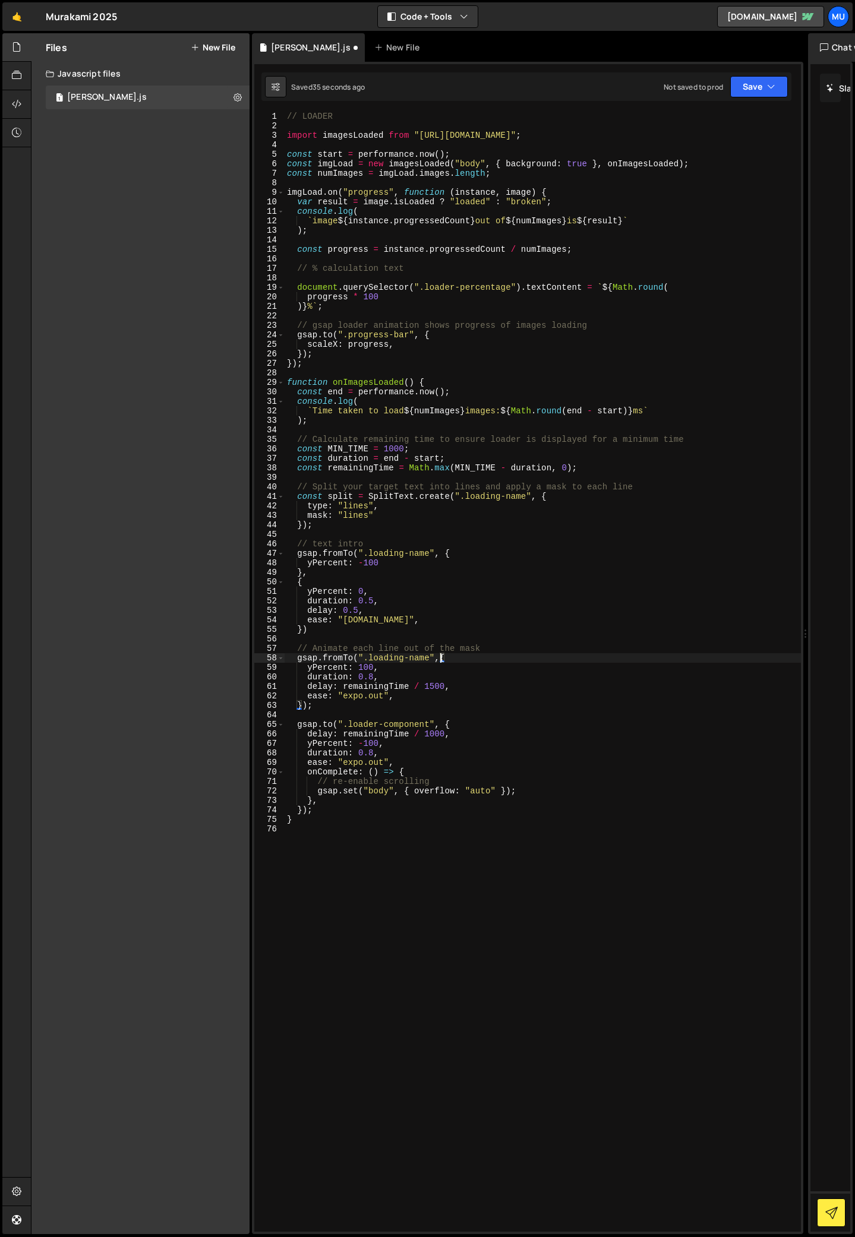
scroll to position [0, 11]
type textarea "gsap.fromTo(".loading-name", {"
click at [536, 636] on div "// LOADER import imagesLoaded from "[URL][DOMAIN_NAME]" ; const start = perform…" at bounding box center [542, 681] width 516 height 1139
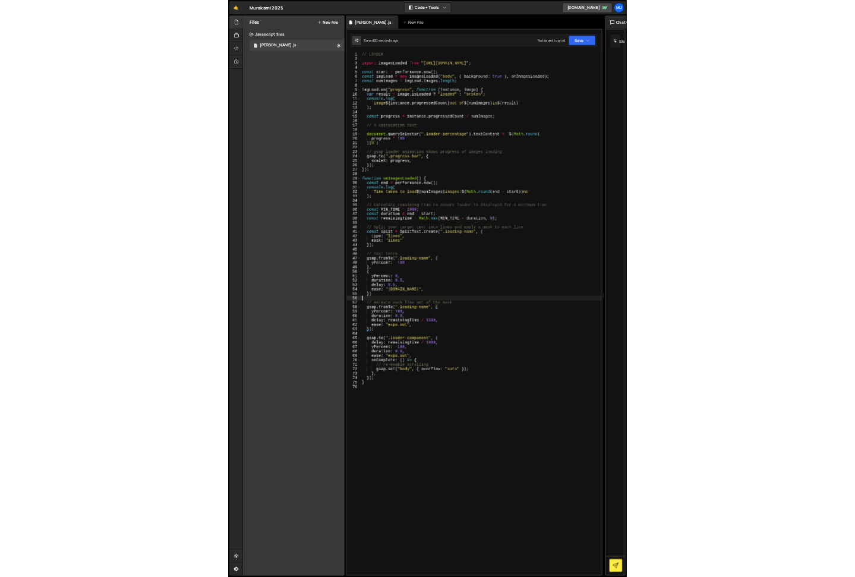
scroll to position [0, 0]
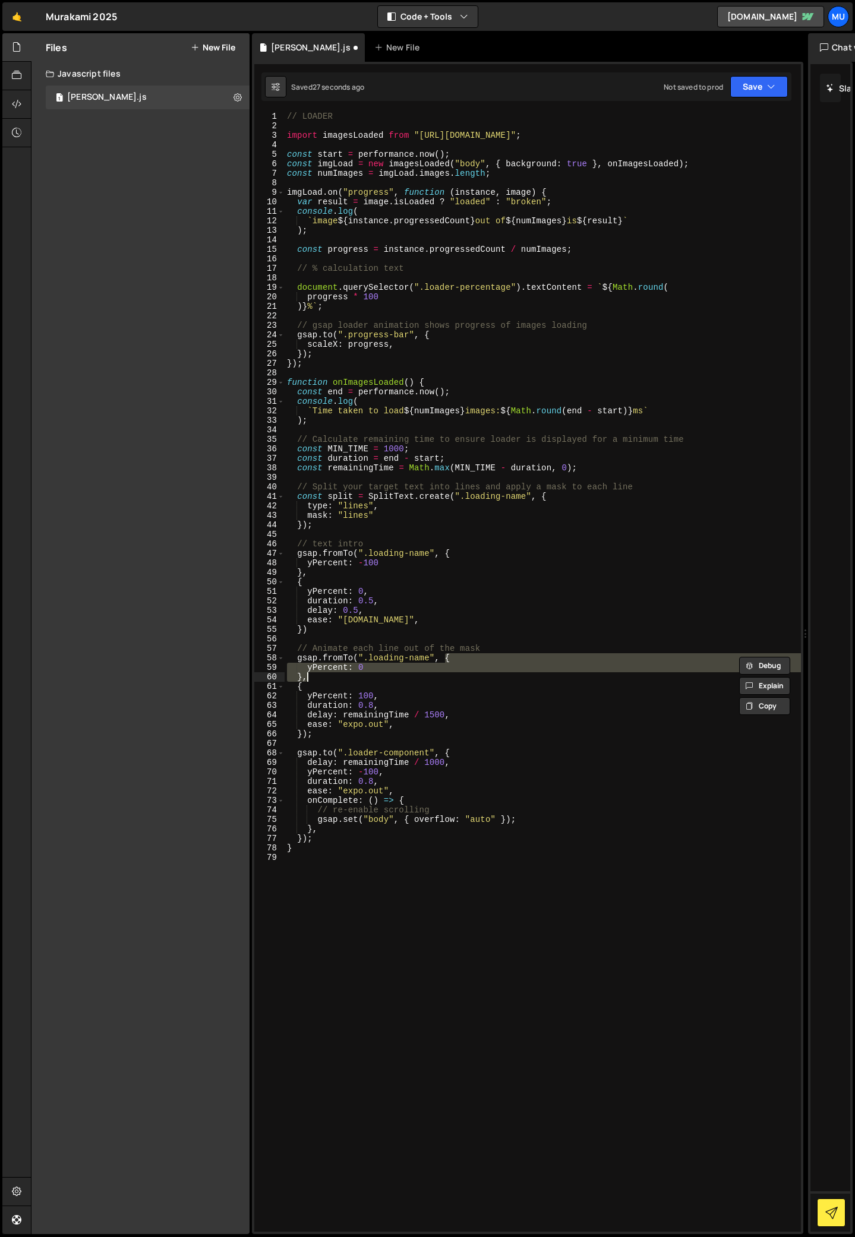
click at [358, 630] on div "// LOADER import imagesLoaded from "[URL][DOMAIN_NAME]" ; const start = perform…" at bounding box center [542, 681] width 516 height 1139
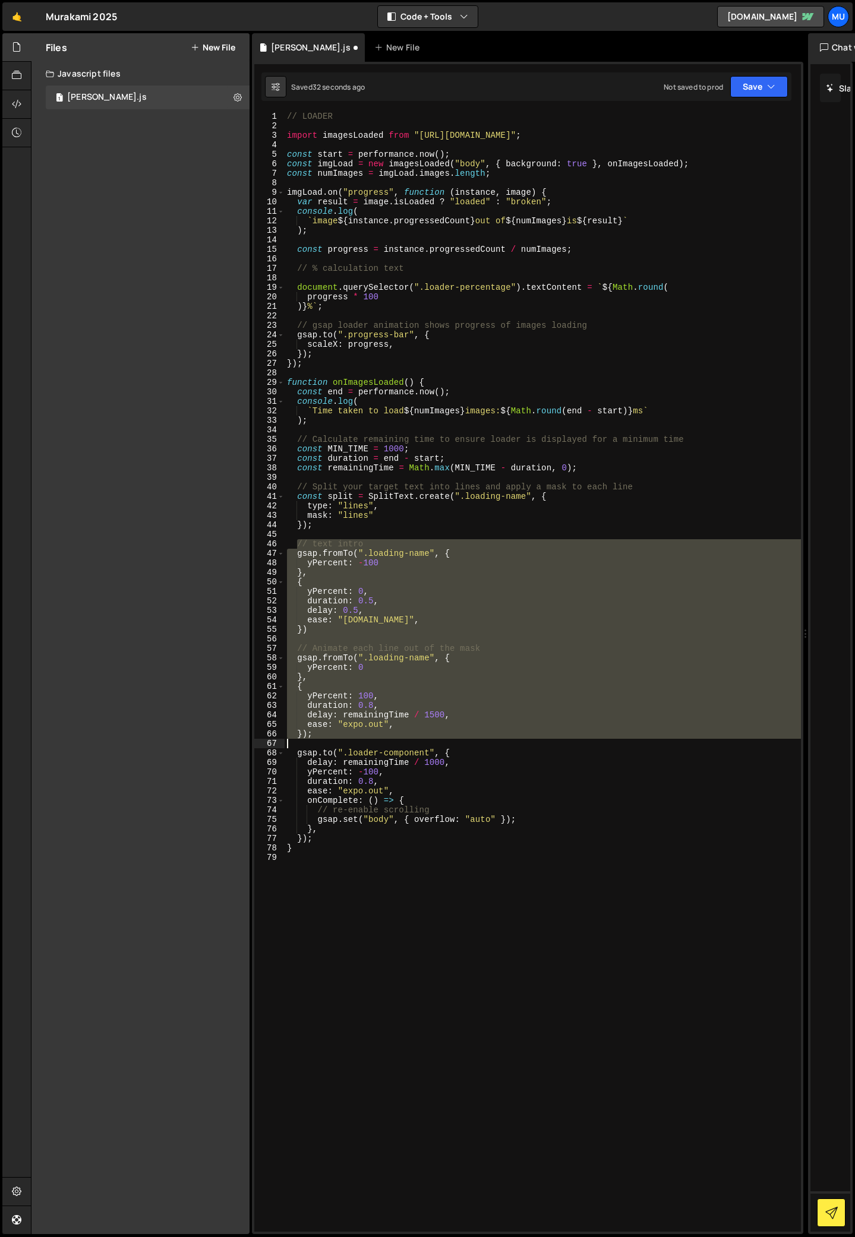
drag, startPoint x: 297, startPoint y: 548, endPoint x: 479, endPoint y: 739, distance: 264.3
click at [479, 739] on div "// LOADER import imagesLoaded from "[URL][DOMAIN_NAME]" ; const start = perform…" at bounding box center [542, 681] width 516 height 1139
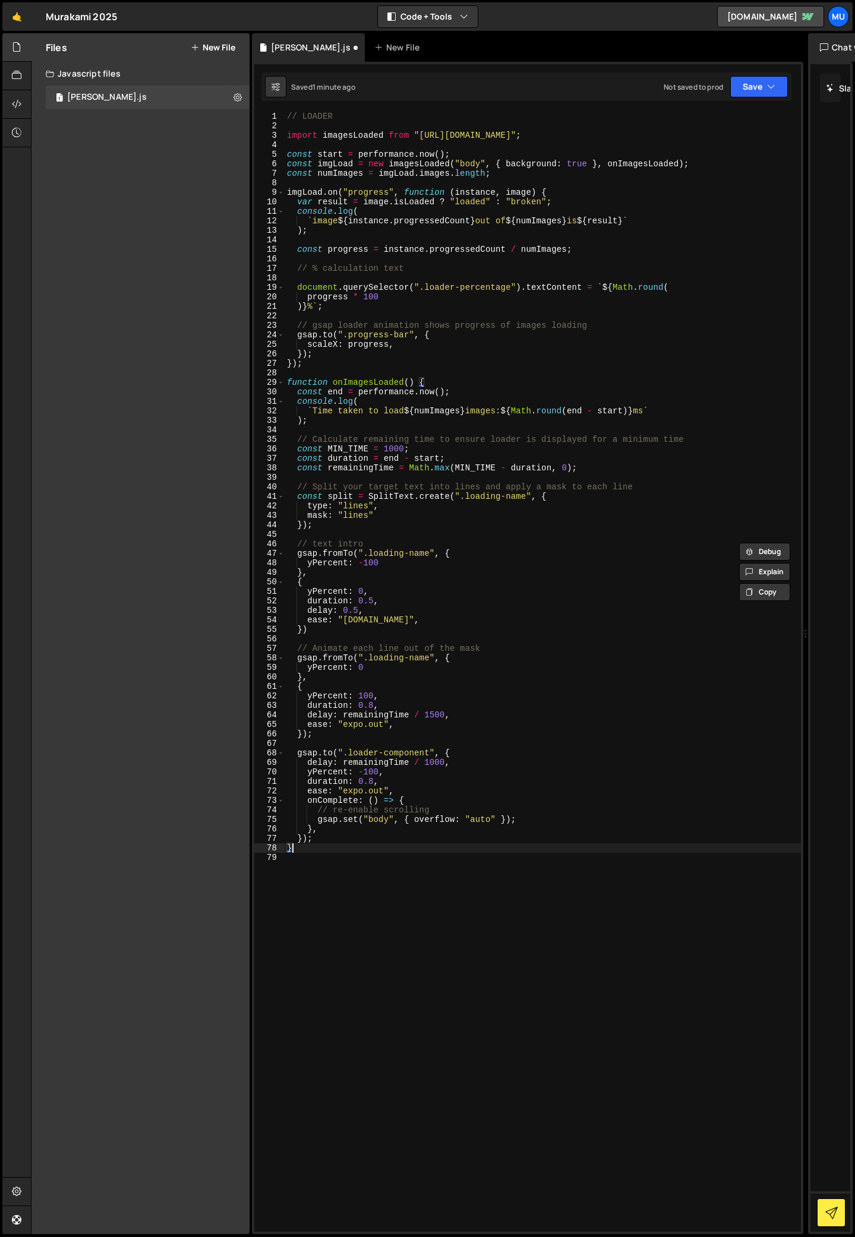
click at [359, 851] on div "// LOADER import imagesLoaded from "[URL][DOMAIN_NAME]" ; const start = perform…" at bounding box center [542, 681] width 516 height 1139
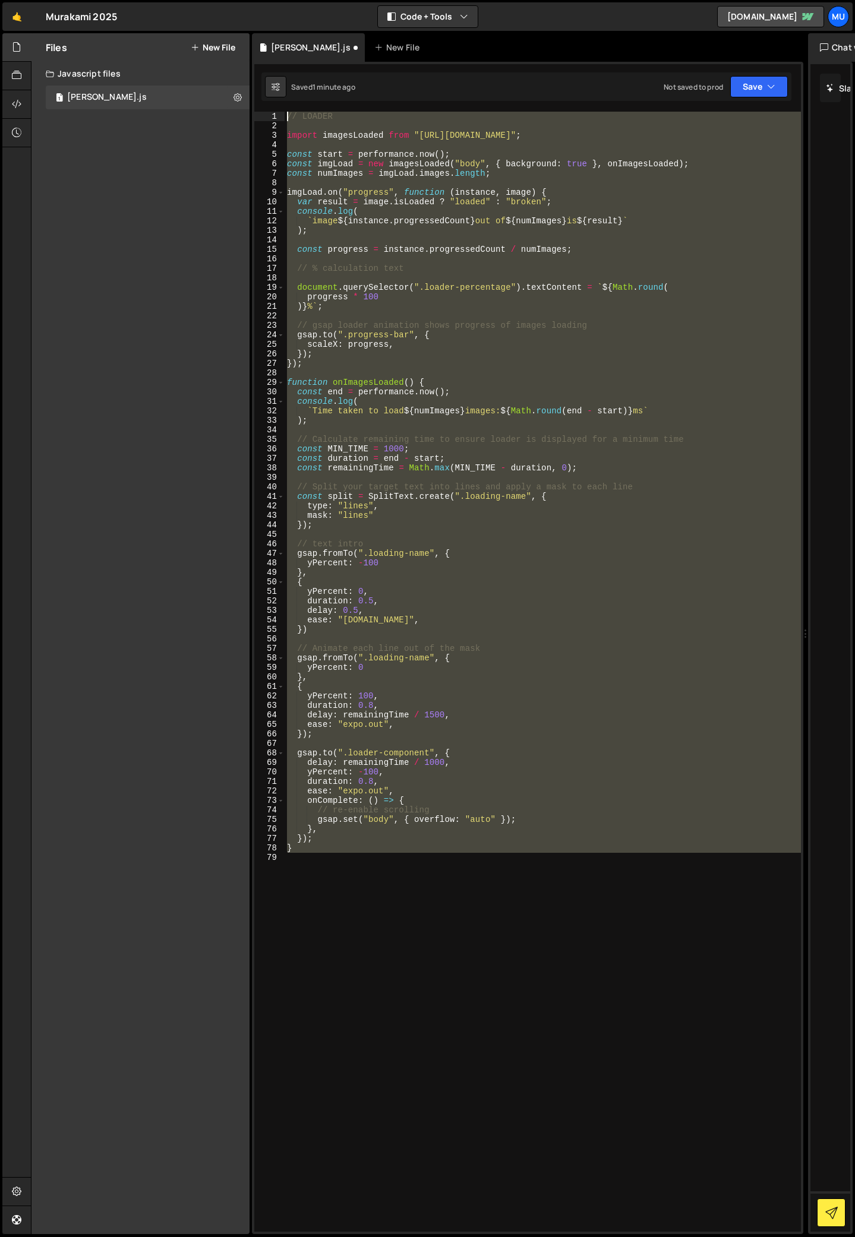
drag, startPoint x: 355, startPoint y: 854, endPoint x: 263, endPoint y: 31, distance: 828.3
click at [263, 31] on div "Hold on a sec... Are you certain you wish to leave this page? Any changes you'v…" at bounding box center [427, 618] width 855 height 1237
paste textarea "}"
type textarea "}"
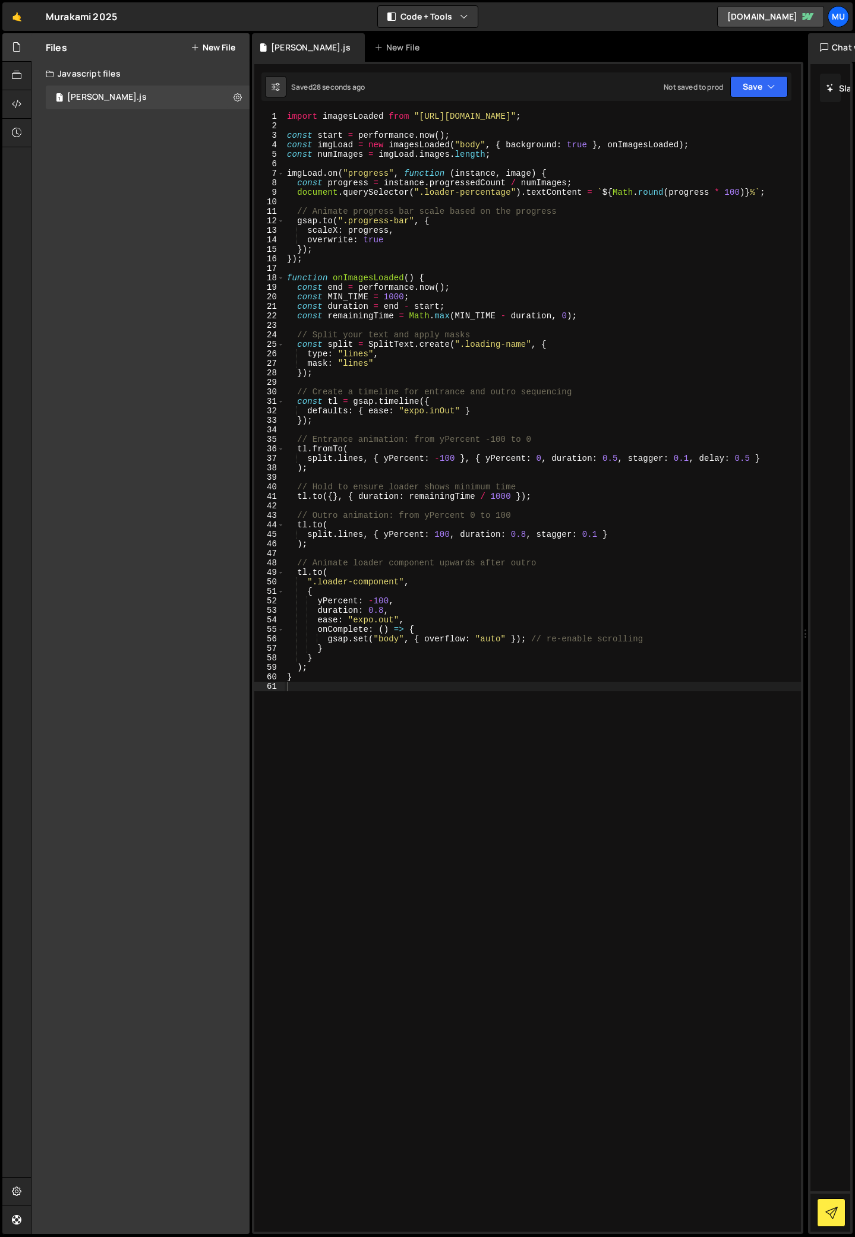
click at [472, 451] on div "import imagesLoaded from "[URL][DOMAIN_NAME]" ; const start = performance . now…" at bounding box center [542, 681] width 516 height 1139
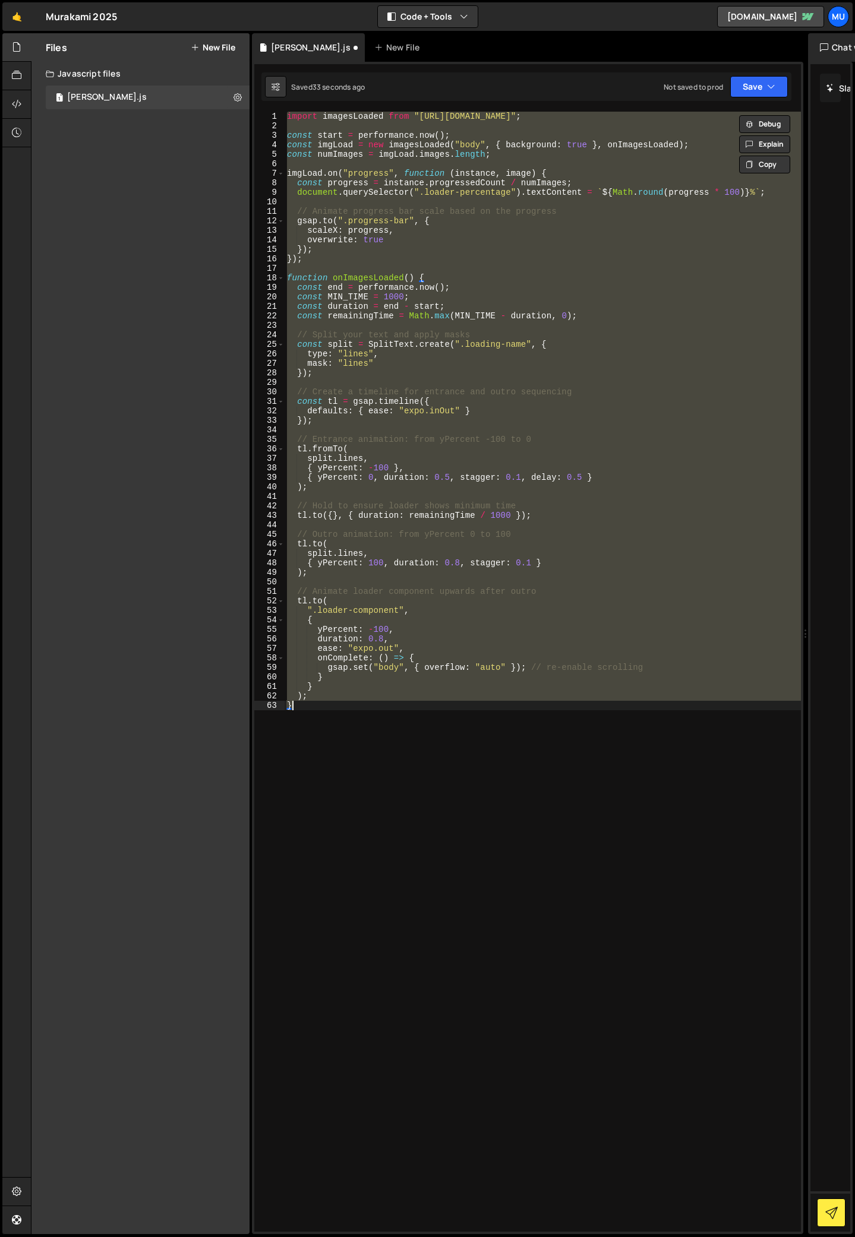
type textarea "}"
